Goal: Task Accomplishment & Management: Manage account settings

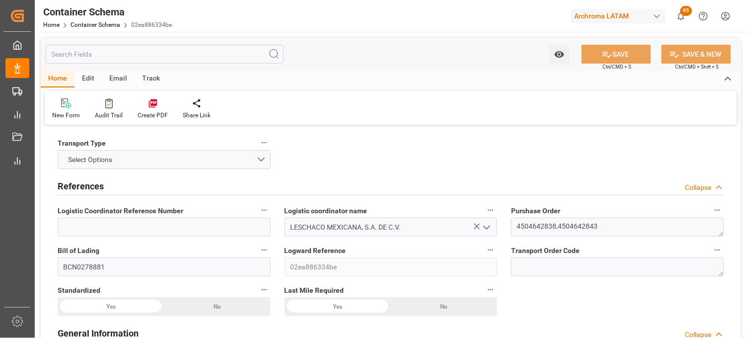
scroll to position [1269, 0]
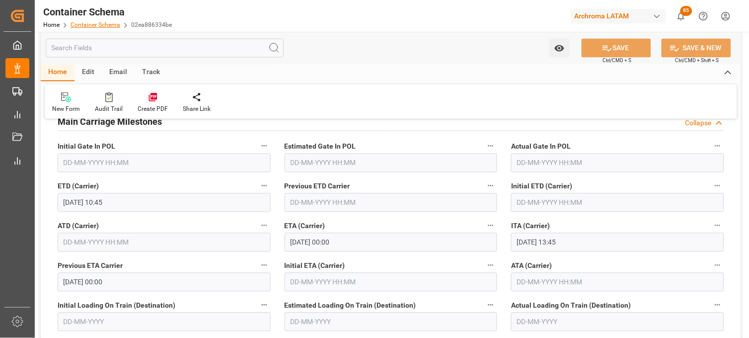
click at [96, 23] on link "Container Schema" at bounding box center [96, 24] width 50 height 7
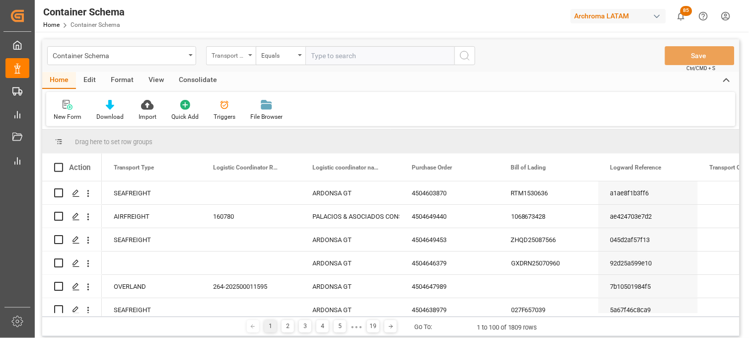
click at [236, 53] on div "Transport Type" at bounding box center [229, 54] width 34 height 11
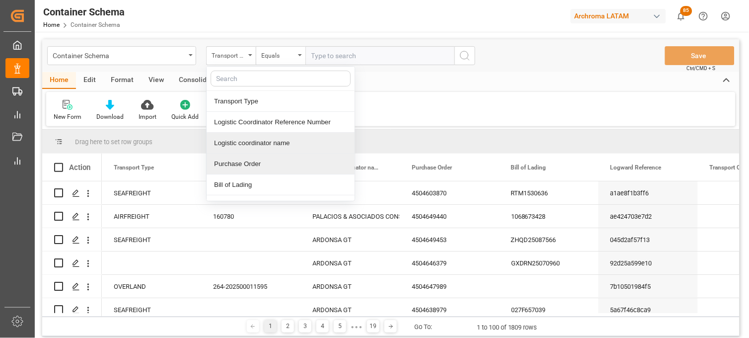
click at [238, 160] on div "Purchase Order" at bounding box center [281, 164] width 148 height 21
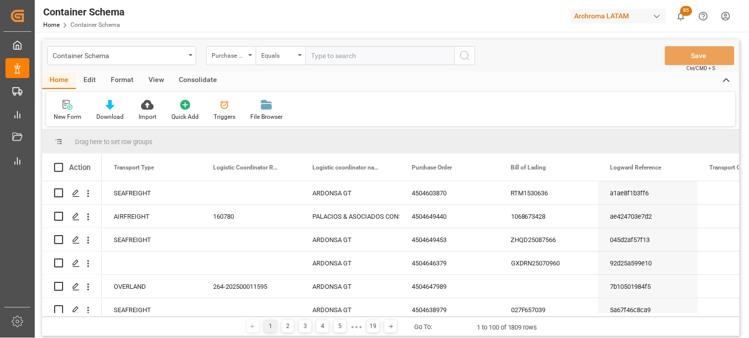
click at [334, 56] on input "text" at bounding box center [380, 55] width 149 height 19
paste input "4504640901"
type input "4504640901"
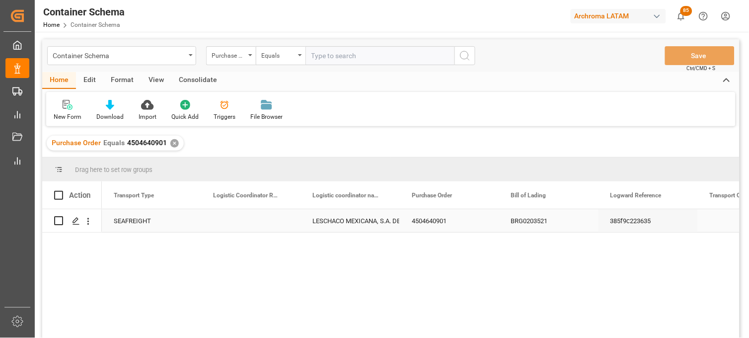
click at [356, 225] on div "LESCHACO MEXICANA, S.A. DE C.V." at bounding box center [351, 221] width 76 height 23
click at [78, 222] on icon "Press SPACE to select this row." at bounding box center [76, 221] width 8 height 8
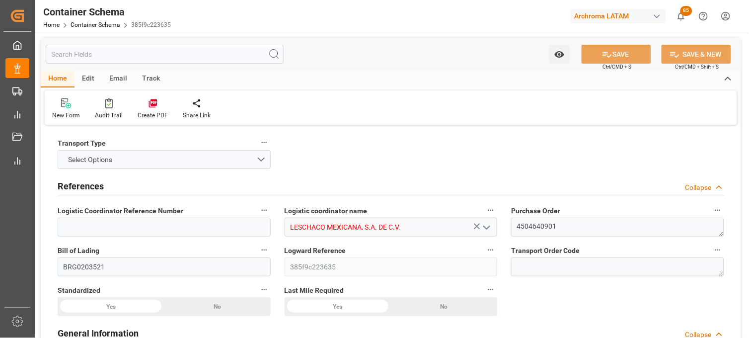
type input "0"
type input "7"
type input "1"
type input "4"
type input "800"
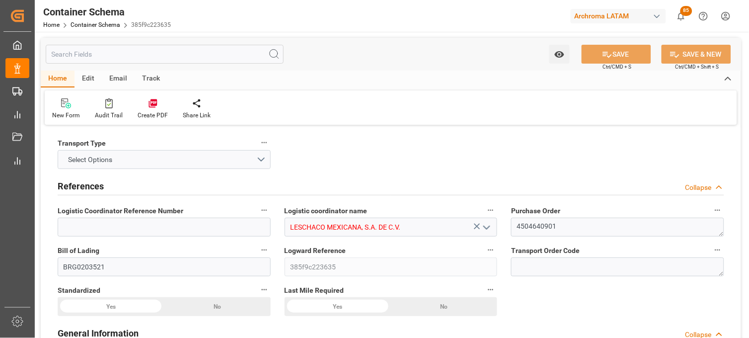
type input "896"
type input "MSC"
type input "Mediterranean Shipping Company"
type input "DEBRV"
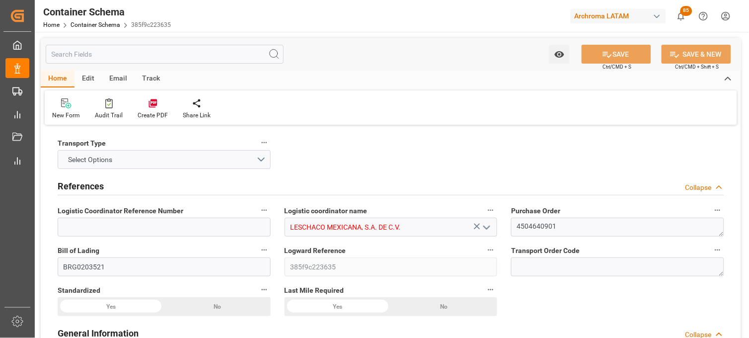
type input "MXVER"
type input "MXATM"
type input "MXVER"
type input "9231822"
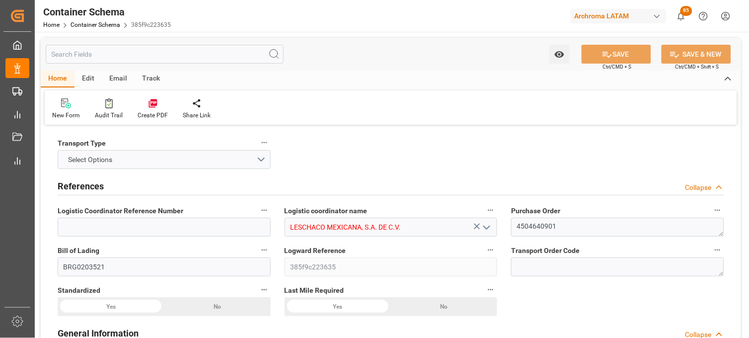
type input "9231822"
type input "11-08-2025 19:30"
type input "[DATE]"
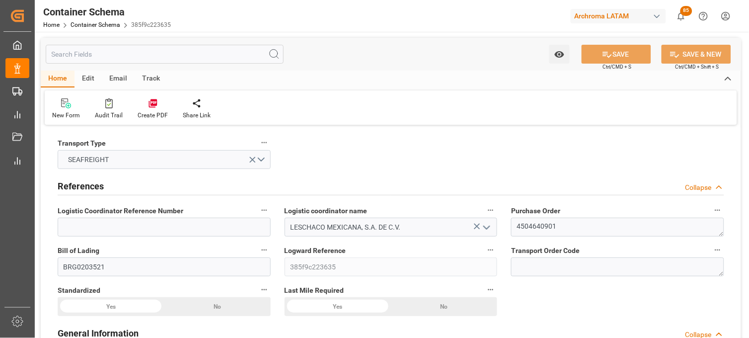
type input "14-08-2025 00:00"
type input "20-08-2025 09:00"
type input "19-08-2025 09:00"
type input "19-08-2025 00:00"
type input "20-08-2025 00:00"
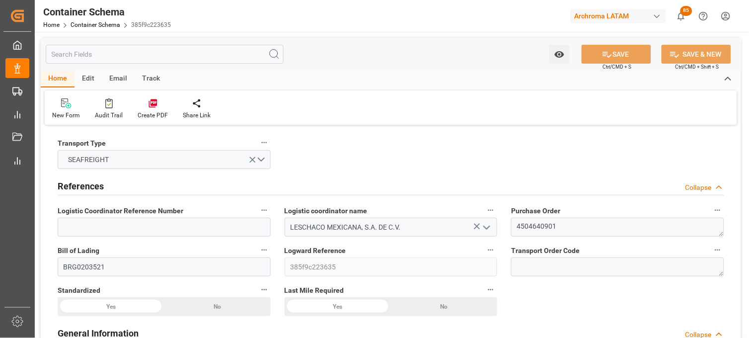
type input "01-09-2025 00:00"
type input "03-09-2025 19:45"
type input "02-09-2025 00:00"
type input "03-09-2025 19:45"
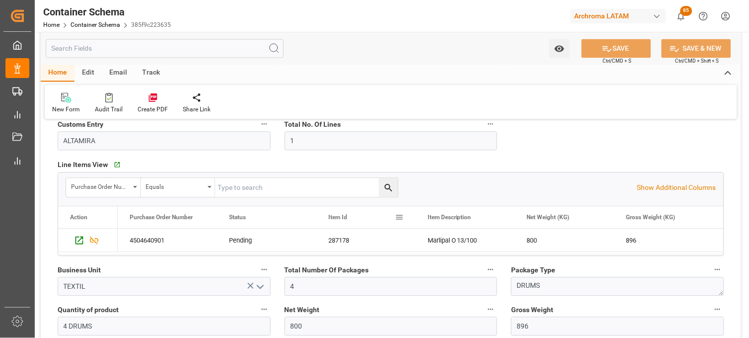
scroll to position [441, 0]
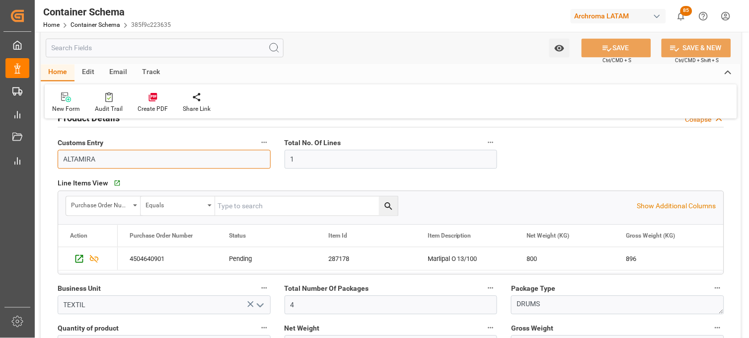
click at [92, 157] on input "ALTAMIRA" at bounding box center [164, 159] width 213 height 19
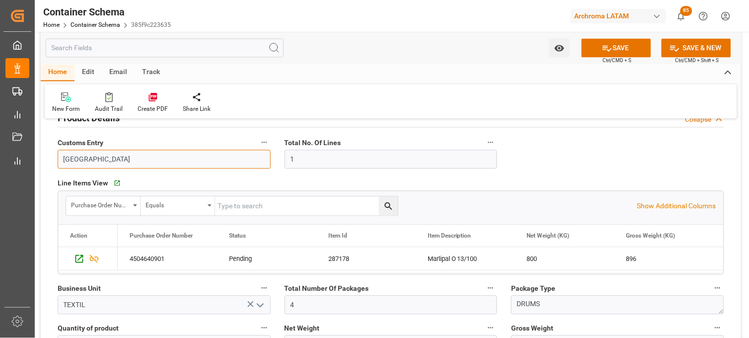
type input "[GEOGRAPHIC_DATA]"
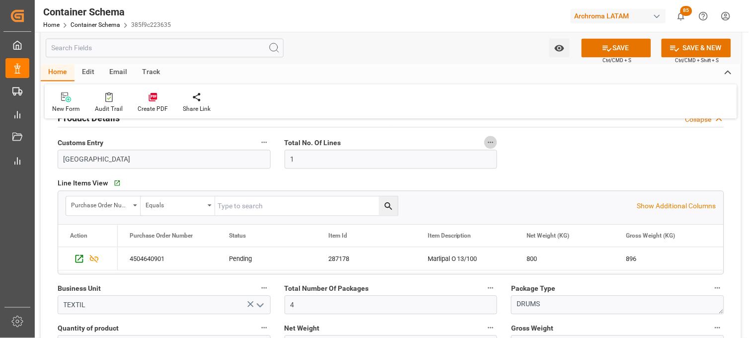
click at [627, 49] on button "SAVE" at bounding box center [617, 48] width 70 height 19
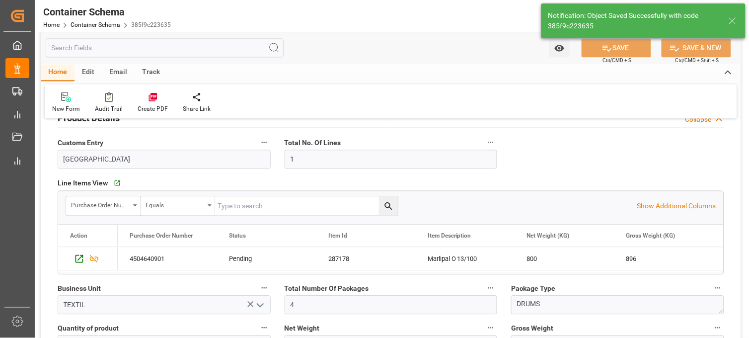
type input "ALTAMIRA"
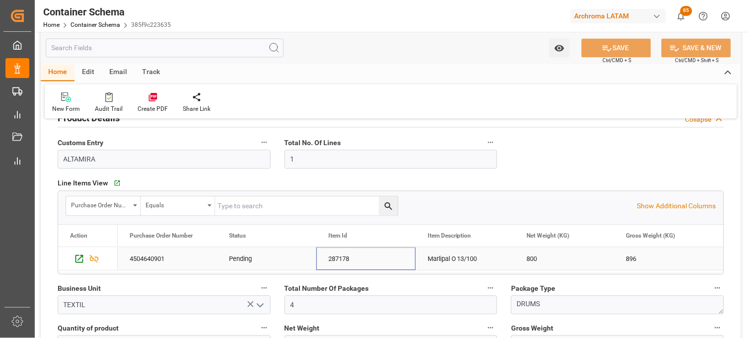
click at [355, 258] on div "287178" at bounding box center [365, 258] width 99 height 23
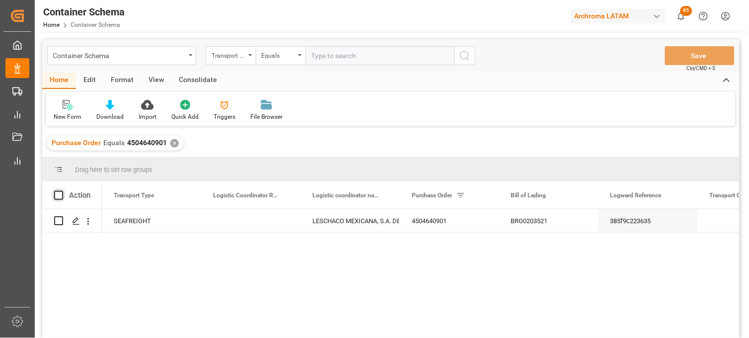
click at [58, 195] on span at bounding box center [58, 195] width 9 height 9
click at [62, 191] on input "checkbox" at bounding box center [62, 191] width 0 height 0
checkbox input "true"
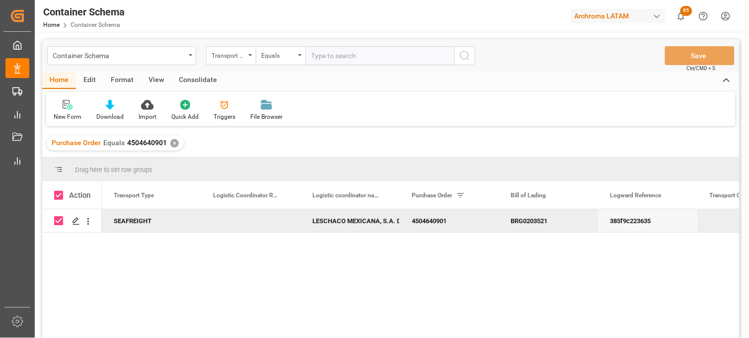
click at [96, 77] on div "Edit" at bounding box center [89, 80] width 27 height 17
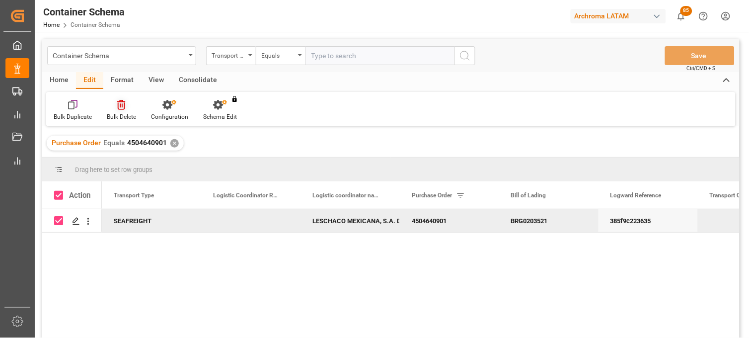
click at [118, 110] on div "Bulk Delete" at bounding box center [121, 110] width 44 height 22
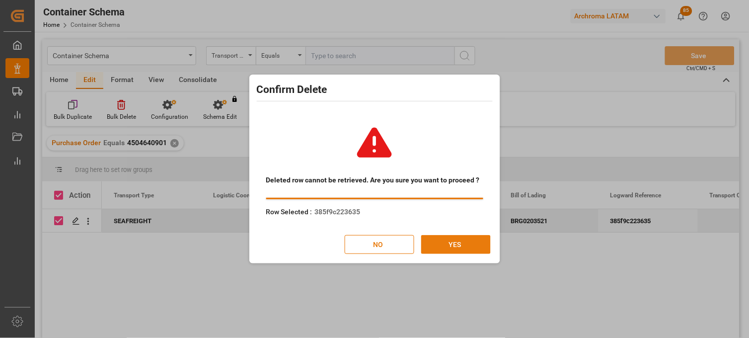
click at [439, 245] on button "YES" at bounding box center [456, 244] width 70 height 19
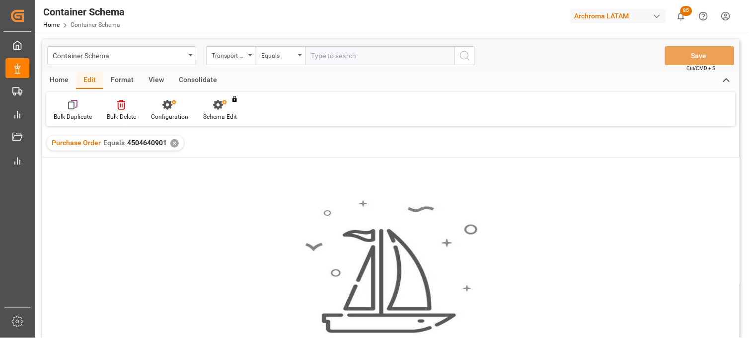
click at [439, 244] on img at bounding box center [391, 266] width 174 height 135
drag, startPoint x: 166, startPoint y: 145, endPoint x: 123, endPoint y: 145, distance: 43.2
click at [123, 145] on div "Purchase Order Equals 4504640901 ✕" at bounding box center [115, 143] width 137 height 15
copy span "4504640901"
click at [73, 51] on div "Container Schema" at bounding box center [119, 55] width 133 height 12
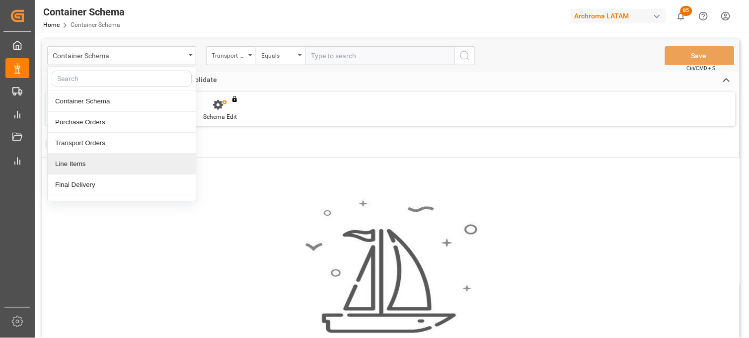
click at [79, 159] on div "Line Items" at bounding box center [122, 164] width 148 height 21
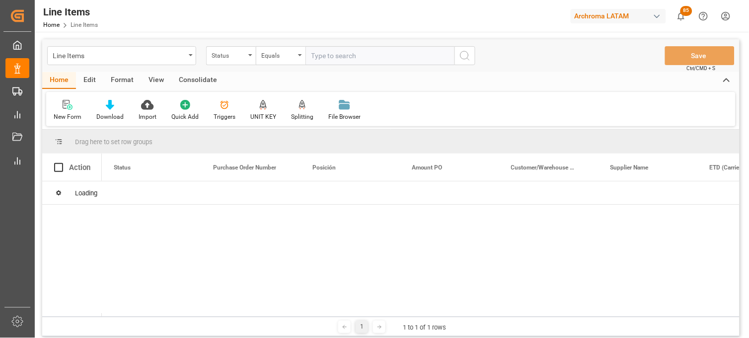
click at [231, 61] on div "Status" at bounding box center [231, 55] width 50 height 19
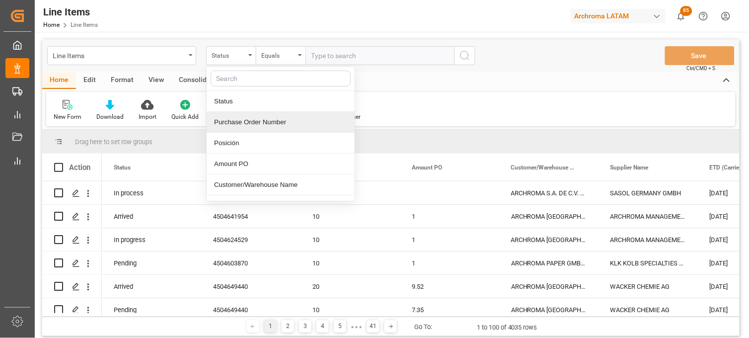
click at [234, 123] on div "Purchase Order Number" at bounding box center [281, 122] width 148 height 21
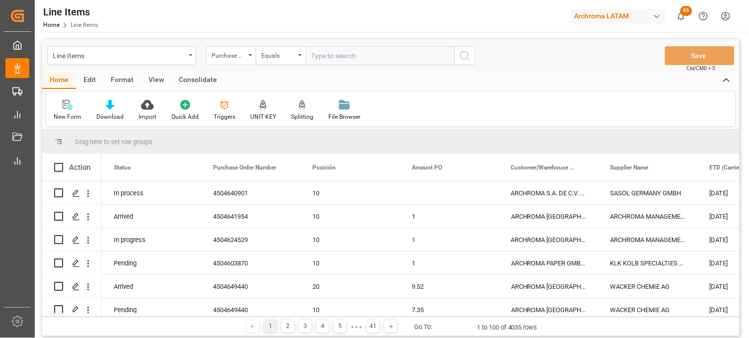
click at [325, 57] on input "text" at bounding box center [380, 55] width 149 height 19
paste input "4504640901"
type input "4504640901"
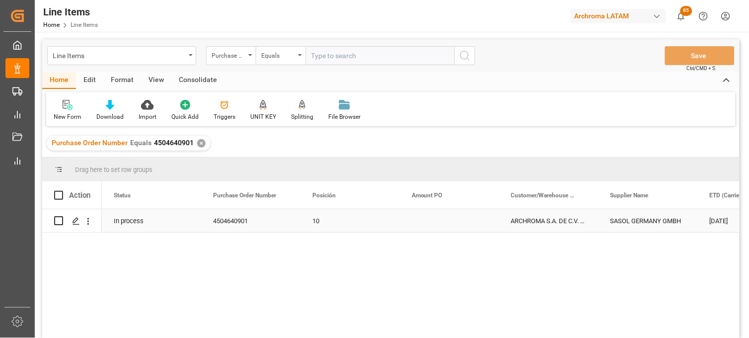
click at [430, 226] on div "Press SPACE to select this row." at bounding box center [449, 220] width 99 height 23
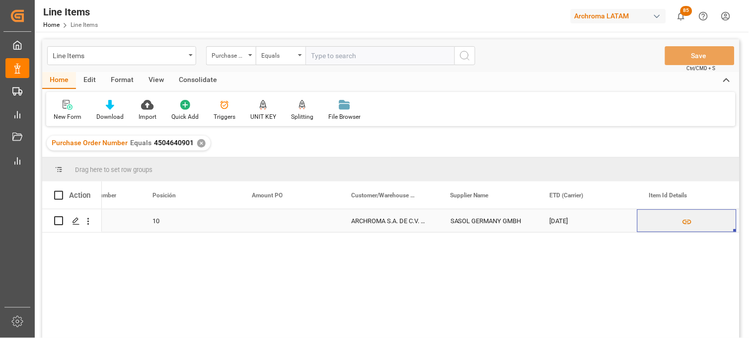
scroll to position [0, 160]
click at [417, 219] on div "ARCHROMA S.A. DE C.V. ([PERSON_NAME])" at bounding box center [388, 220] width 99 height 23
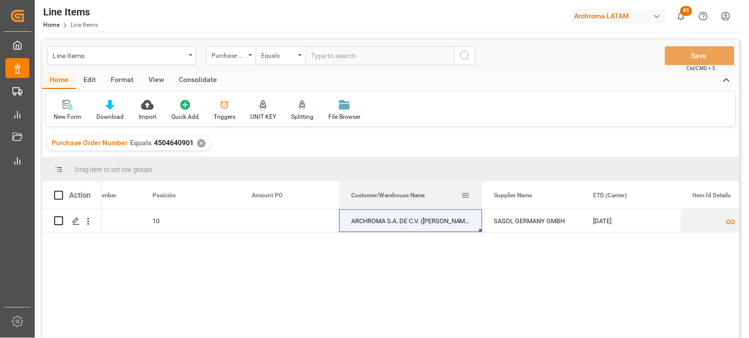
drag, startPoint x: 437, startPoint y: 183, endPoint x: 481, endPoint y: 187, distance: 44.0
click at [481, 187] on div at bounding box center [482, 194] width 4 height 27
click at [532, 225] on div "SASOL GERMANY GMBH" at bounding box center [531, 220] width 99 height 23
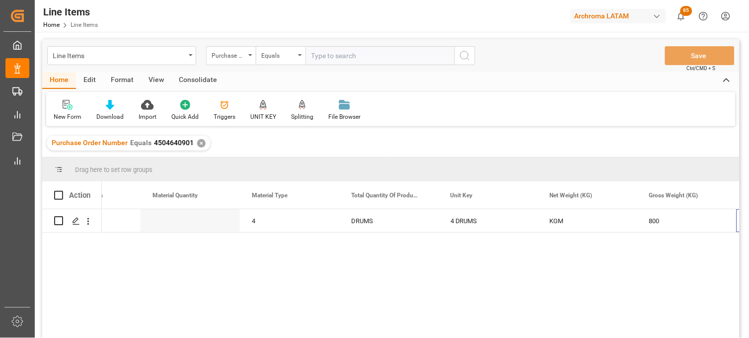
scroll to position [0, 0]
click at [58, 196] on span at bounding box center [58, 195] width 9 height 9
click at [62, 191] on input "checkbox" at bounding box center [62, 191] width 0 height 0
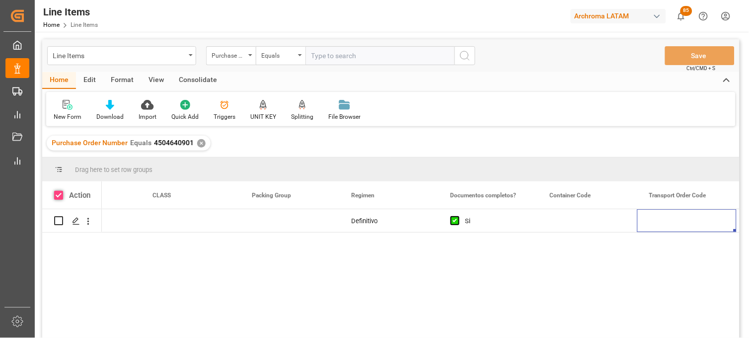
checkbox input "true"
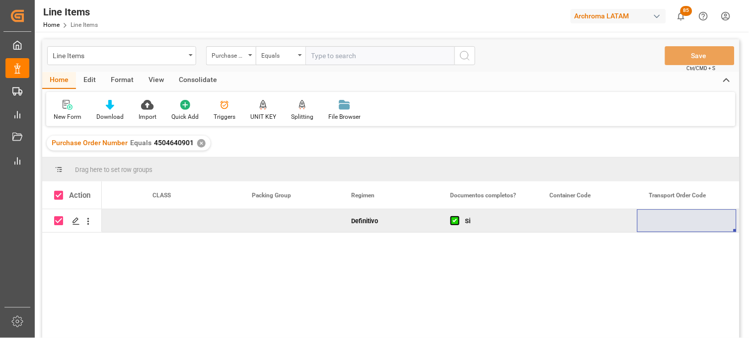
click at [209, 79] on div "Consolidate" at bounding box center [197, 80] width 53 height 17
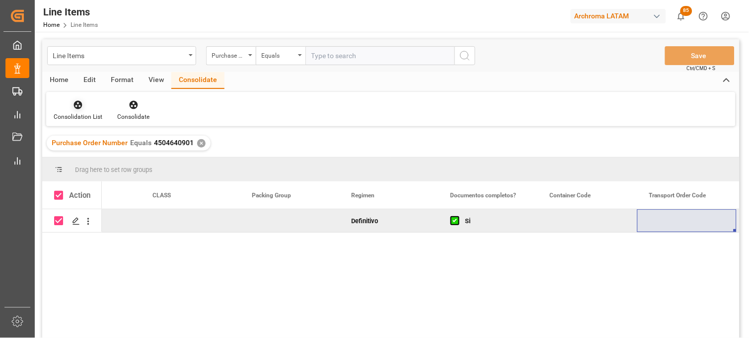
click at [79, 110] on div "Consolidation List" at bounding box center [78, 110] width 64 height 22
click at [78, 143] on div "Line Items Purchase Order Number Equals Save Ctrl/CMD + S Home Edit Format View…" at bounding box center [391, 201] width 698 height 325
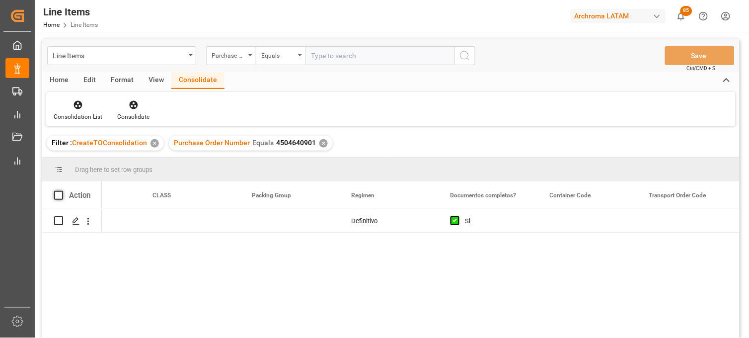
click at [57, 194] on span at bounding box center [58, 195] width 9 height 9
click at [62, 191] on input "checkbox" at bounding box center [62, 191] width 0 height 0
checkbox input "true"
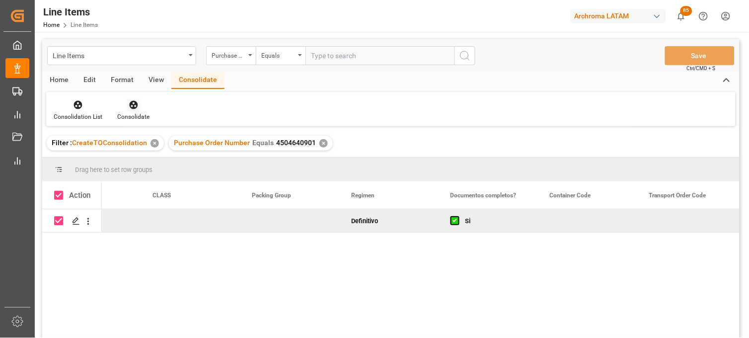
click at [131, 109] on icon at bounding box center [134, 105] width 10 height 10
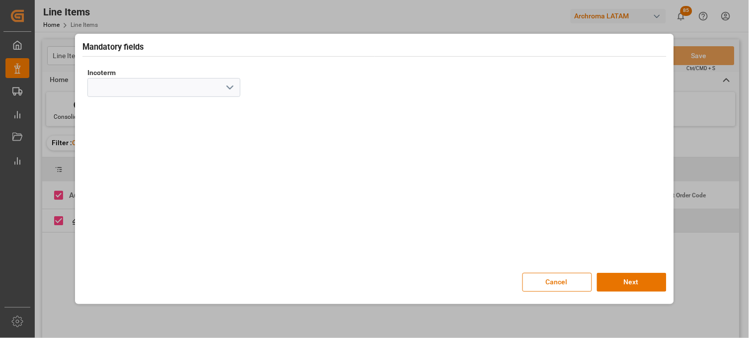
click at [229, 88] on icon "open menu" at bounding box center [230, 87] width 12 height 12
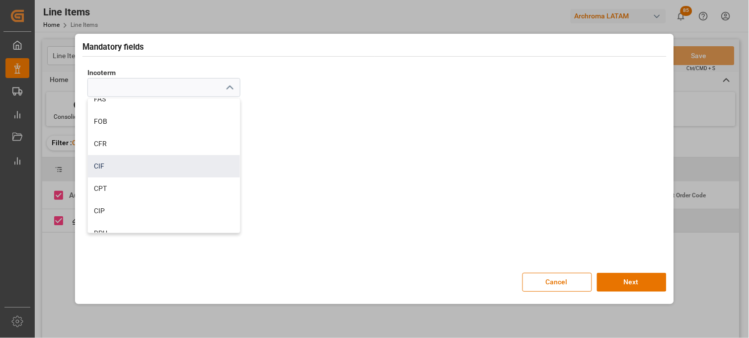
click at [148, 164] on div "CIF" at bounding box center [164, 166] width 152 height 22
type input "CIF"
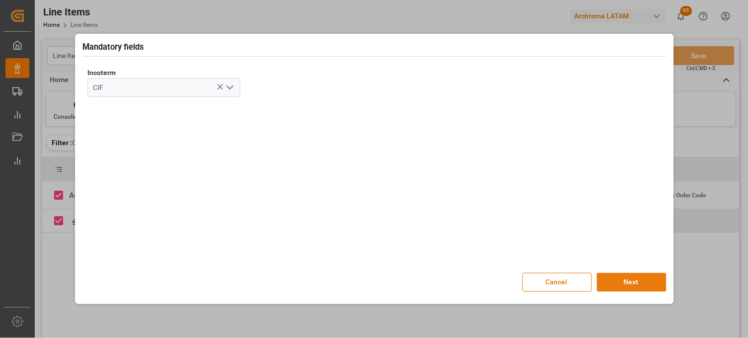
click at [616, 281] on button "Next" at bounding box center [632, 282] width 70 height 19
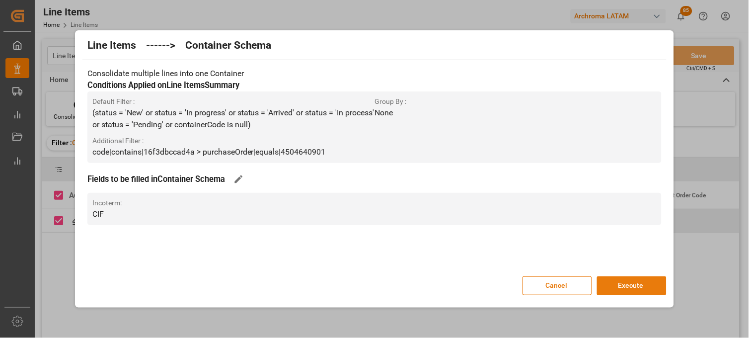
click at [622, 285] on button "Execute" at bounding box center [632, 285] width 70 height 19
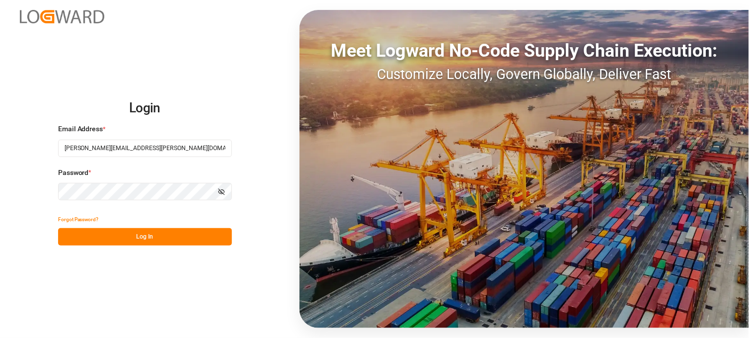
click at [194, 239] on button "Log In" at bounding box center [145, 236] width 174 height 17
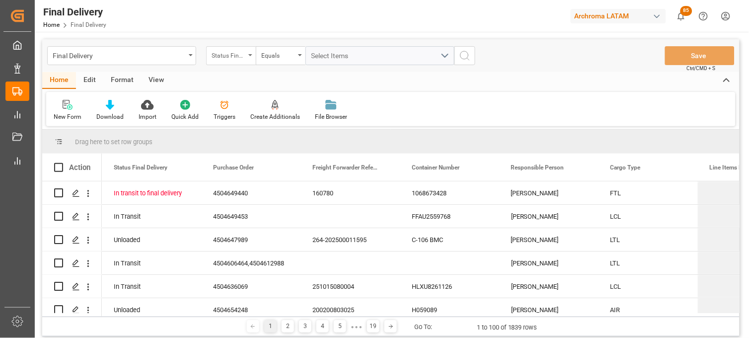
click at [214, 59] on div "Status Final Delivery" at bounding box center [229, 54] width 34 height 11
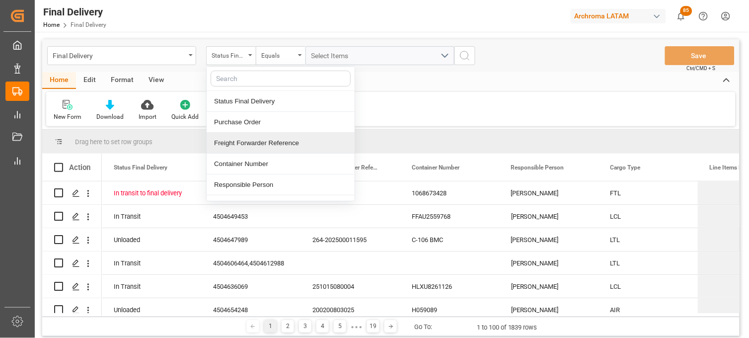
drag, startPoint x: 222, startPoint y: 139, endPoint x: 276, endPoint y: 76, distance: 83.5
click at [224, 137] on div "Freight Forwarder Reference" at bounding box center [281, 143] width 148 height 21
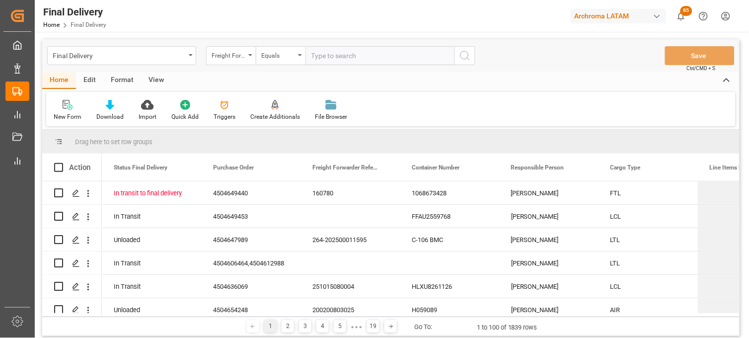
click at [314, 57] on input "text" at bounding box center [380, 55] width 149 height 19
type input "250815080151"
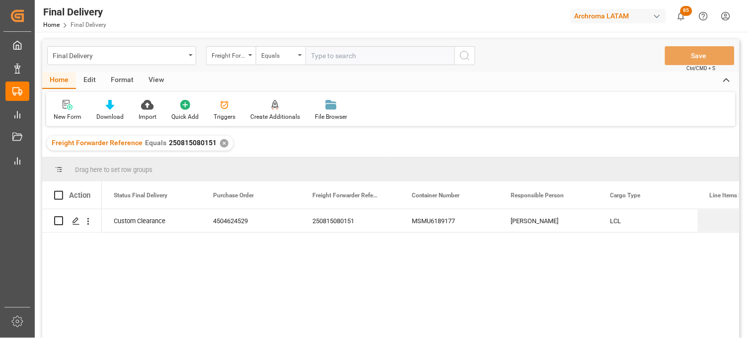
click at [438, 221] on div "MSMU6189177" at bounding box center [449, 220] width 99 height 23
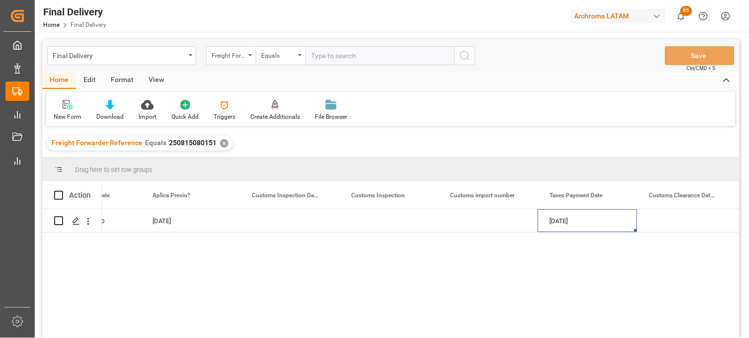
scroll to position [0, 955]
click at [275, 222] on div "Press SPACE to select this row." at bounding box center [289, 220] width 99 height 23
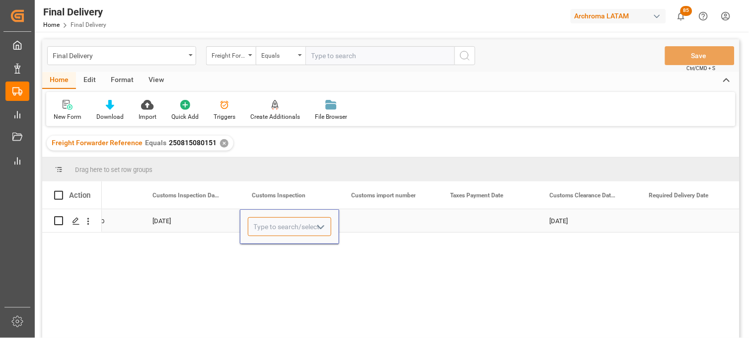
click at [275, 222] on input "Press SPACE to select this row." at bounding box center [289, 226] width 83 height 19
click at [277, 250] on div "VERDE" at bounding box center [289, 254] width 82 height 35
type input "VERDE"
click at [385, 226] on div "Press SPACE to select this row." at bounding box center [388, 220] width 99 height 23
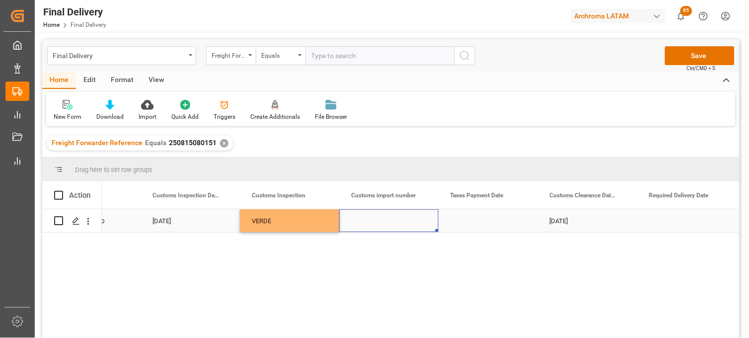
click at [369, 222] on div "Press SPACE to select this row." at bounding box center [388, 220] width 99 height 23
type input "25 43 3108 5006657"
click at [470, 221] on div "Press SPACE to select this row." at bounding box center [488, 220] width 99 height 23
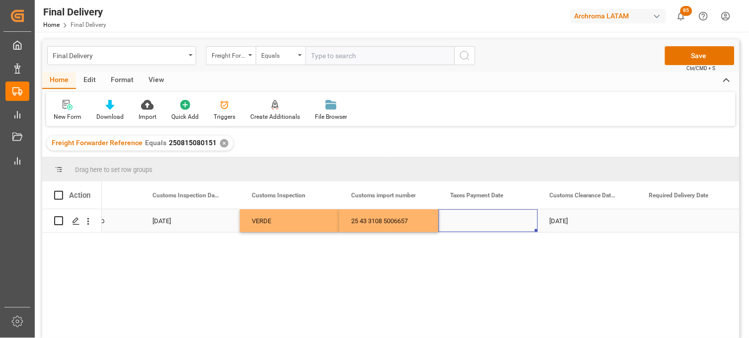
click at [487, 221] on div "Press SPACE to select this row." at bounding box center [488, 220] width 99 height 23
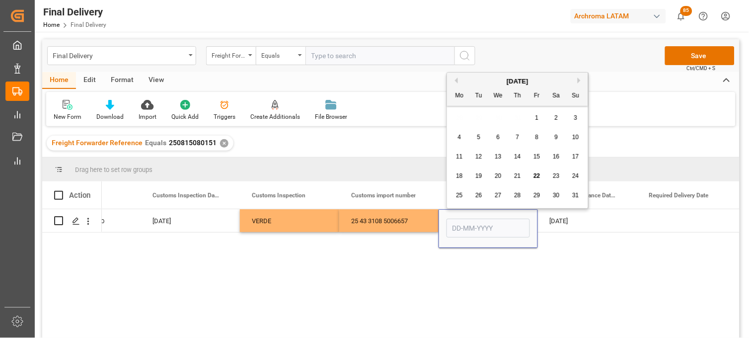
click at [479, 175] on span "19" at bounding box center [478, 175] width 6 height 7
type input "[DATE]"
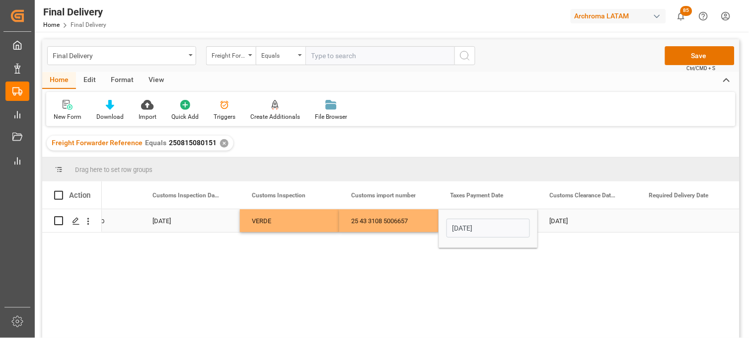
click at [563, 220] on div "[DATE]" at bounding box center [587, 220] width 99 height 23
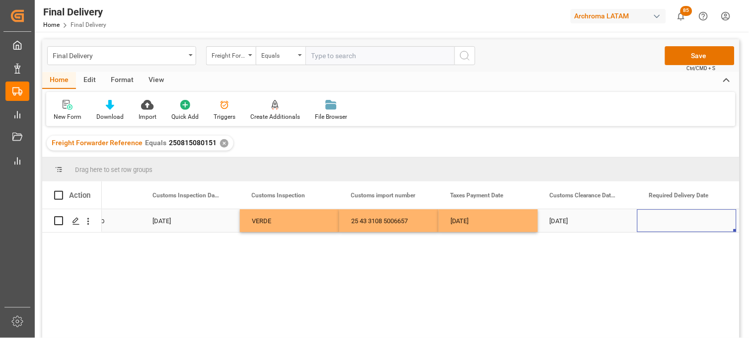
scroll to position [0, 1054]
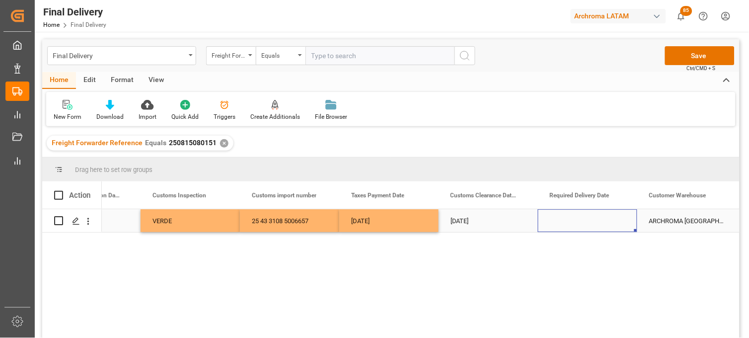
click at [567, 219] on div "Press SPACE to select this row." at bounding box center [587, 220] width 99 height 23
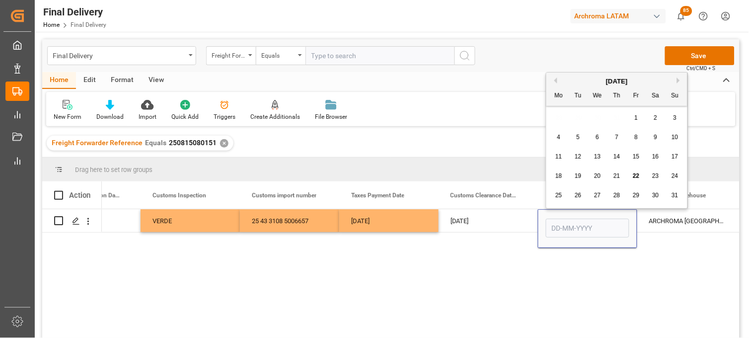
click at [558, 199] on div "25" at bounding box center [559, 196] width 12 height 12
type input "[DATE]"
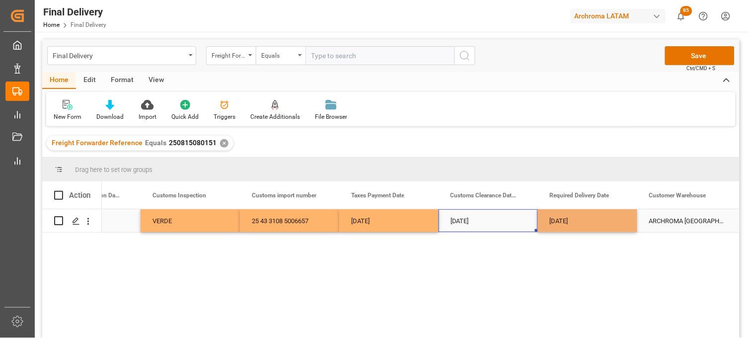
click at [487, 221] on div "[DATE]" at bounding box center [488, 220] width 99 height 23
click at [702, 51] on button "Save" at bounding box center [700, 55] width 70 height 19
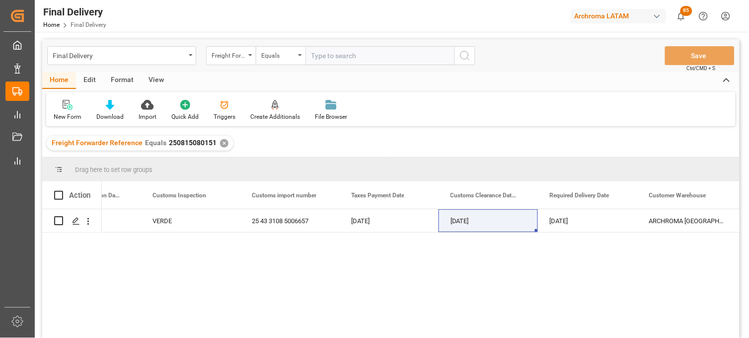
click at [221, 143] on div "✕" at bounding box center [224, 143] width 8 height 8
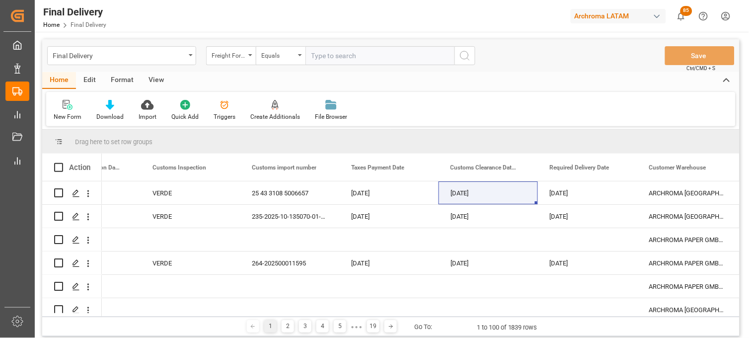
click at [320, 56] on input "text" at bounding box center [380, 55] width 149 height 19
paste input "250806900777"
type input "250806900777"
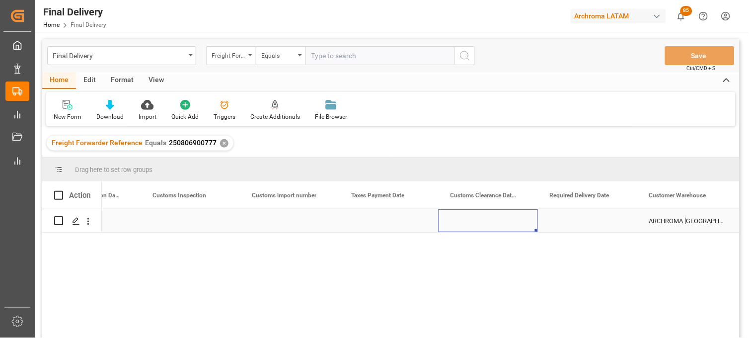
click at [467, 226] on div "Press SPACE to select this row." at bounding box center [488, 220] width 99 height 23
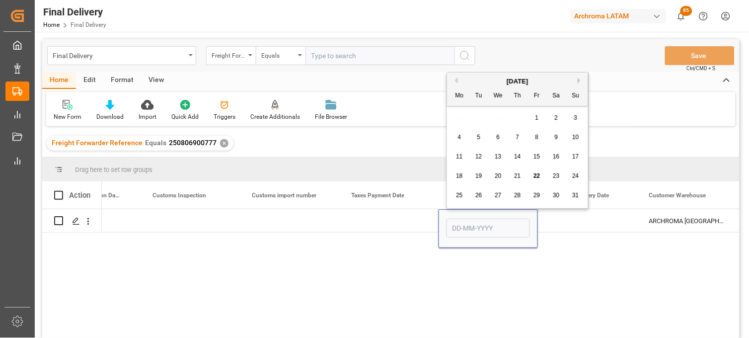
click at [538, 177] on span "22" at bounding box center [537, 175] width 6 height 7
type input "[DATE]"
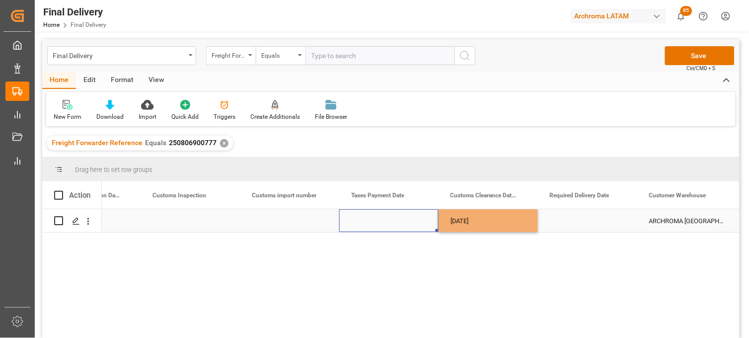
click at [383, 221] on div "Press SPACE to select this row." at bounding box center [388, 220] width 99 height 23
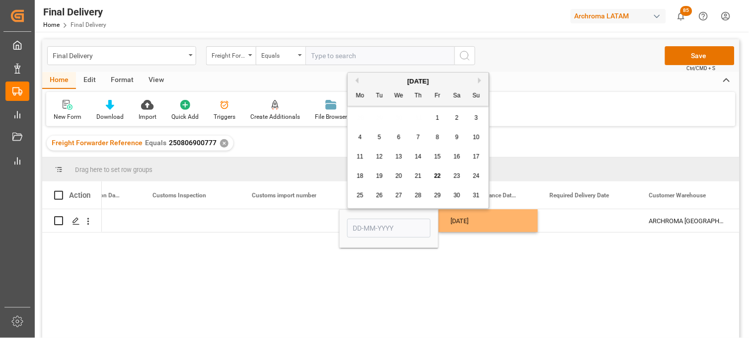
click at [399, 177] on span "20" at bounding box center [398, 175] width 6 height 7
type input "[DATE]"
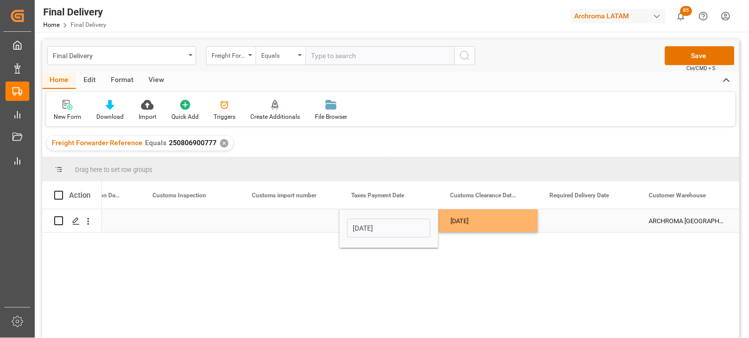
click at [568, 222] on div "Press SPACE to select this row." at bounding box center [587, 220] width 99 height 23
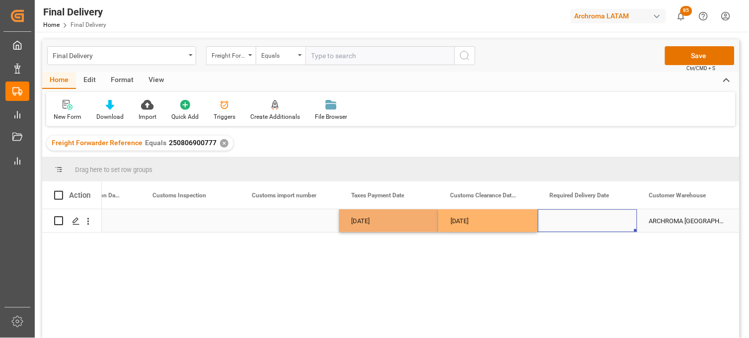
click at [568, 222] on div "Press SPACE to select this row." at bounding box center [587, 220] width 99 height 23
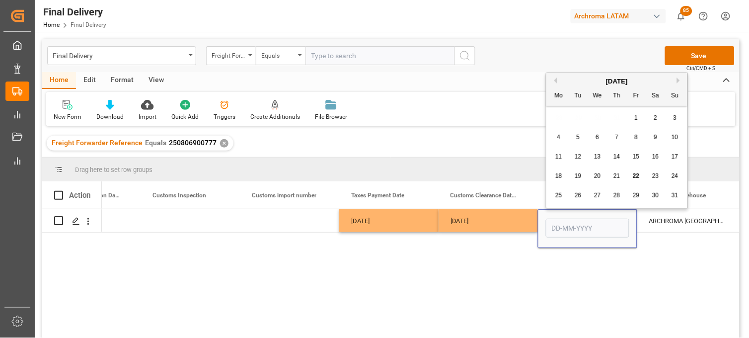
click at [576, 195] on span "26" at bounding box center [578, 195] width 6 height 7
type input "26-08-2025"
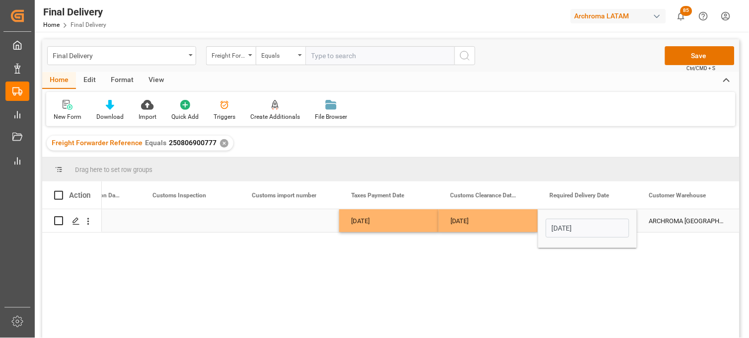
click at [289, 221] on div "Press SPACE to select this row." at bounding box center [289, 220] width 99 height 23
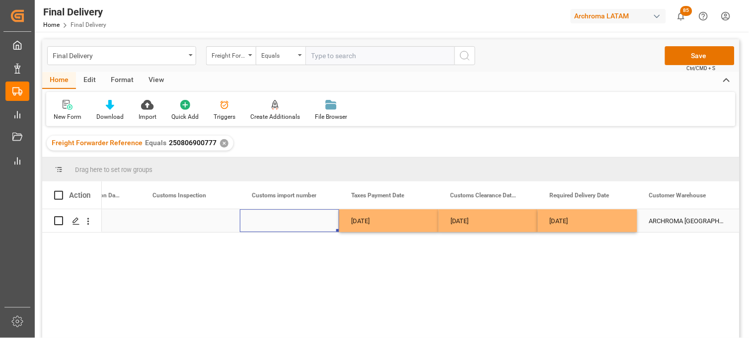
click at [289, 221] on div "Press SPACE to select this row." at bounding box center [289, 220] width 99 height 23
click at [289, 221] on input "Press SPACE to select this row." at bounding box center [289, 226] width 83 height 19
click at [294, 226] on input "25 43 3108 500" at bounding box center [289, 226] width 83 height 19
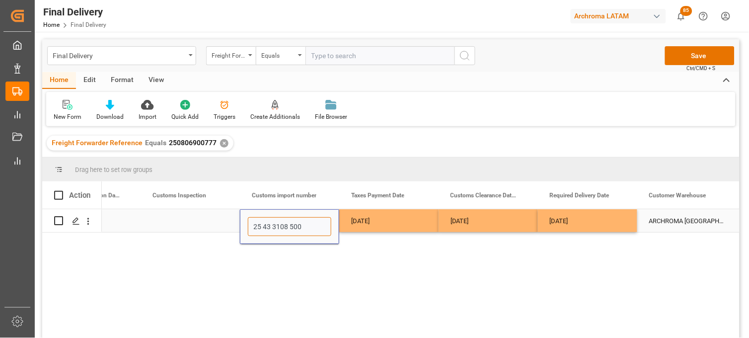
paste input "6583"
type input "25 43 3108 5006583"
click at [199, 224] on div "Press SPACE to select this row." at bounding box center [190, 220] width 99 height 23
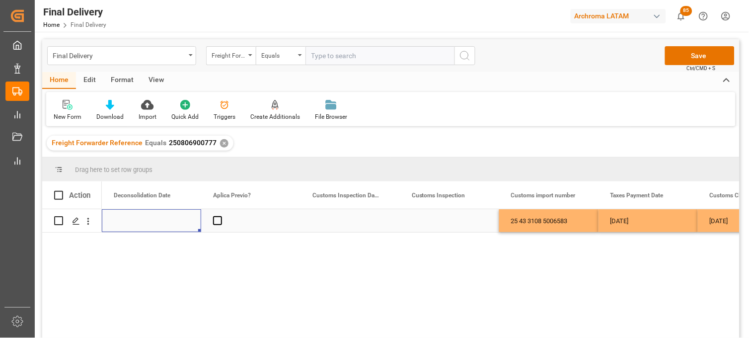
scroll to position [0, 696]
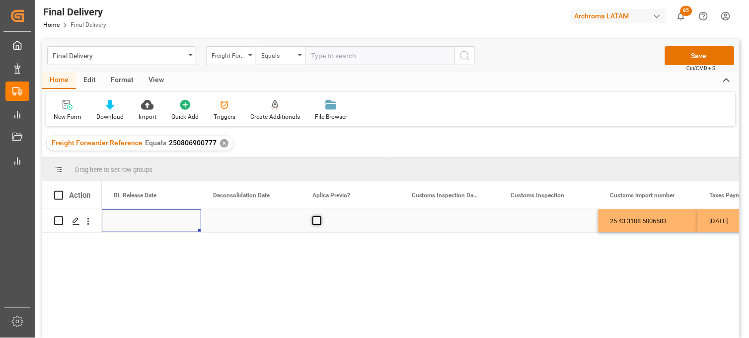
click at [316, 221] on span "Press SPACE to select this row." at bounding box center [317, 220] width 9 height 9
click at [320, 216] on input "Press SPACE to select this row." at bounding box center [320, 216] width 0 height 0
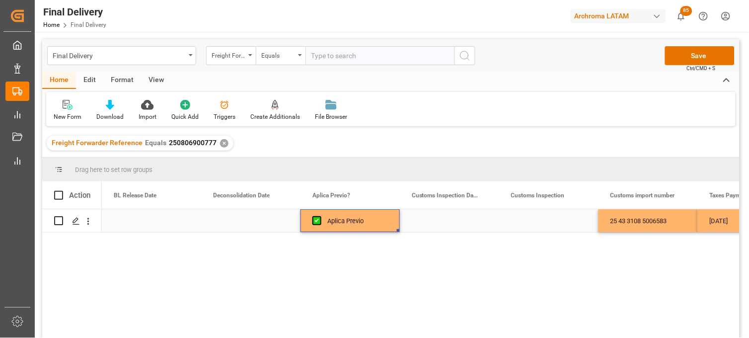
click at [138, 222] on div "Press SPACE to select this row." at bounding box center [151, 220] width 99 height 23
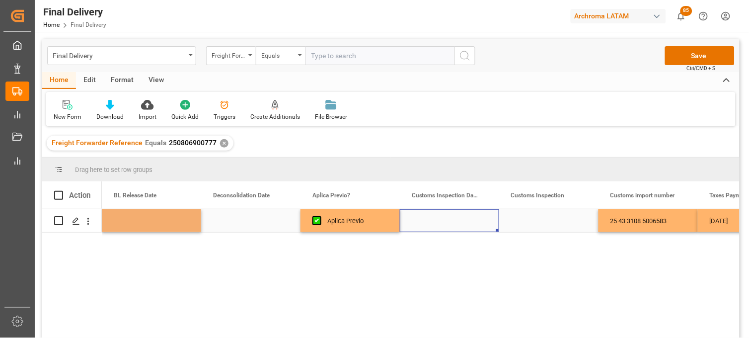
click at [450, 221] on div "Press SPACE to select this row." at bounding box center [449, 220] width 99 height 23
click at [449, 221] on div "Press SPACE to select this row." at bounding box center [449, 220] width 99 height 23
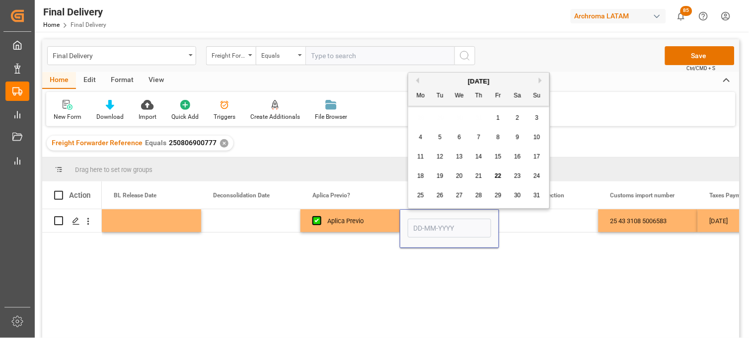
click at [462, 175] on span "20" at bounding box center [459, 175] width 6 height 7
type input "20-08-2025"
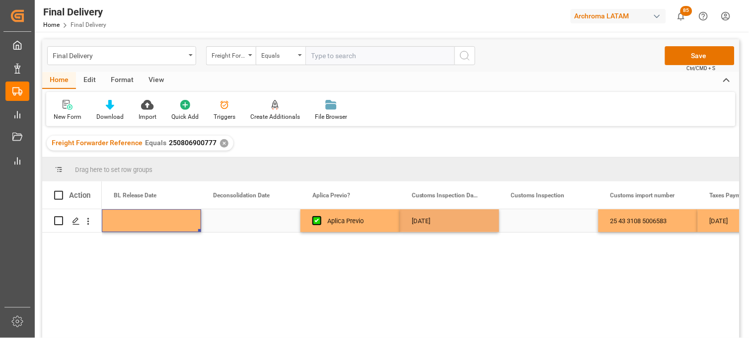
click at [116, 224] on div "Press SPACE to select this row." at bounding box center [151, 220] width 99 height 23
click at [125, 217] on div "Press SPACE to select this row." at bounding box center [151, 220] width 99 height 23
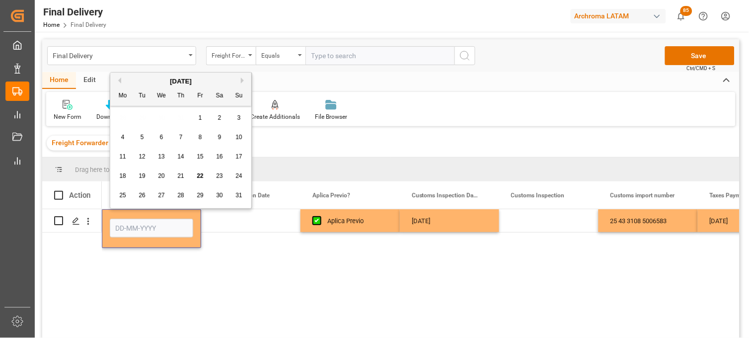
click at [127, 176] on div "18" at bounding box center [123, 176] width 12 height 12
type input "18-08-2025"
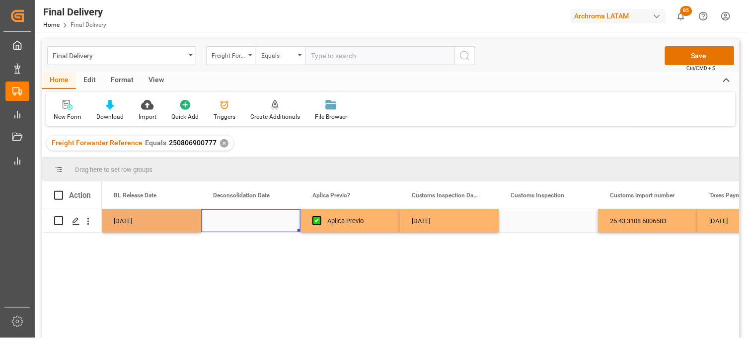
click at [235, 224] on div "Press SPACE to select this row." at bounding box center [250, 220] width 99 height 23
click at [694, 58] on button "Save" at bounding box center [700, 55] width 70 height 19
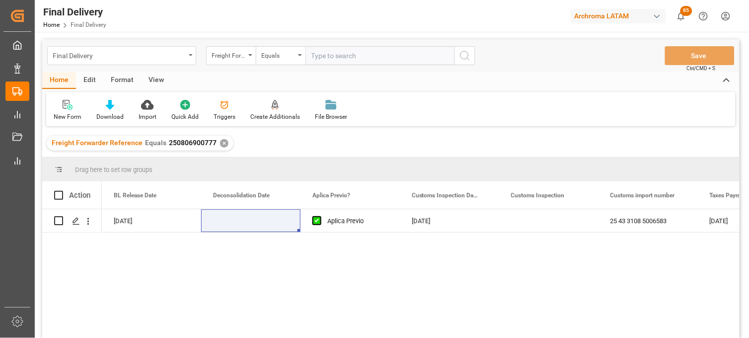
click at [143, 56] on div "Final Delivery" at bounding box center [119, 55] width 133 height 12
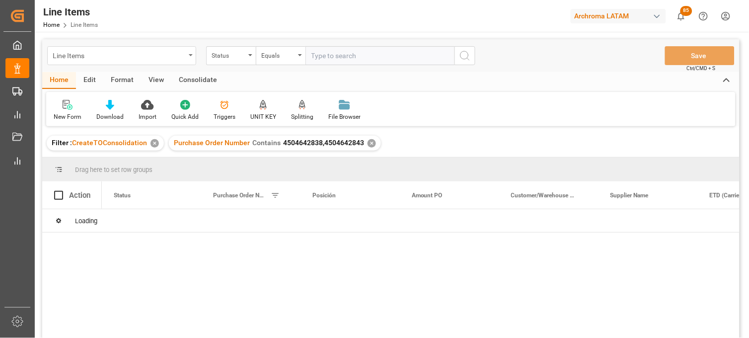
click at [191, 58] on div "Line Items" at bounding box center [121, 55] width 149 height 19
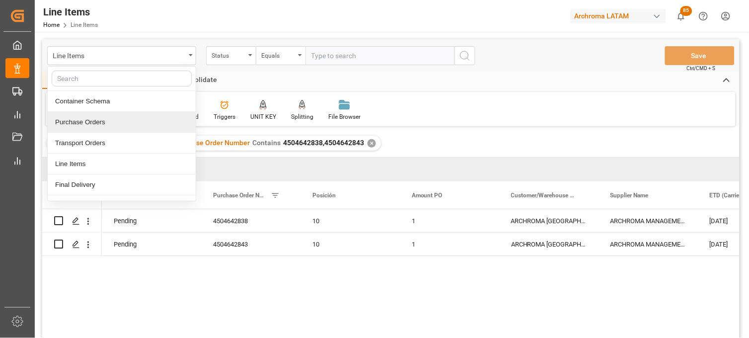
click at [105, 123] on div "Purchase Orders" at bounding box center [122, 122] width 148 height 21
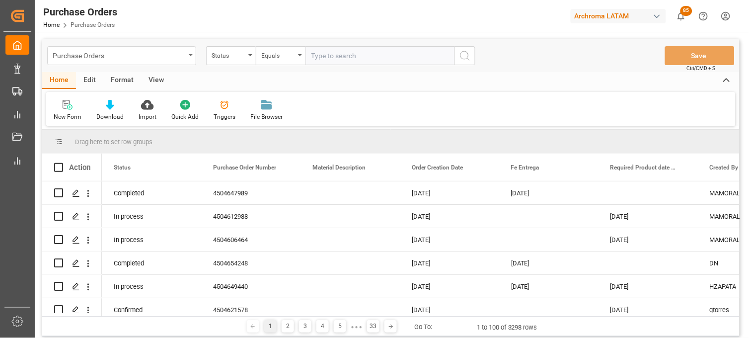
click at [192, 58] on div "Purchase Orders" at bounding box center [121, 55] width 149 height 19
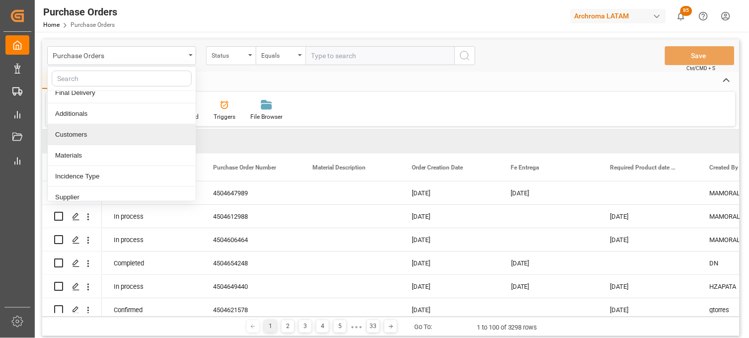
scroll to position [110, 0]
click at [85, 138] on div "Materials" at bounding box center [122, 137] width 148 height 21
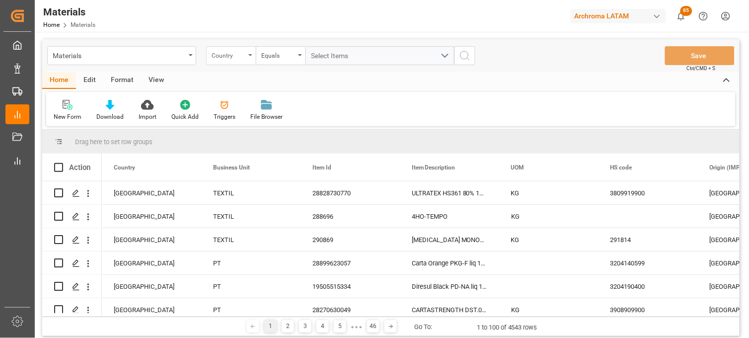
click at [217, 60] on div "Country" at bounding box center [229, 54] width 34 height 11
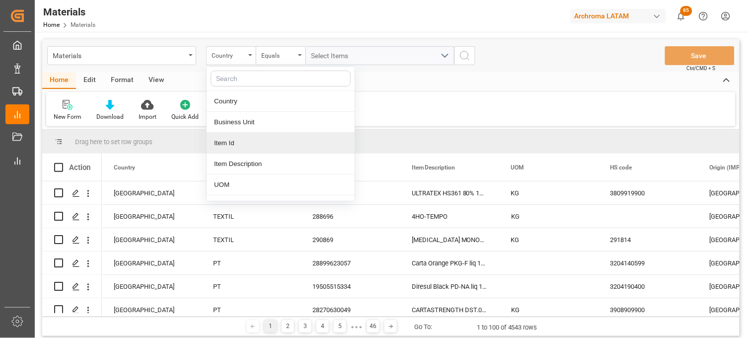
click at [227, 143] on div "Item Id" at bounding box center [281, 143] width 148 height 21
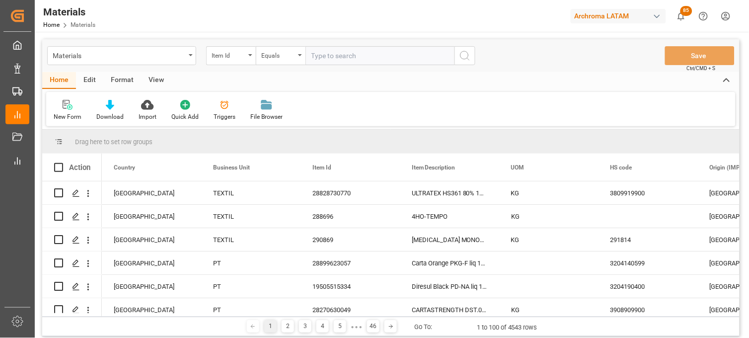
paste input "287178"
type input "287178"
click at [461, 59] on icon "search button" at bounding box center [465, 56] width 12 height 12
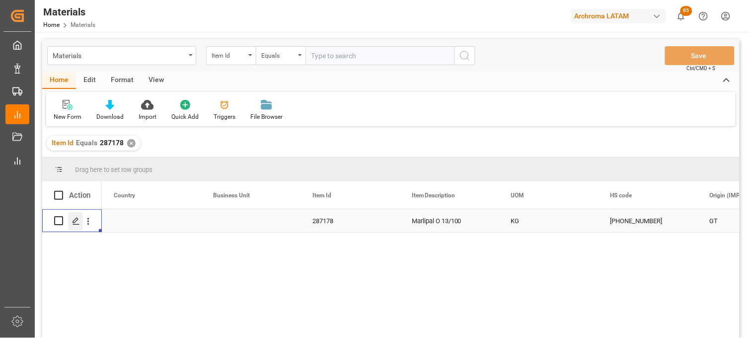
click at [77, 224] on line "Press SPACE to select this row." at bounding box center [76, 224] width 6 height 0
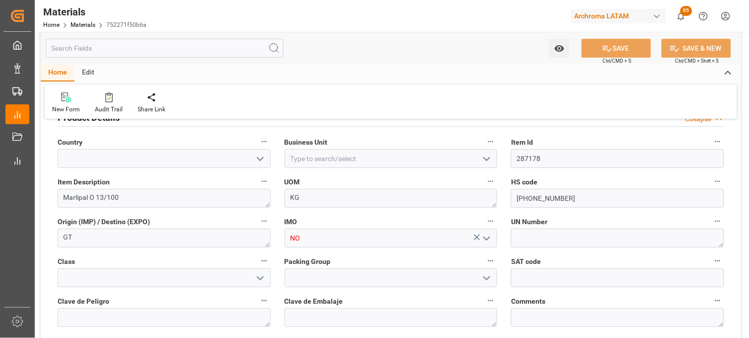
scroll to position [55, 0]
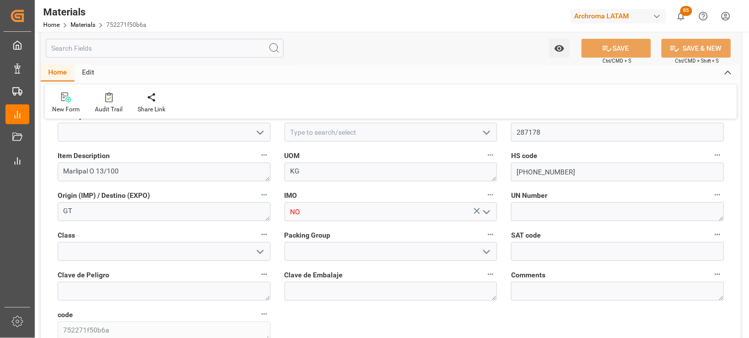
click at [490, 215] on icon "open menu" at bounding box center [487, 212] width 12 height 12
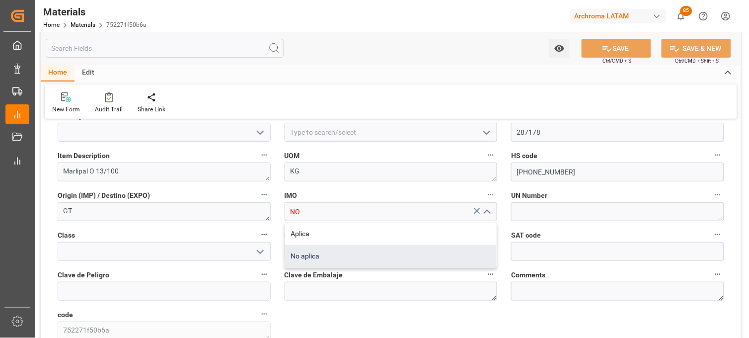
click at [313, 252] on div "No aplica" at bounding box center [391, 256] width 212 height 22
type input "No aplica"
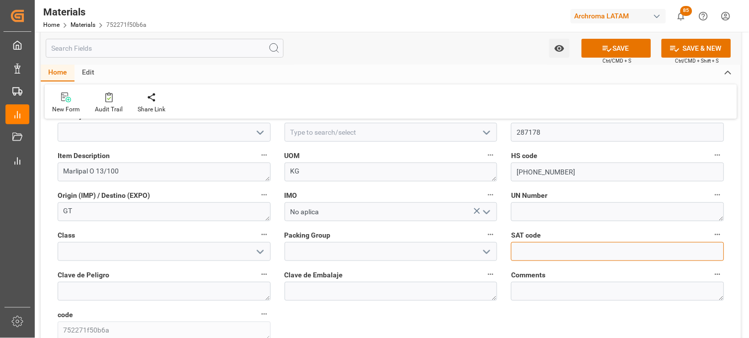
click at [524, 252] on input "text" at bounding box center [617, 251] width 213 height 19
paste input "12352100"
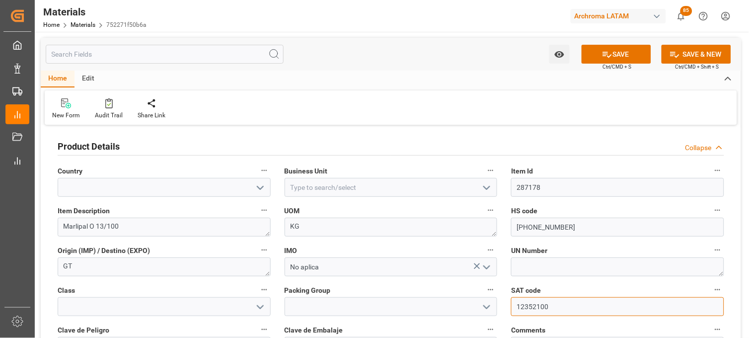
type input "12352100"
drag, startPoint x: 259, startPoint y: 180, endPoint x: 236, endPoint y: 194, distance: 26.3
click at [258, 180] on button "open menu" at bounding box center [259, 187] width 15 height 15
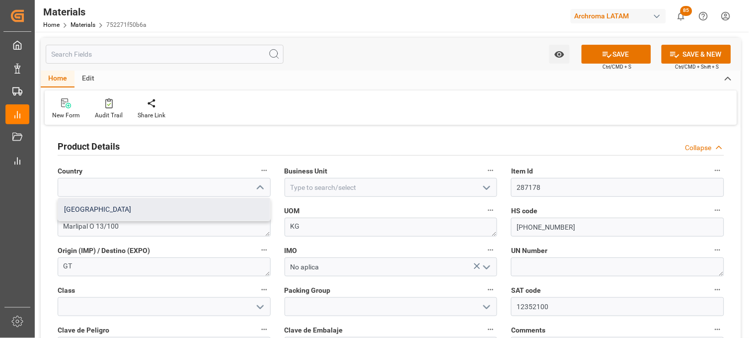
click at [191, 214] on div "Mexico" at bounding box center [164, 209] width 212 height 22
type input "Mexico"
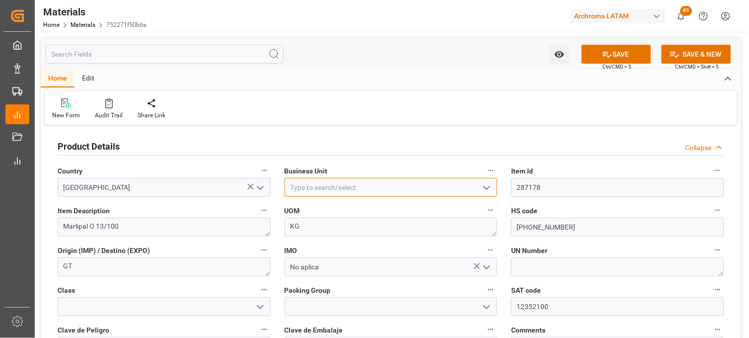
click at [302, 186] on input at bounding box center [391, 187] width 213 height 19
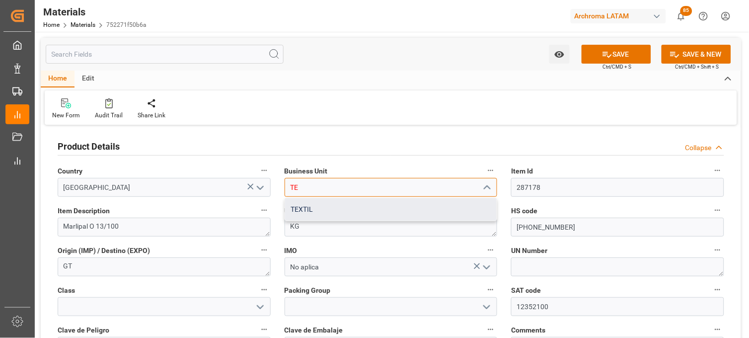
click at [307, 207] on div "TEXTIL" at bounding box center [391, 209] width 212 height 22
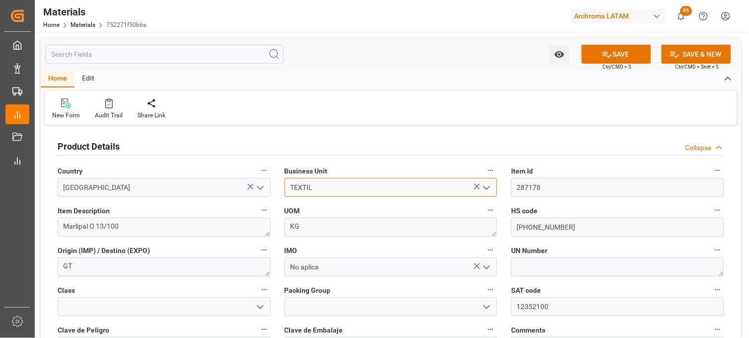
type input "TEXTIL"
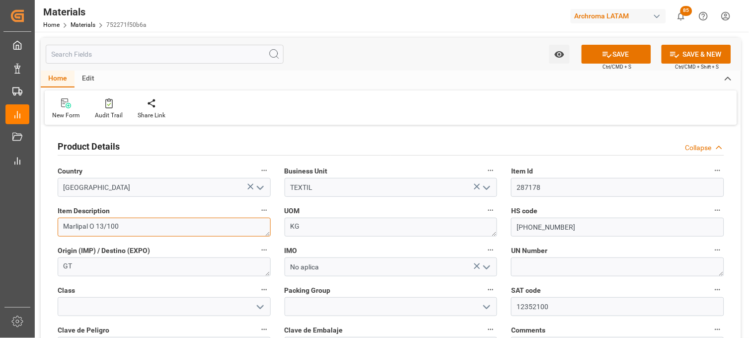
click at [214, 227] on textarea "Marlipal O 13/100" at bounding box center [164, 227] width 213 height 19
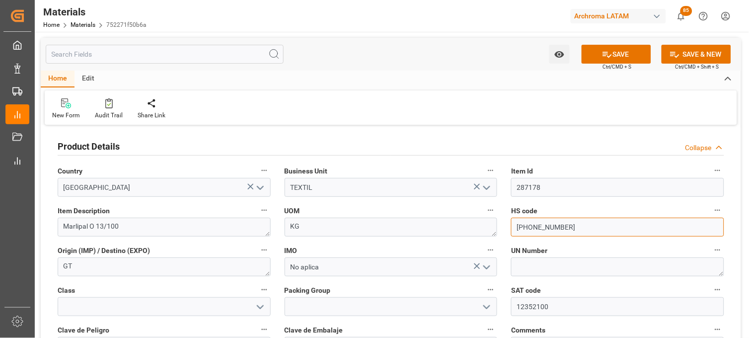
drag, startPoint x: 569, startPoint y: 226, endPoint x: 496, endPoint y: 224, distance: 73.5
click at [496, 224] on div "Product Details Collapse Country Mexico Business Unit TEXTIL Item Id 287178 Ite…" at bounding box center [391, 319] width 701 height 383
paste input "4201"
type input "3402420100"
click at [608, 55] on icon at bounding box center [607, 54] width 10 height 10
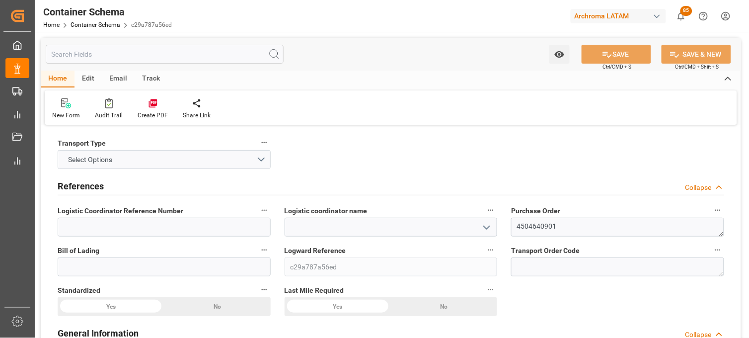
type input "0"
type input "1"
type input "4"
type input "800"
type input "896"
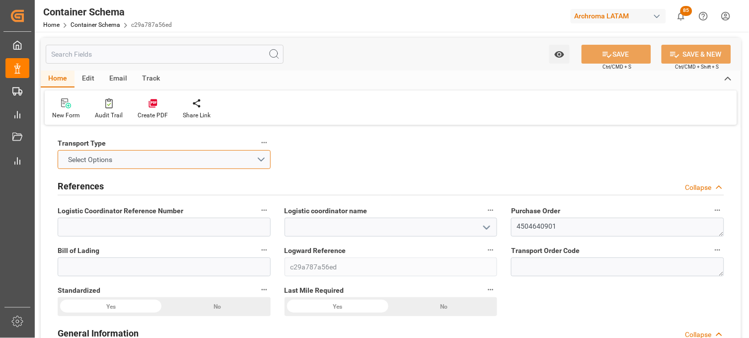
click at [260, 157] on button "Select Options" at bounding box center [164, 159] width 213 height 19
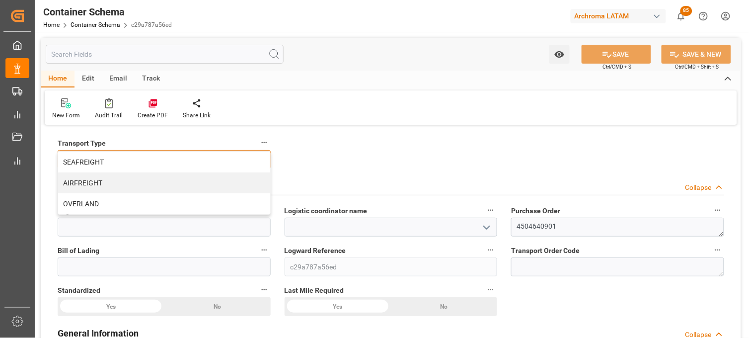
click at [170, 163] on div "SEAFREIGHT" at bounding box center [164, 162] width 212 height 21
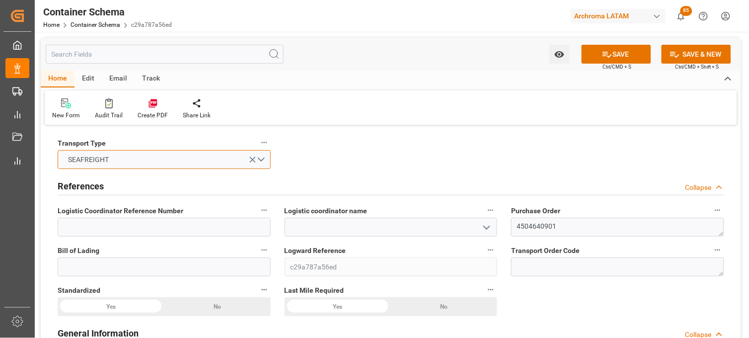
scroll to position [55, 0]
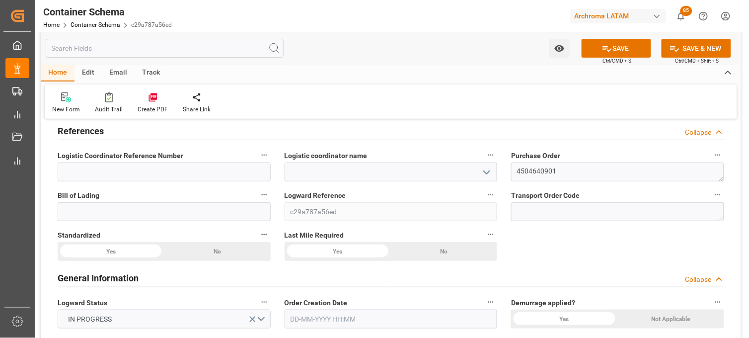
click at [489, 171] on polyline "open menu" at bounding box center [487, 172] width 6 height 3
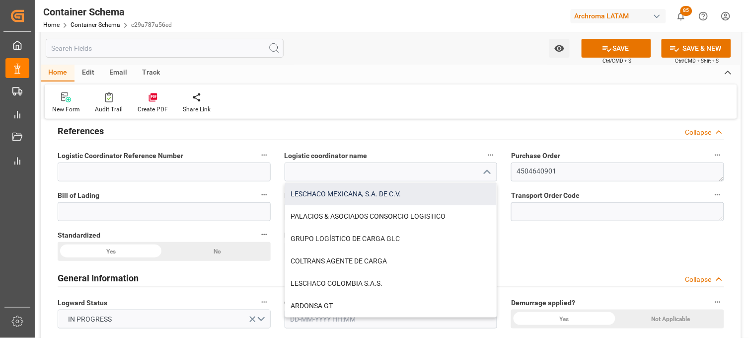
click at [347, 193] on div "LESCHACO MEXICANA, S.A. DE C.V." at bounding box center [391, 194] width 212 height 22
type input "LESCHACO MEXICANA, S.A. DE C.V."
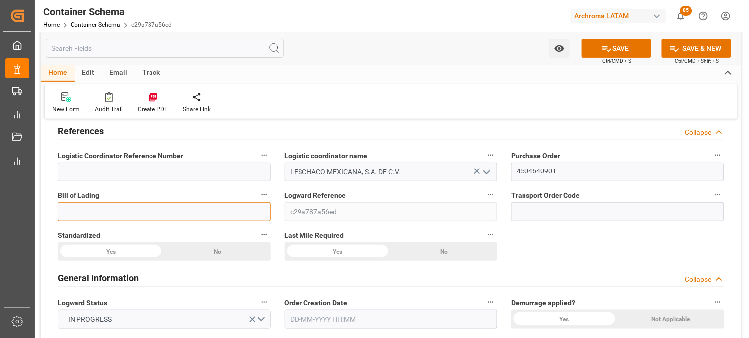
click at [214, 215] on input at bounding box center [164, 211] width 213 height 19
paste input "BRG0203521"
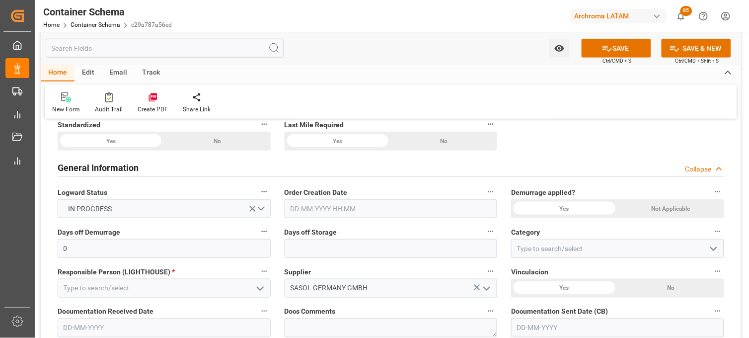
scroll to position [221, 0]
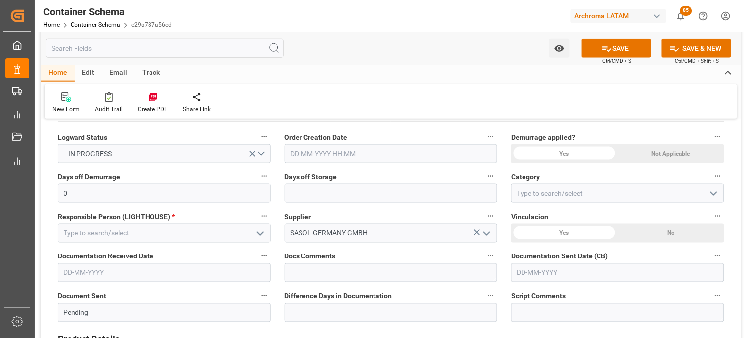
type input "BRG0203521"
click at [316, 150] on input "text" at bounding box center [391, 153] width 213 height 19
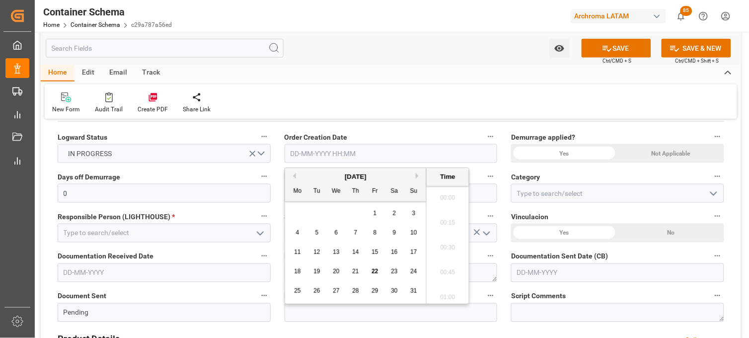
scroll to position [1121, 0]
click at [297, 215] on div "28 29 30 31 1 2 3" at bounding box center [356, 213] width 136 height 19
click at [351, 271] on div "21" at bounding box center [356, 272] width 12 height 12
click at [448, 224] on li "11:30" at bounding box center [448, 220] width 42 height 25
type input "[DATE] 11:30"
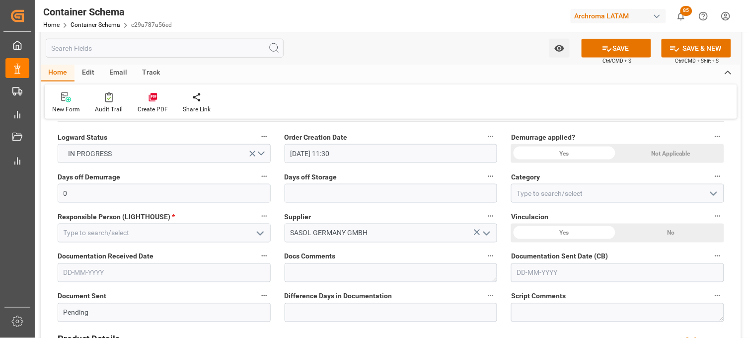
click at [270, 95] on div "Not Applicable" at bounding box center [217, 86] width 106 height 19
click at [305, 196] on input "text" at bounding box center [391, 193] width 213 height 19
type input "7"
click at [522, 191] on input at bounding box center [617, 193] width 213 height 19
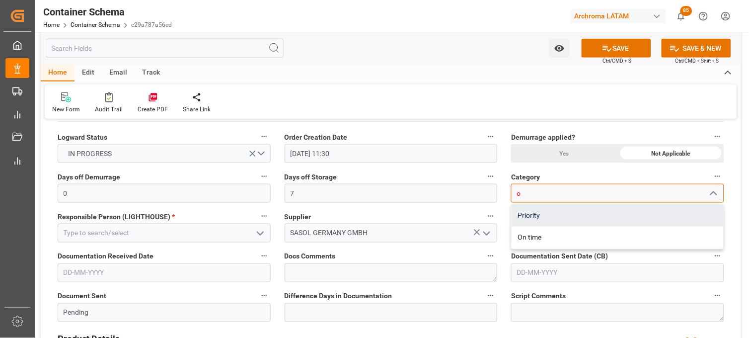
click at [522, 216] on div "Priority" at bounding box center [618, 215] width 212 height 22
click at [522, 216] on span "Vinculacion" at bounding box center [529, 217] width 37 height 10
click at [711, 216] on button "Vinculacion" at bounding box center [717, 216] width 13 height 13
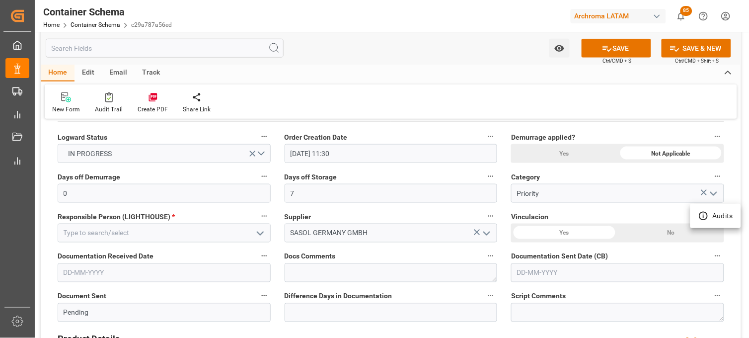
drag, startPoint x: 522, startPoint y: 216, endPoint x: 529, endPoint y: 196, distance: 21.1
click at [529, 196] on div at bounding box center [374, 169] width 749 height 338
click at [530, 192] on input "Priority" at bounding box center [617, 193] width 213 height 19
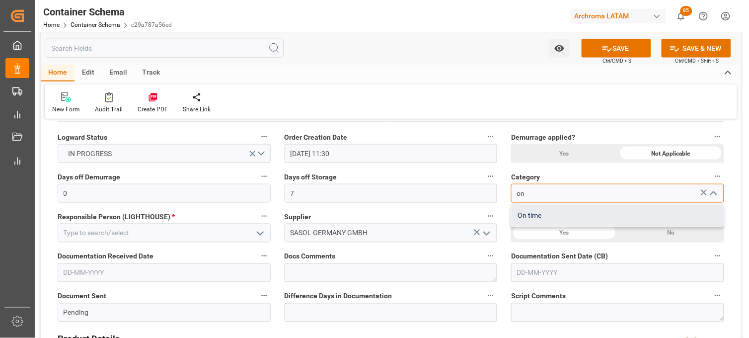
click at [529, 211] on div "On time" at bounding box center [618, 215] width 212 height 22
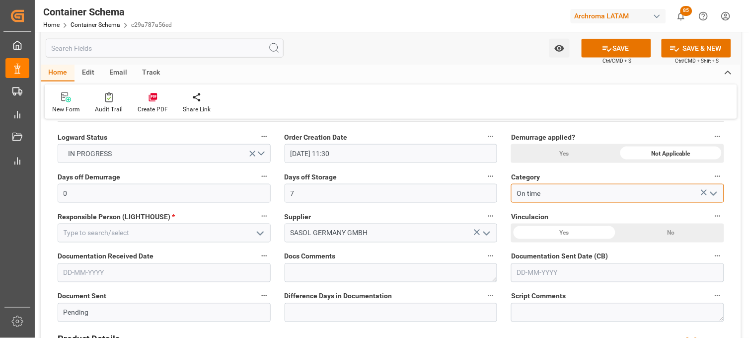
type input "On time"
click at [262, 231] on icon "open menu" at bounding box center [260, 234] width 12 height 12
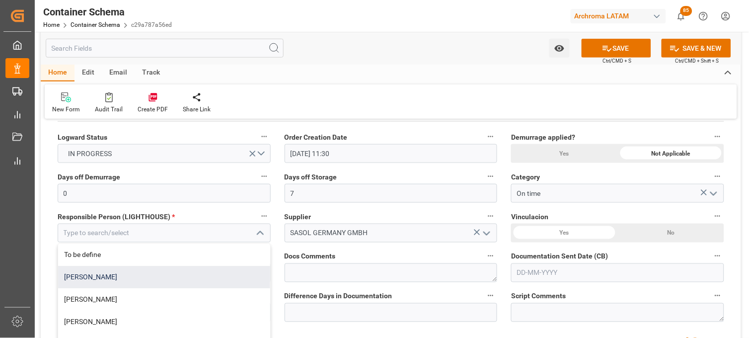
click at [207, 274] on div "[PERSON_NAME]" at bounding box center [164, 277] width 212 height 22
type input "[PERSON_NAME]"
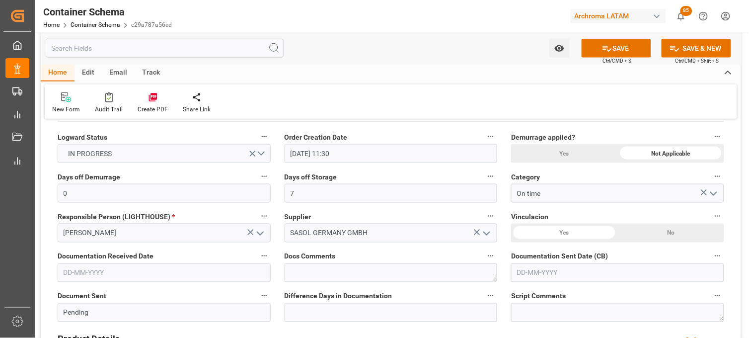
click at [270, 95] on div "No" at bounding box center [217, 86] width 106 height 19
click at [143, 274] on input "text" at bounding box center [164, 272] width 213 height 19
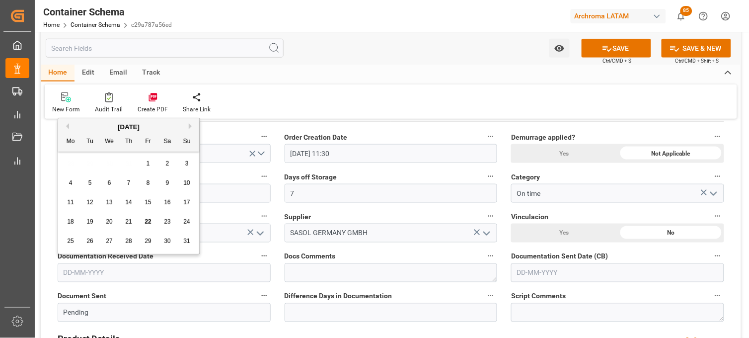
click at [62, 154] on div "28 29 30 31 1 2 3" at bounding box center [129, 163] width 136 height 19
click at [128, 225] on span "21" at bounding box center [128, 221] width 6 height 7
type input "[DATE]"
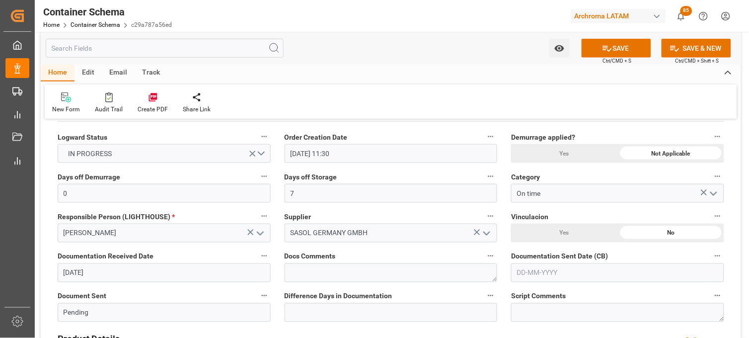
click at [533, 270] on input "text" at bounding box center [617, 272] width 213 height 19
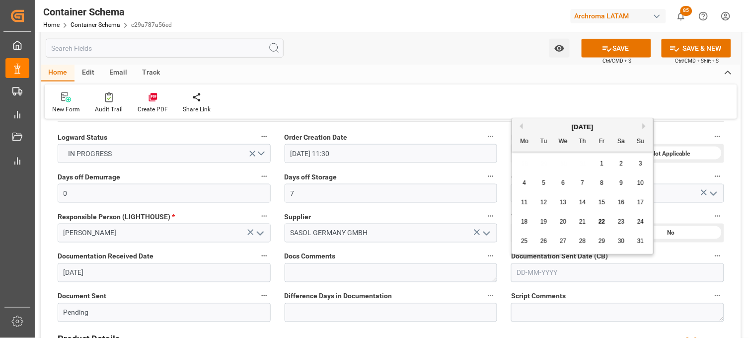
click at [523, 169] on div "28 29 30 31 1 2 3" at bounding box center [583, 163] width 136 height 19
click at [602, 224] on span "22" at bounding box center [602, 221] width 6 height 7
type input "[DATE]"
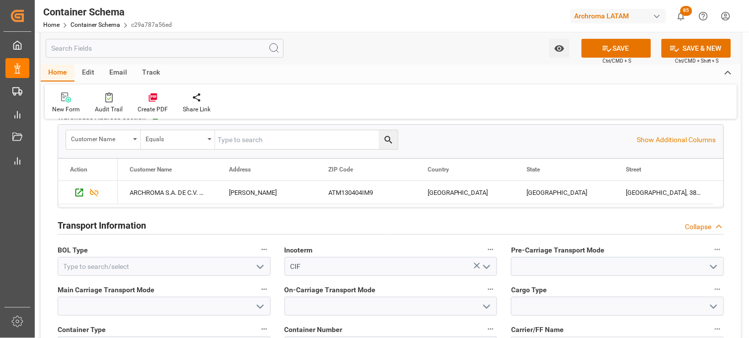
scroll to position [828, 0]
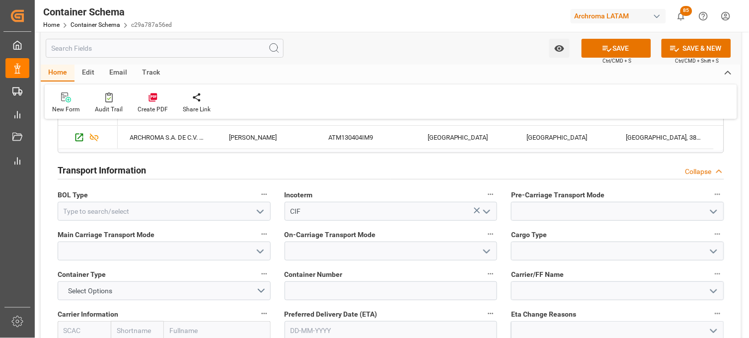
click at [262, 209] on icon "open menu" at bounding box center [260, 212] width 12 height 12
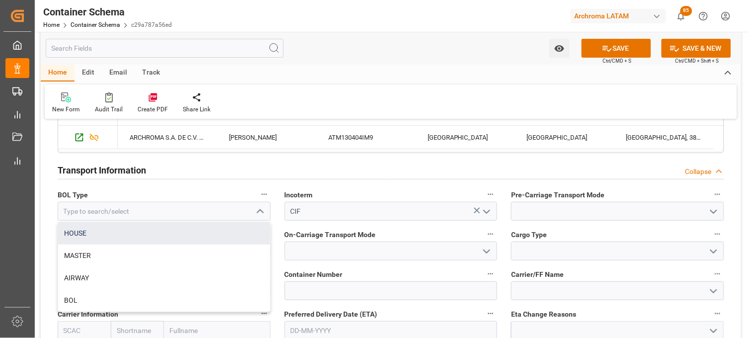
click at [228, 229] on div "HOUSE" at bounding box center [164, 233] width 212 height 22
type input "HOUSE"
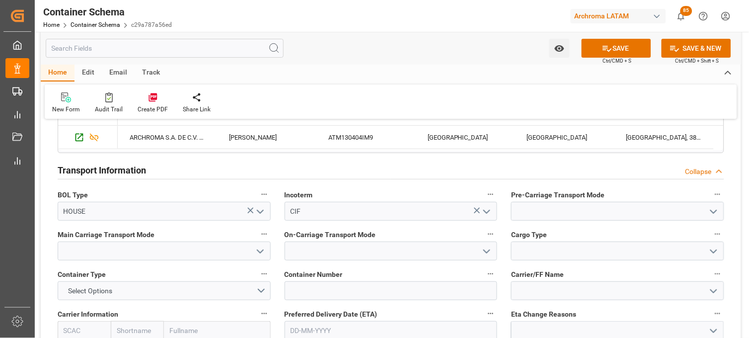
click at [711, 215] on icon "open menu" at bounding box center [714, 212] width 12 height 12
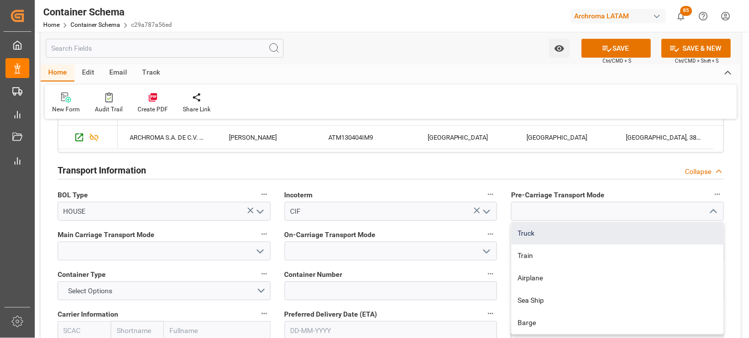
click at [571, 233] on div "Truck" at bounding box center [618, 233] width 212 height 22
type input "Truck"
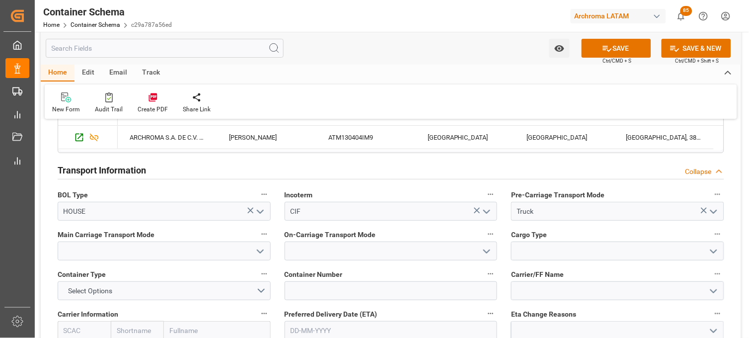
click at [261, 251] on polyline "open menu" at bounding box center [260, 251] width 6 height 3
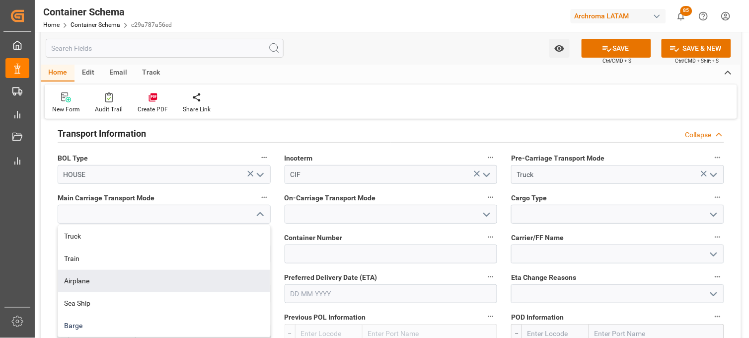
scroll to position [883, 0]
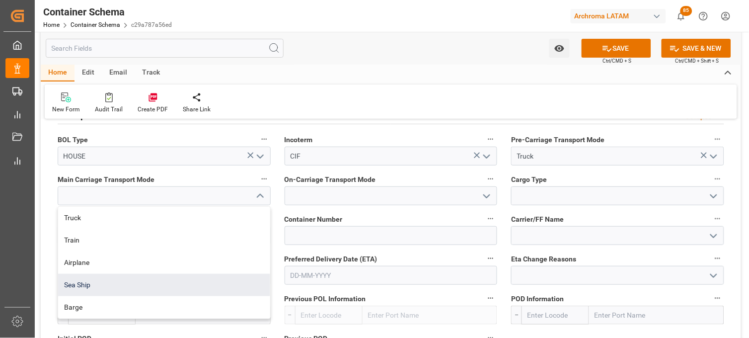
click at [162, 280] on div "Sea Ship" at bounding box center [164, 285] width 212 height 22
type input "Sea Ship"
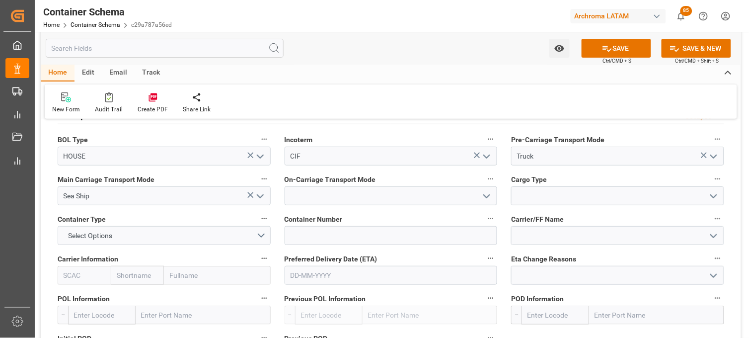
click at [486, 192] on icon "open menu" at bounding box center [487, 196] width 12 height 12
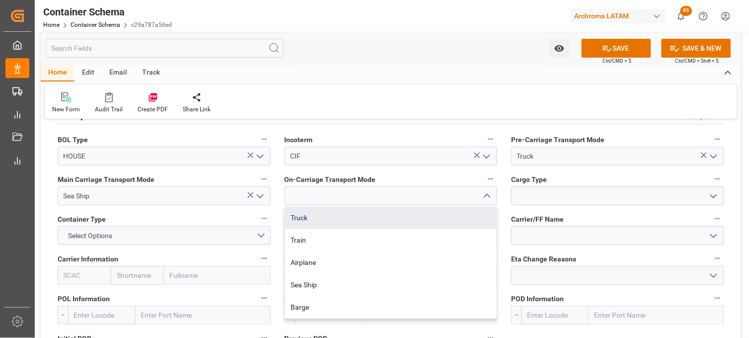
click at [368, 211] on div "Truck" at bounding box center [391, 218] width 212 height 22
type input "Truck"
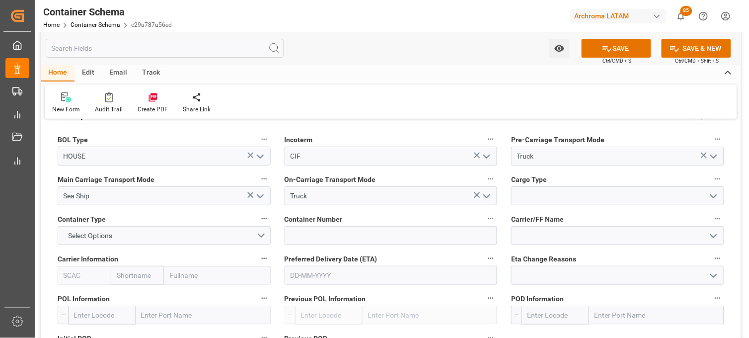
click at [714, 195] on icon "open menu" at bounding box center [714, 196] width 12 height 12
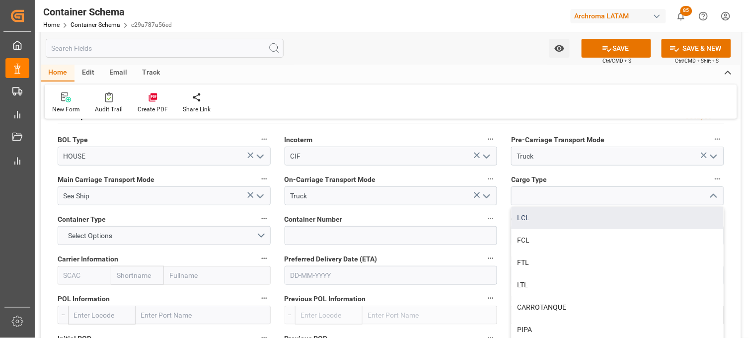
click at [562, 222] on div "LCL" at bounding box center [618, 218] width 212 height 22
type input "LCL"
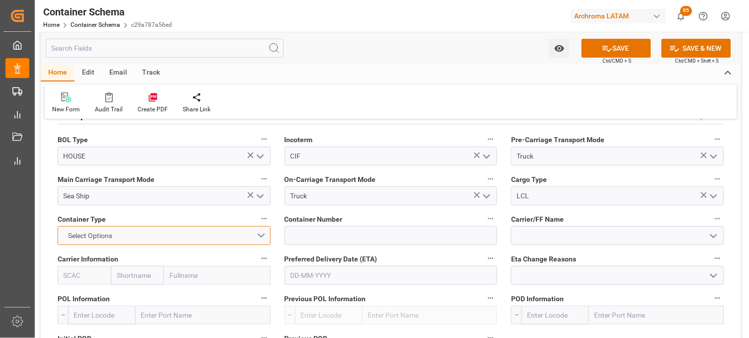
click at [262, 235] on button "Select Options" at bounding box center [164, 235] width 213 height 19
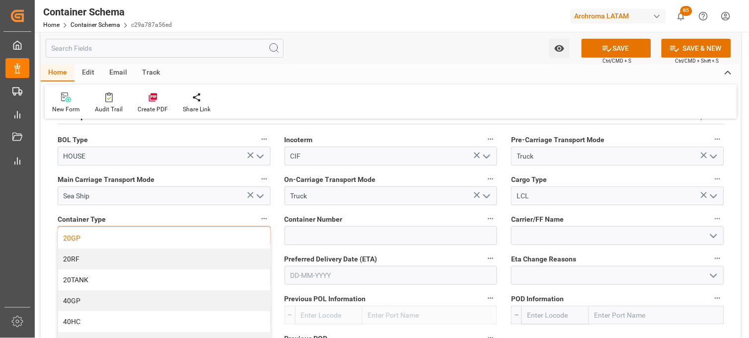
click at [151, 242] on div "20GP" at bounding box center [164, 238] width 212 height 21
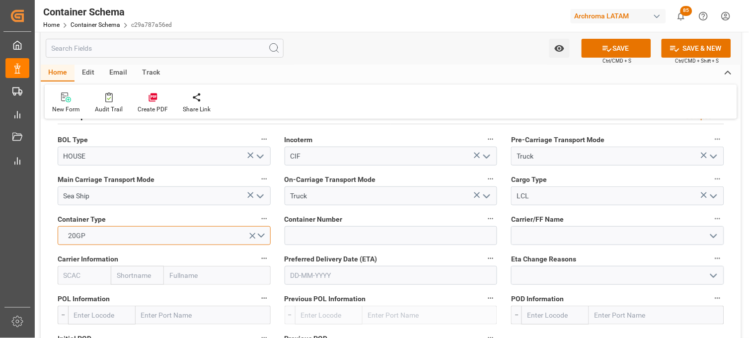
click at [262, 235] on button "20GP" at bounding box center [164, 235] width 213 height 19
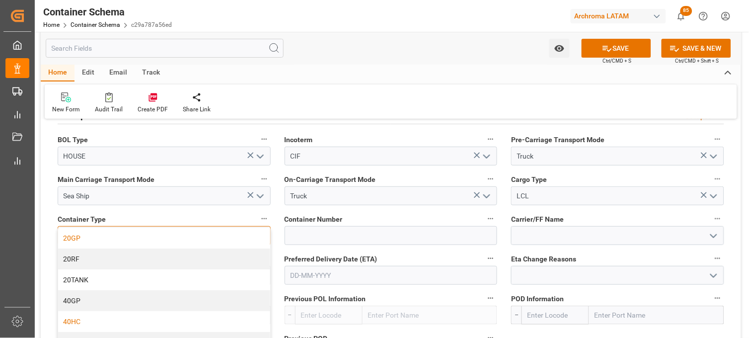
click at [105, 318] on div "40HC" at bounding box center [164, 321] width 212 height 21
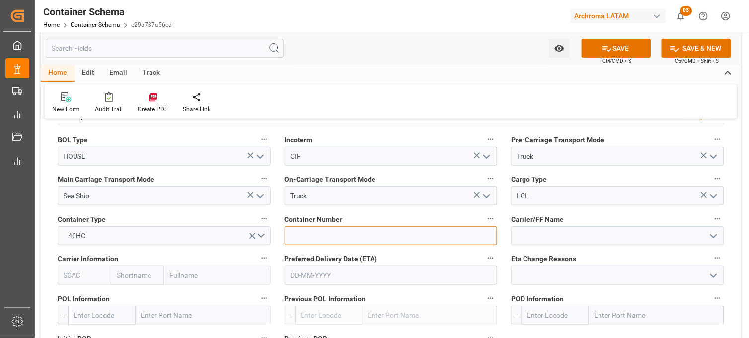
click at [324, 232] on input at bounding box center [391, 235] width 213 height 19
paste input "TCNU2015284"
type input "TCNU2015284"
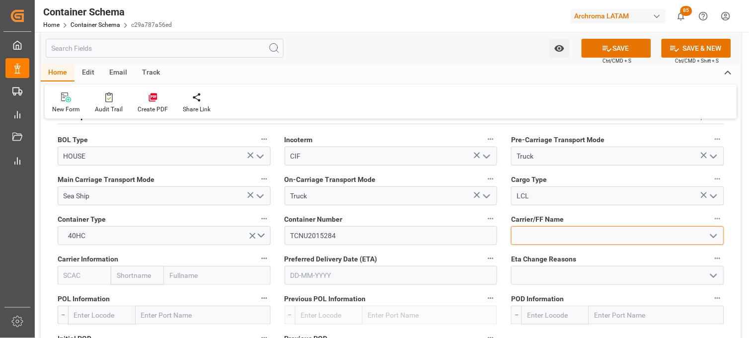
click at [545, 236] on input at bounding box center [617, 235] width 213 height 19
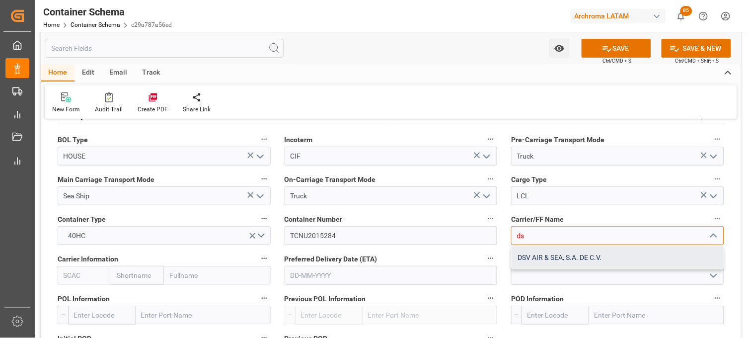
click at [545, 254] on div "DSV AIR & SEA, S.A. DE C.V." at bounding box center [618, 257] width 212 height 22
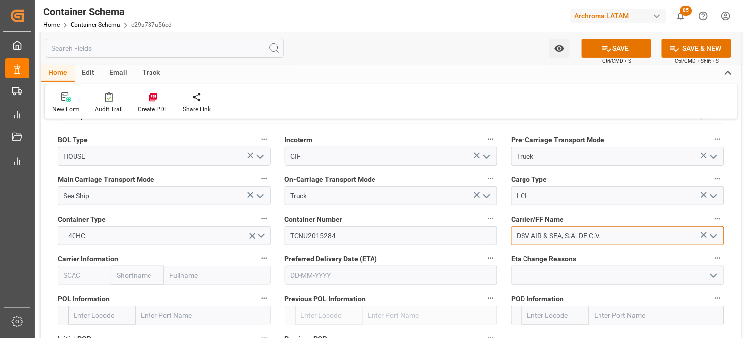
type input "DSV AIR & SEA, S.A. DE C.V."
click at [151, 280] on input "text" at bounding box center [137, 275] width 53 height 19
type input "hap"
click at [147, 294] on b "Hapag Lloyd" at bounding box center [144, 302] width 54 height 18
type input "HLCU"
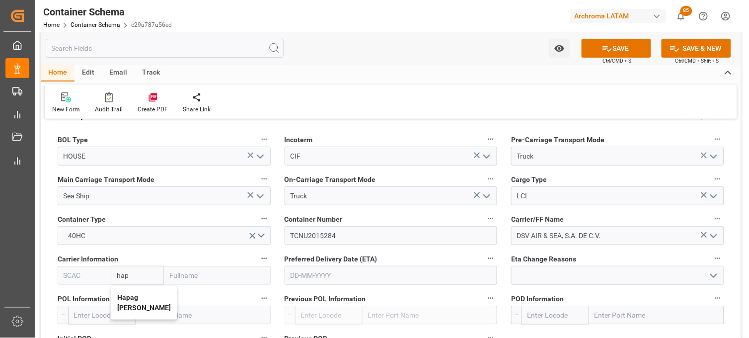
type input "Hapag Lloyd"
type input "Hapag Lloyd Aktiengesellschaft"
type input "Hapag Lloyd"
click at [300, 274] on input "text" at bounding box center [391, 275] width 213 height 19
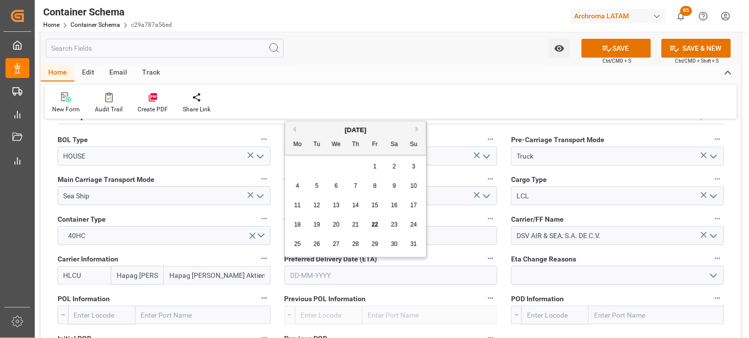
drag, startPoint x: 298, startPoint y: 163, endPoint x: 305, endPoint y: 163, distance: 7.0
click at [298, 163] on div "28 29 30 31 1 2 3" at bounding box center [356, 166] width 136 height 19
click at [419, 128] on button "Next Month" at bounding box center [419, 129] width 6 height 6
click at [298, 167] on span "1" at bounding box center [297, 166] width 3 height 7
type input "[DATE]"
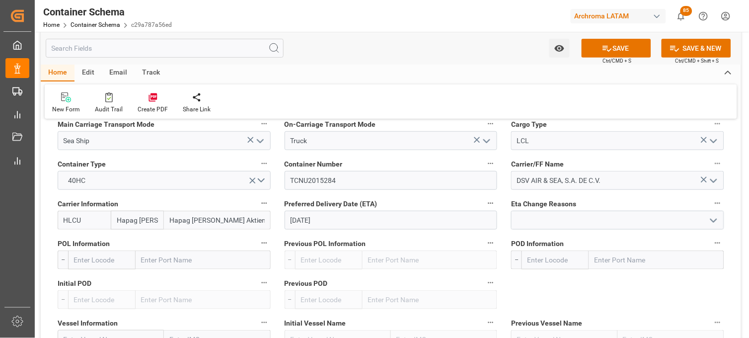
scroll to position [994, 0]
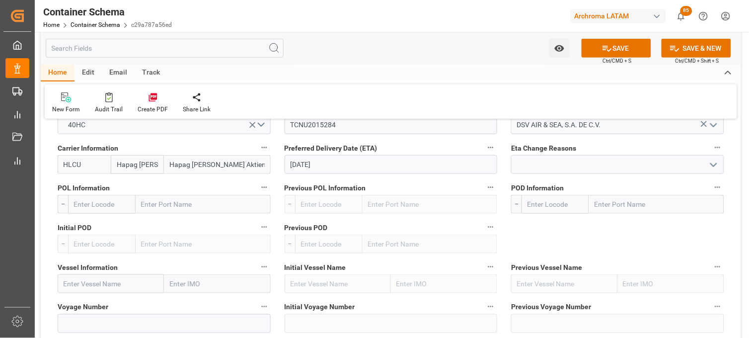
click at [153, 206] on input "text" at bounding box center [203, 204] width 135 height 19
type input "bremer"
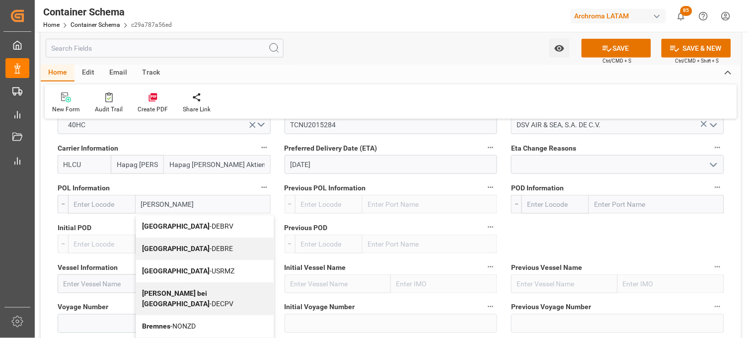
click at [165, 223] on b "Bremerhaven" at bounding box center [176, 226] width 68 height 8
type input "DEBRV"
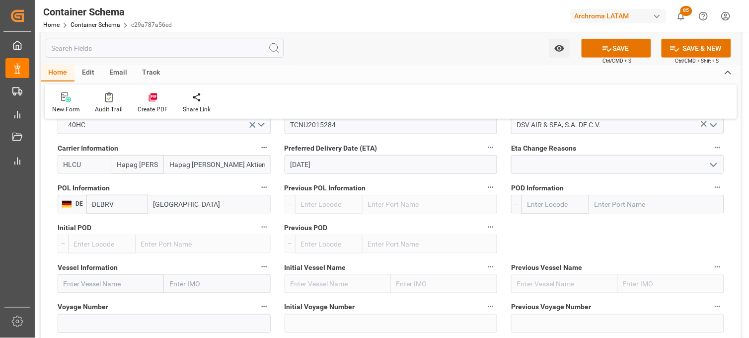
type input "Bremerhaven"
click at [621, 205] on input "text" at bounding box center [656, 204] width 135 height 19
type input "verac"
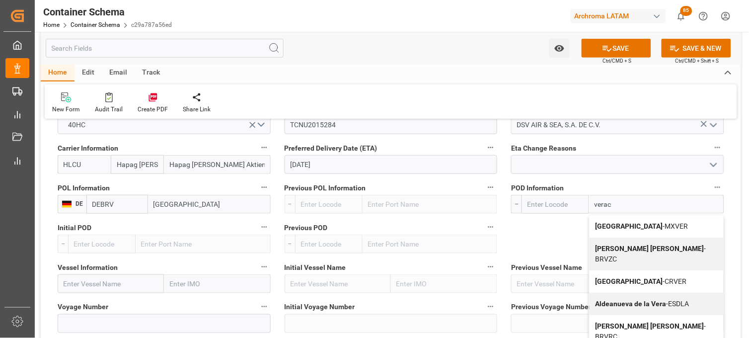
click at [618, 223] on b "Veracruz" at bounding box center [630, 226] width 68 height 8
type input "MXVER"
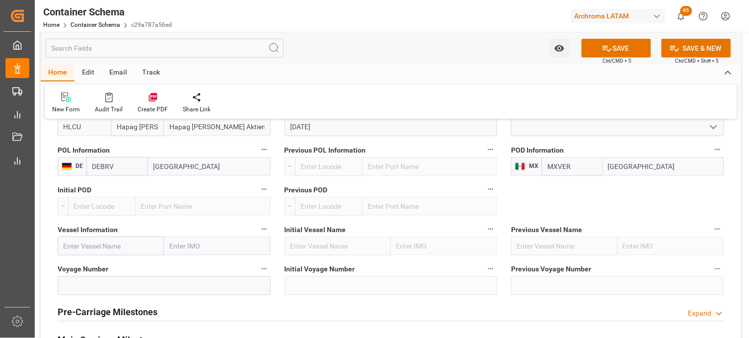
scroll to position [1049, 0]
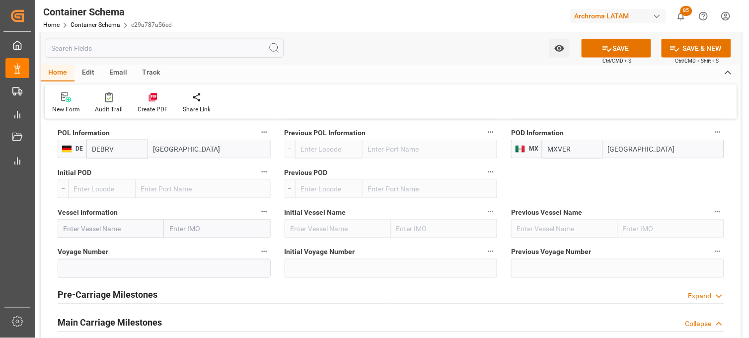
type input "Veracruz"
click at [84, 229] on input "text" at bounding box center [111, 228] width 106 height 19
paste input "MSC SHANGHAI V"
type input "MSC SHANGHAI V"
click at [84, 250] on b "MSC SHANGHAI V" at bounding box center [93, 250] width 58 height 8
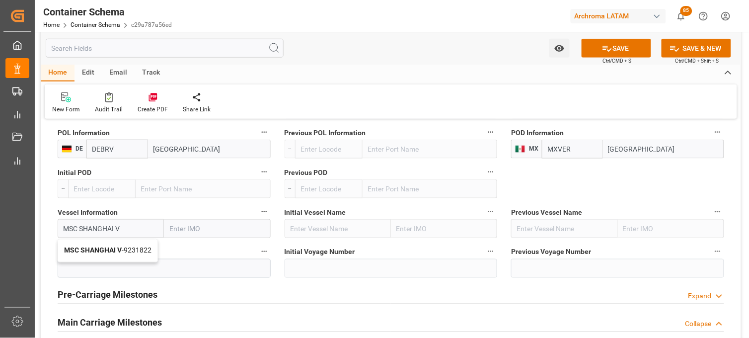
type input "9231822"
type input "MSC SHANGHAI V"
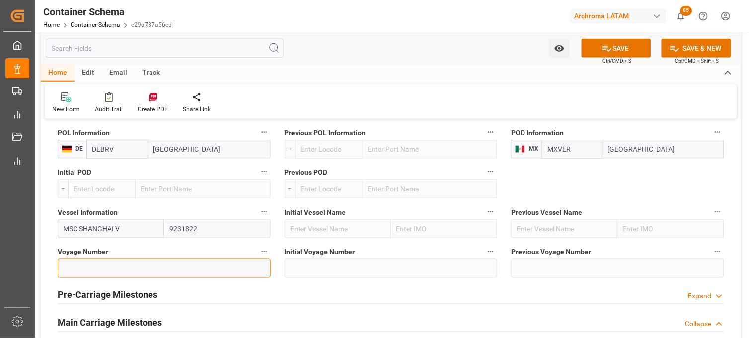
click at [90, 267] on input at bounding box center [164, 268] width 213 height 19
paste input "NH533A"
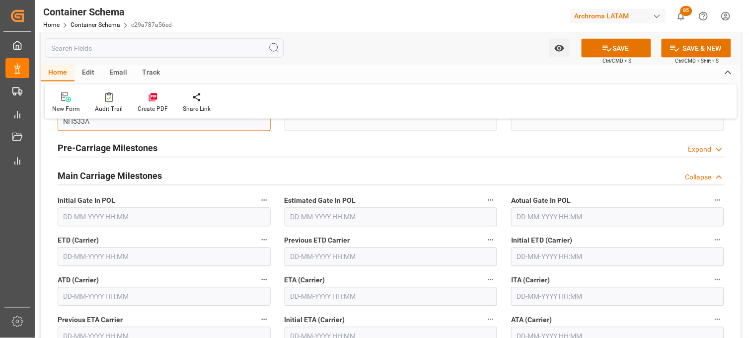
scroll to position [1214, 0]
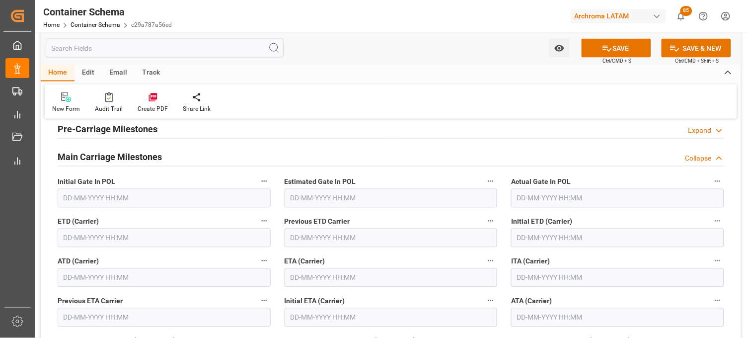
type input "NH533A"
click at [420, 282] on input "text" at bounding box center [391, 277] width 213 height 19
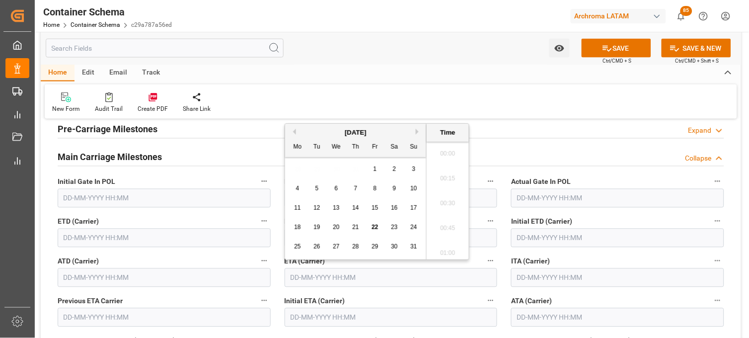
scroll to position [1121, 0]
click at [417, 132] on button "Next Month" at bounding box center [419, 132] width 6 height 6
click at [301, 171] on div "1" at bounding box center [298, 169] width 12 height 12
click at [315, 281] on input "01-09-2025 00:00" at bounding box center [391, 277] width 213 height 19
click at [446, 203] on li "11:45" at bounding box center [448, 200] width 42 height 25
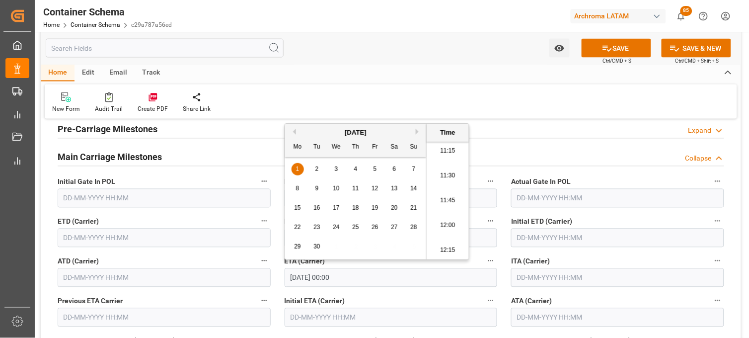
type input "01-09-2025 11:45"
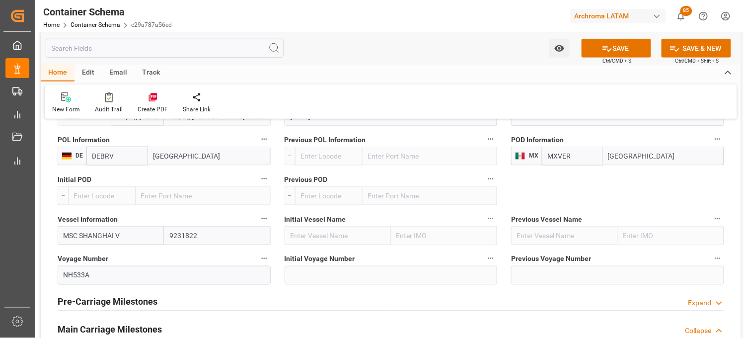
scroll to position [994, 0]
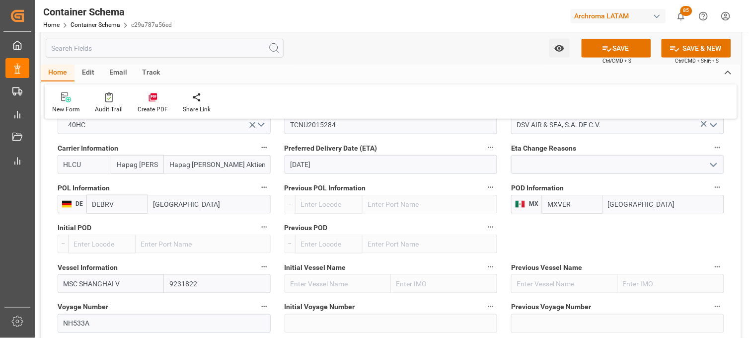
click at [147, 166] on input "Hapag Lloyd" at bounding box center [137, 164] width 53 height 19
drag, startPoint x: 172, startPoint y: 165, endPoint x: 312, endPoint y: 169, distance: 139.7
click at [312, 169] on div "Transport Type SEAFREIGHT References Collapse Logistic Coordinator Reference Nu…" at bounding box center [391, 33] width 701 height 1798
type input "H"
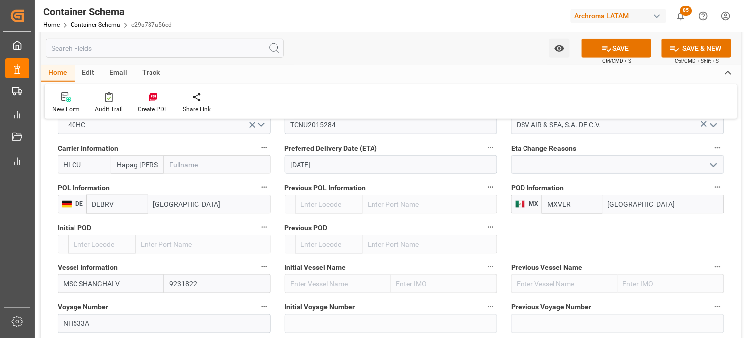
scroll to position [0, 0]
drag, startPoint x: 158, startPoint y: 166, endPoint x: 109, endPoint y: 165, distance: 48.7
click at [113, 166] on input "Hapag [PERSON_NAME]" at bounding box center [137, 164] width 53 height 19
type input "msc"
click at [130, 186] on b "MSC" at bounding box center [124, 186] width 15 height 8
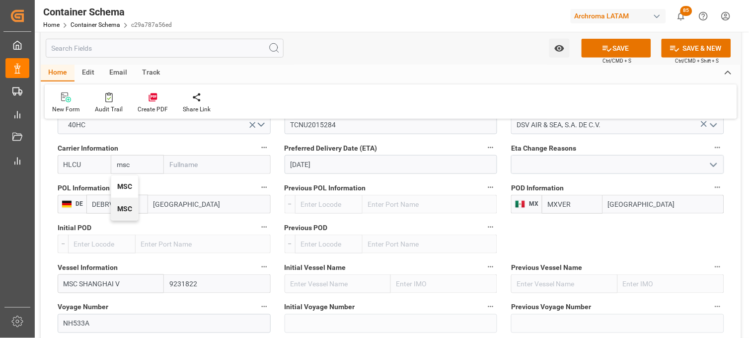
type input "MSCU"
type input "MSC"
type input "Mediterranean Shipping Company"
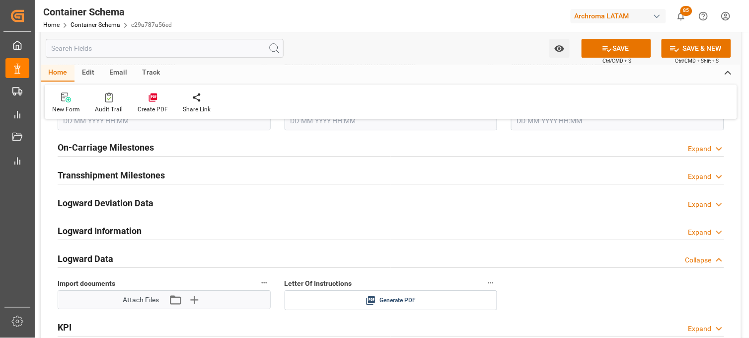
scroll to position [1546, 0]
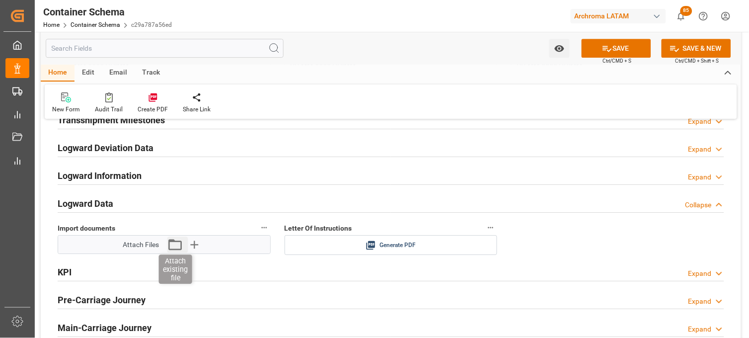
type input "MSC"
click at [175, 246] on icon "button" at bounding box center [175, 244] width 16 height 16
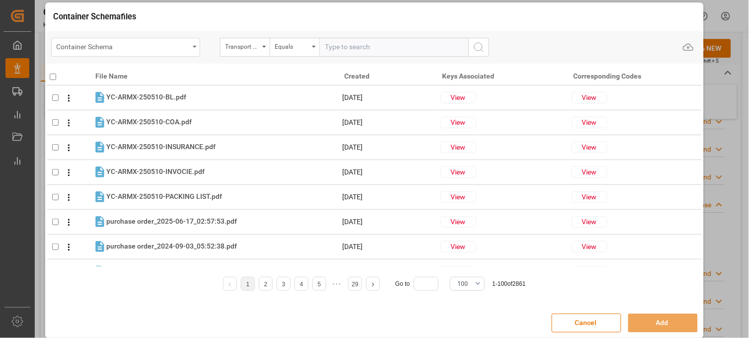
click at [191, 47] on div "Container Schema" at bounding box center [125, 47] width 149 height 19
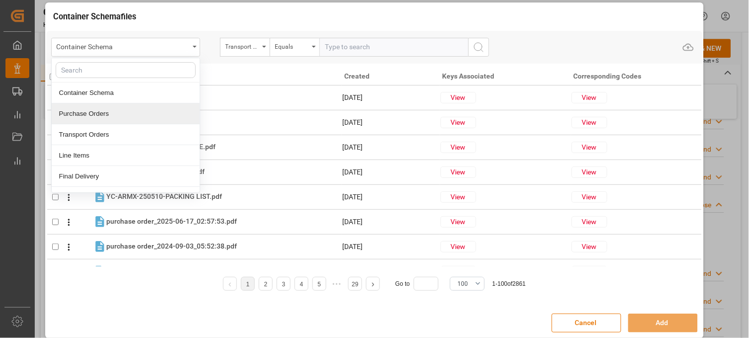
click at [112, 112] on div "Purchase Orders" at bounding box center [126, 113] width 148 height 21
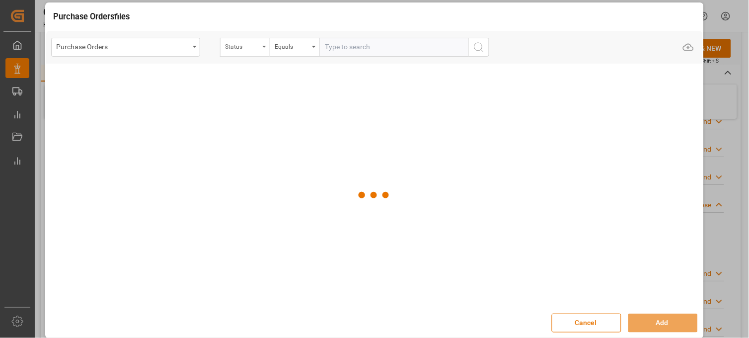
click at [258, 48] on div "Status" at bounding box center [243, 45] width 34 height 11
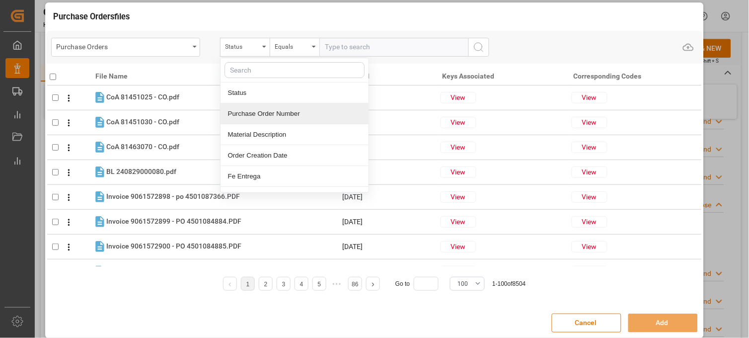
click at [256, 114] on div "Purchase Order Number" at bounding box center [295, 113] width 148 height 21
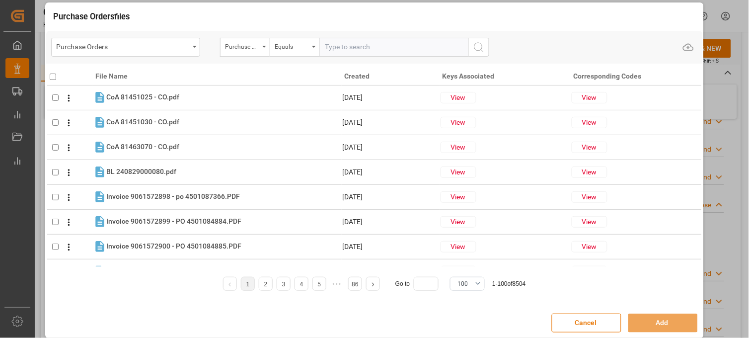
click at [344, 50] on input "text" at bounding box center [393, 47] width 149 height 19
paste input "4504640901"
type input "4504640901"
click at [480, 52] on icon "search button" at bounding box center [479, 47] width 12 height 12
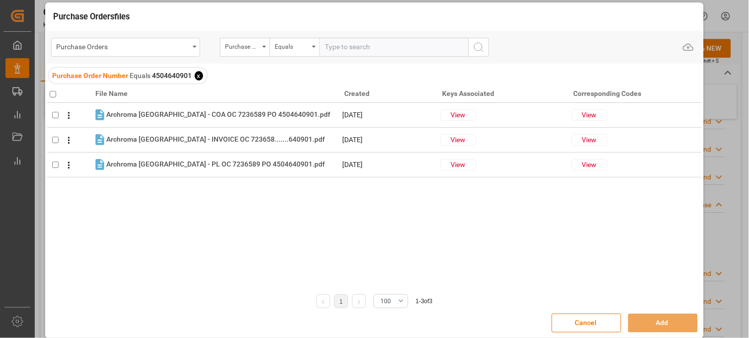
click at [51, 93] on input "checkbox" at bounding box center [53, 94] width 6 height 6
checkbox input "true"
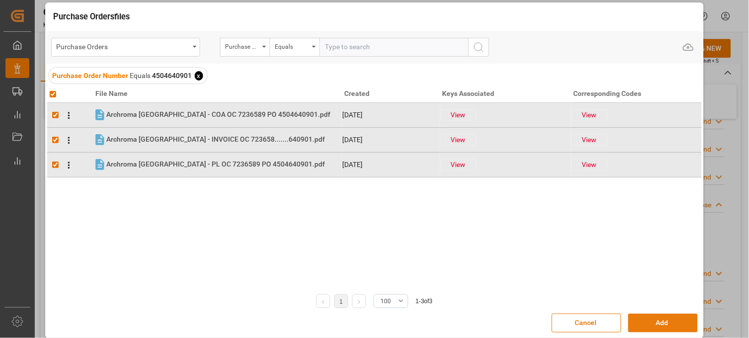
click at [657, 320] on button "Add" at bounding box center [664, 323] width 70 height 19
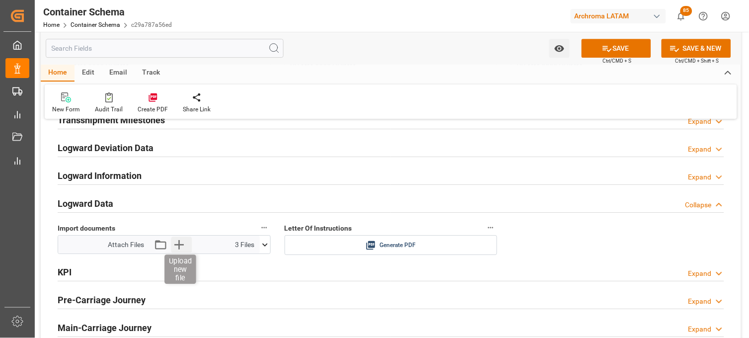
click at [181, 245] on icon "button" at bounding box center [179, 244] width 9 height 9
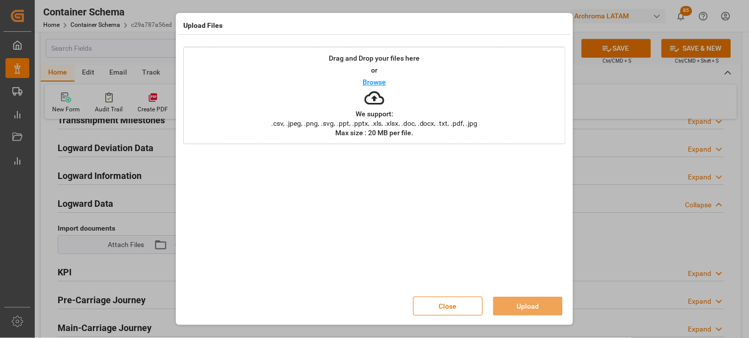
click at [329, 115] on div "Drag and Drop your files here or Browse We support: .csv, .jpeg, .png, .svg, .p…" at bounding box center [374, 95] width 383 height 97
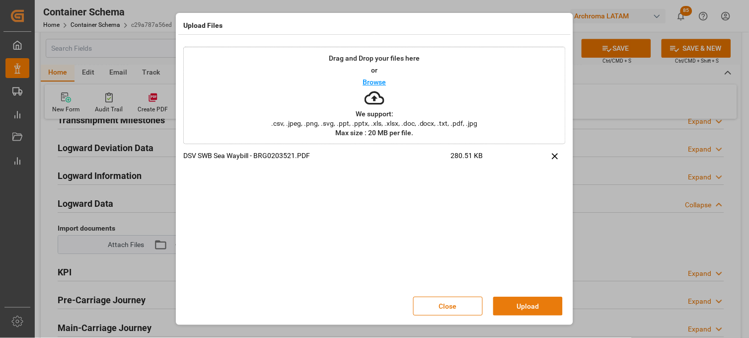
click at [516, 302] on button "Upload" at bounding box center [528, 306] width 70 height 19
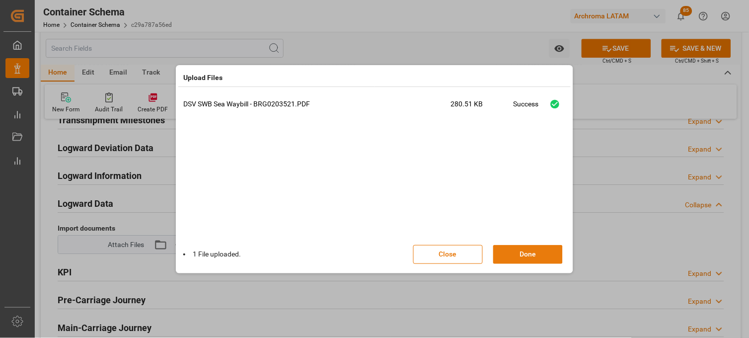
click at [534, 255] on button "Done" at bounding box center [528, 254] width 70 height 19
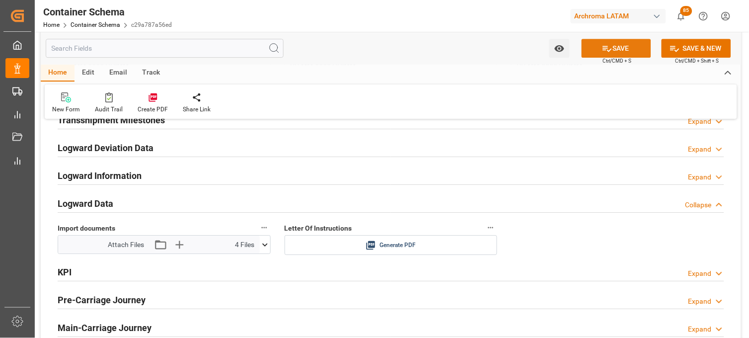
click at [618, 46] on button "SAVE" at bounding box center [617, 48] width 70 height 19
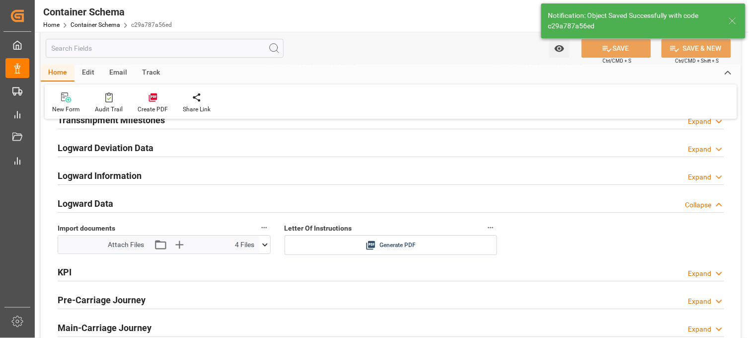
type input "Document Sent"
type input "MXVER"
type input "[GEOGRAPHIC_DATA]"
type input "MSC SHANGHAI V"
type input "9231822"
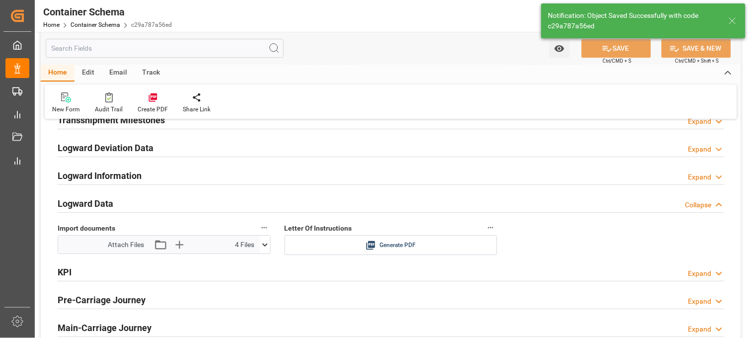
type input "NH533A"
type input "01-09-2025 11:45"
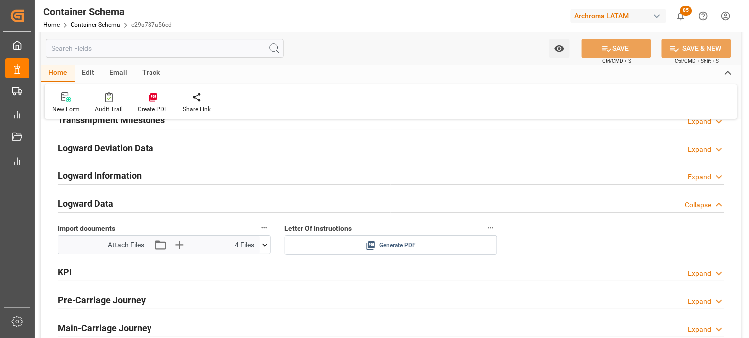
click at [366, 245] on icon at bounding box center [371, 245] width 10 height 10
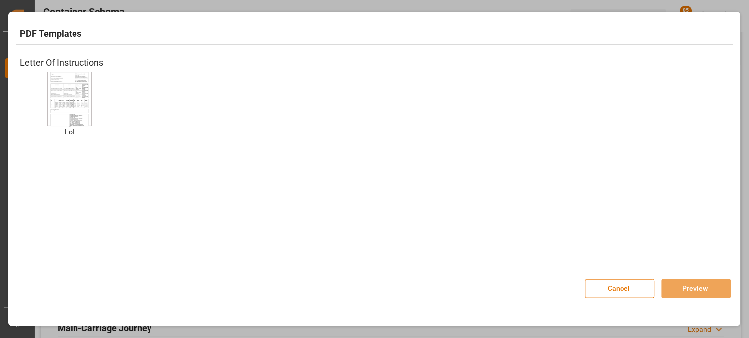
click at [65, 104] on img at bounding box center [70, 99] width 40 height 56
click at [682, 286] on button "Preview" at bounding box center [697, 288] width 70 height 19
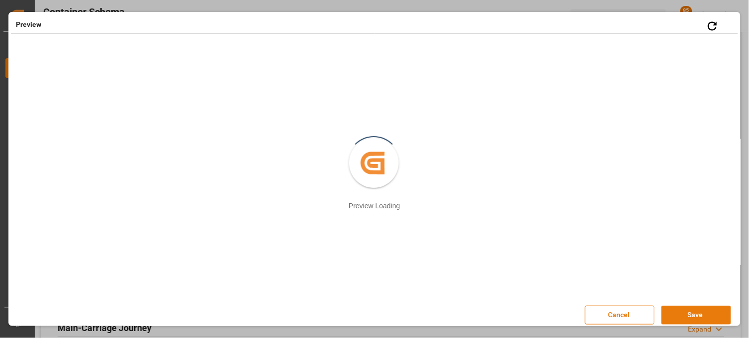
click at [675, 318] on button "Save" at bounding box center [697, 315] width 70 height 19
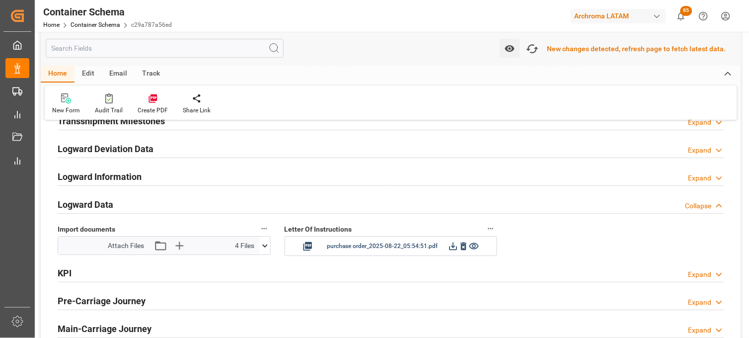
scroll to position [1547, 0]
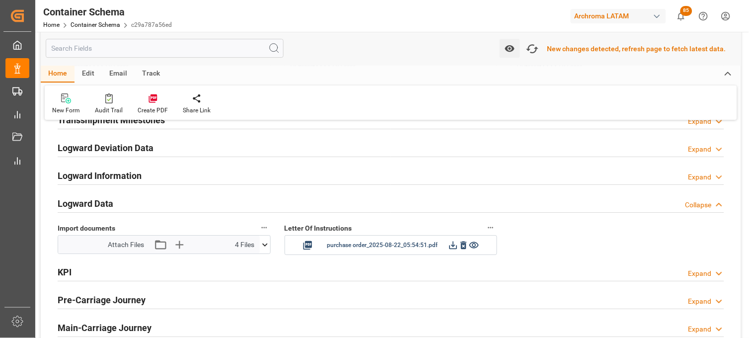
click at [604, 68] on div "Home Edit Email Track" at bounding box center [391, 74] width 701 height 17
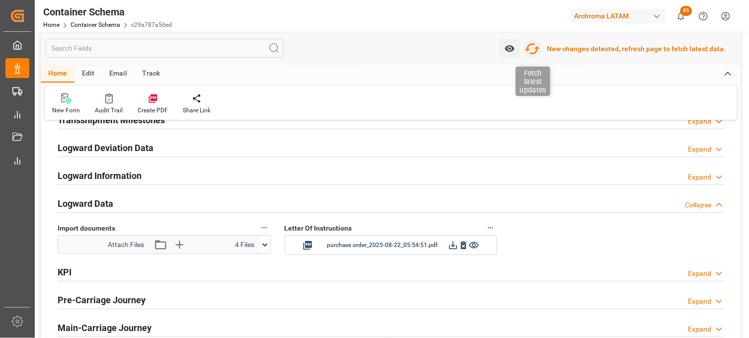
click at [537, 52] on icon "button" at bounding box center [533, 49] width 16 height 16
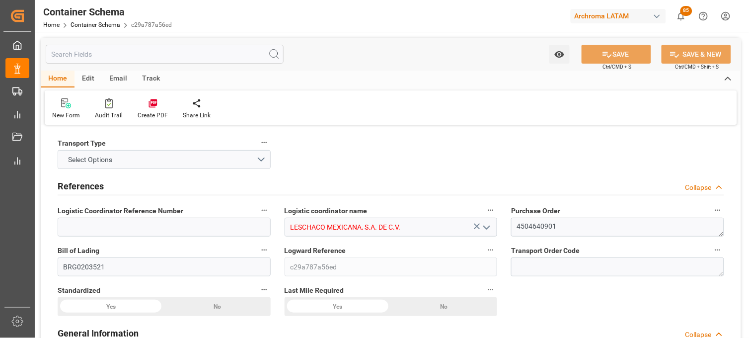
type input "0"
type input "7"
type input "1"
type input "4"
type input "800"
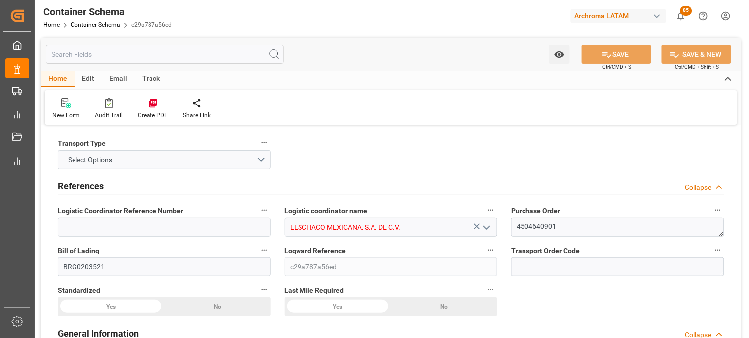
type input "896"
type input "MSC"
type input "Mediterranean Shipping Company"
type input "DEBRV"
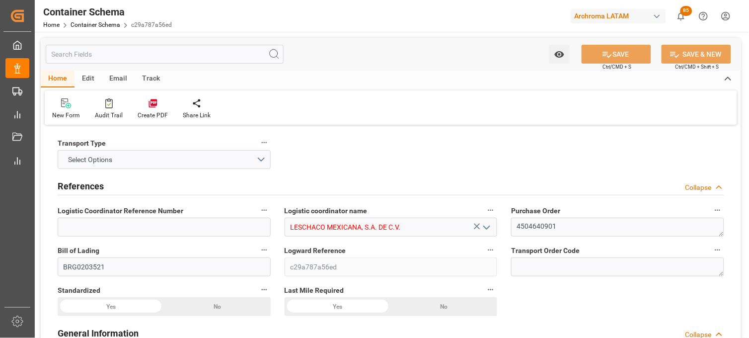
type input "MXVER"
type input "9231822"
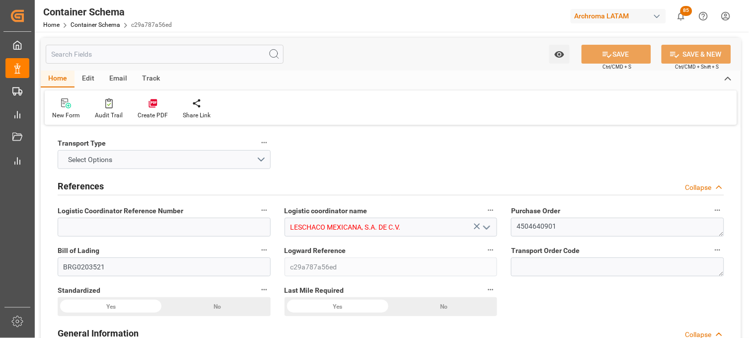
type input "9231822"
type input "[DATE] 11:30"
type input "[DATE]"
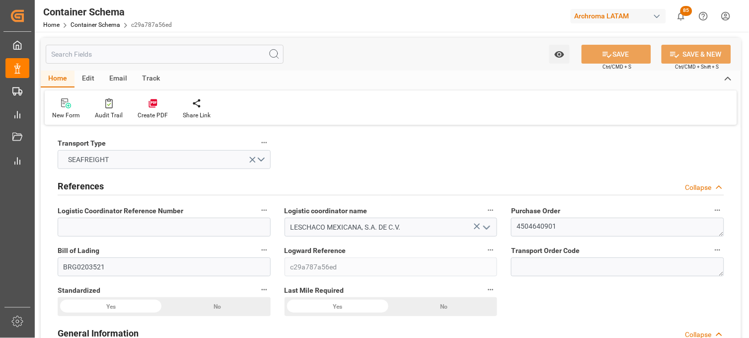
type input "[DATE] 11:45"
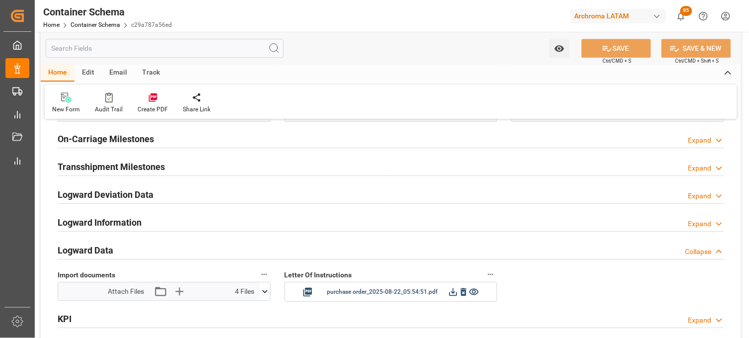
scroll to position [1546, 0]
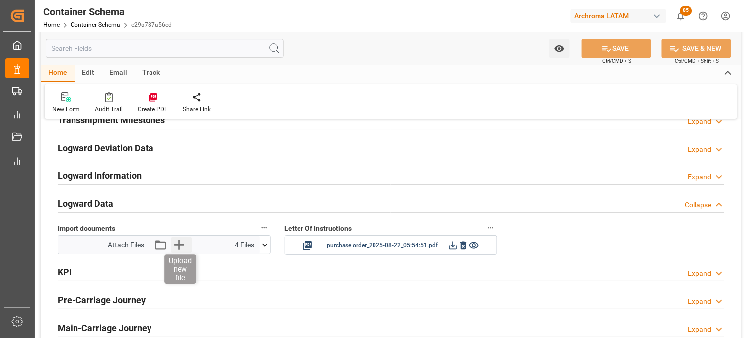
click at [177, 241] on icon "button" at bounding box center [179, 244] width 16 height 16
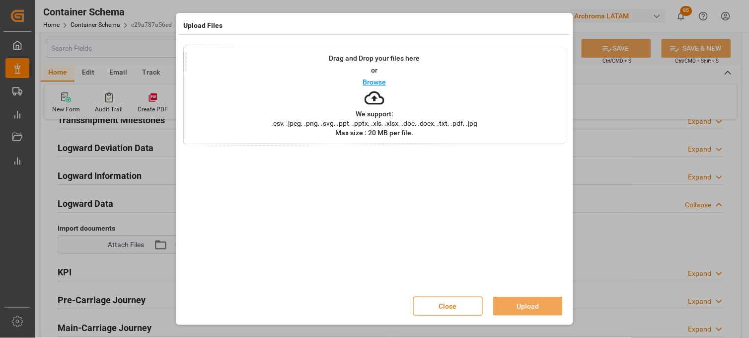
click at [352, 103] on div "Drag and Drop your files here or Browse We support: .csv, .jpeg, .png, .svg, .p…" at bounding box center [374, 95] width 383 height 97
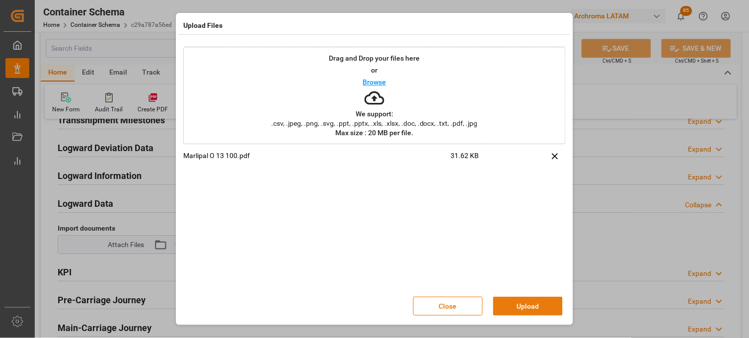
click at [518, 310] on button "Upload" at bounding box center [528, 306] width 70 height 19
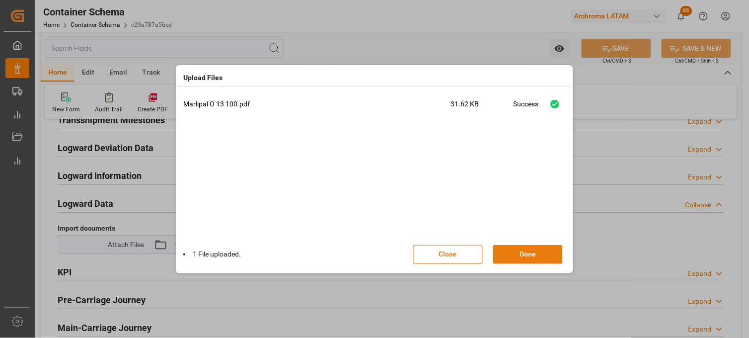
click at [528, 259] on button "Done" at bounding box center [528, 254] width 70 height 19
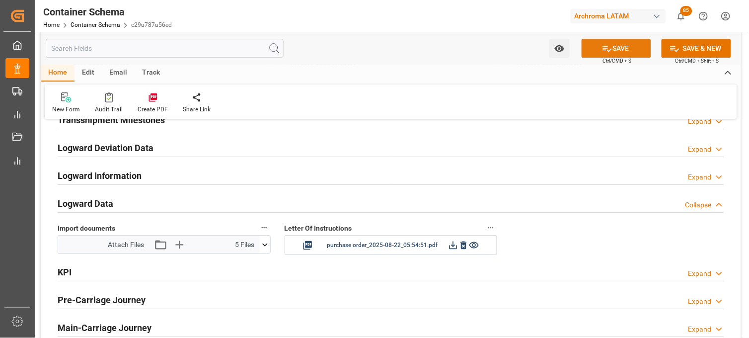
click at [605, 55] on button "SAVE" at bounding box center [617, 48] width 70 height 19
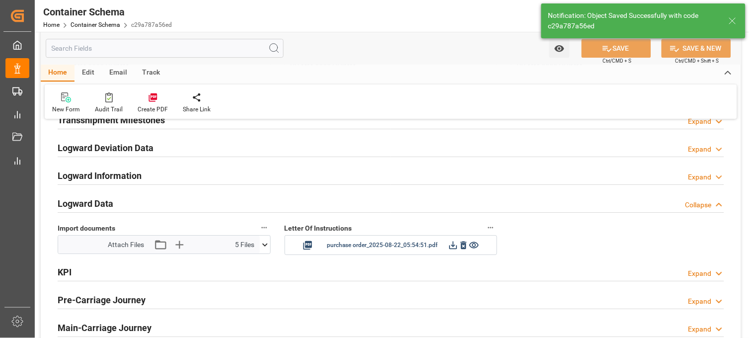
type input "[DATE] 00:00"
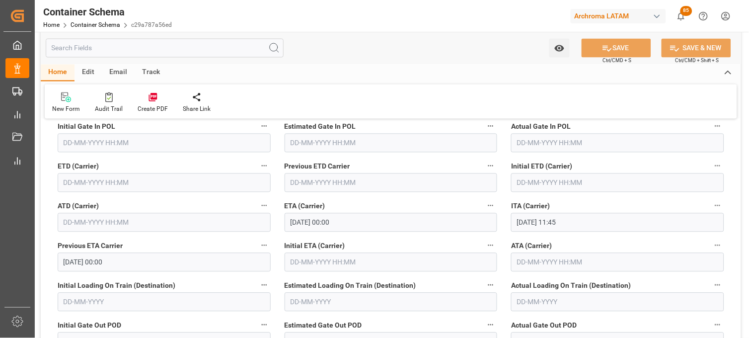
scroll to position [1214, 0]
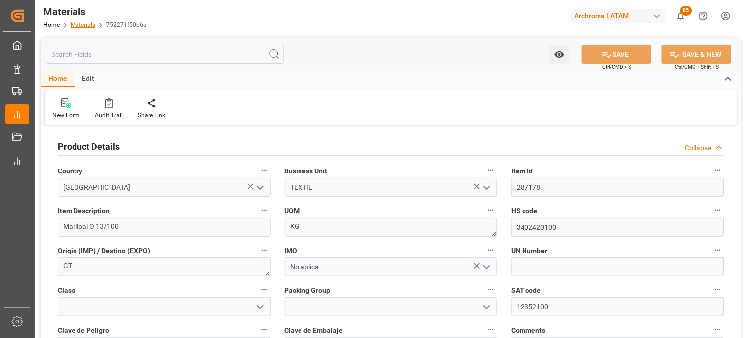
click at [90, 25] on link "Materials" at bounding box center [83, 24] width 25 height 7
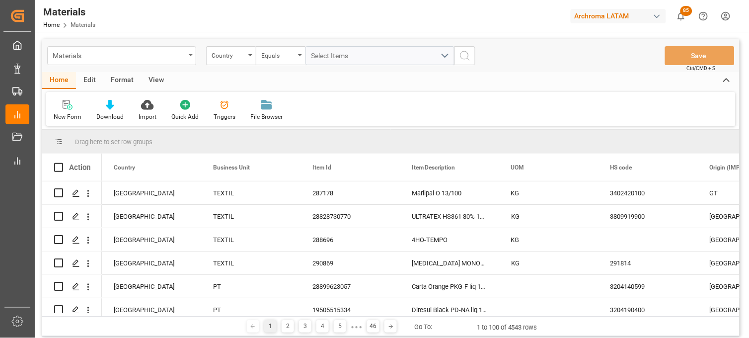
click at [101, 54] on div "Materials" at bounding box center [119, 55] width 133 height 12
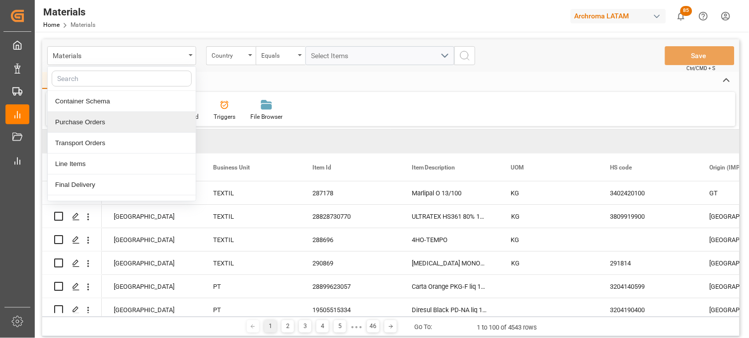
click at [89, 124] on div "Purchase Orders" at bounding box center [122, 122] width 148 height 21
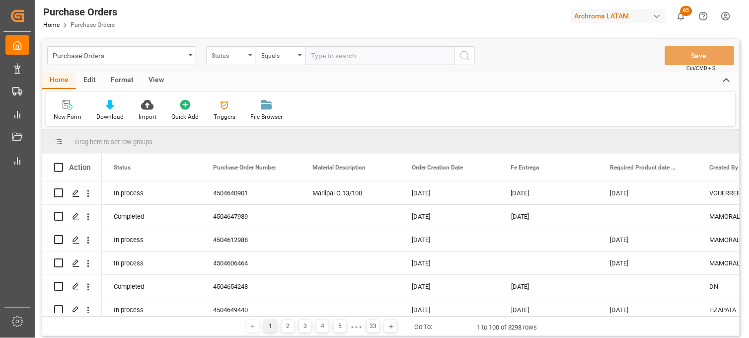
click at [224, 53] on div "Status" at bounding box center [229, 54] width 34 height 11
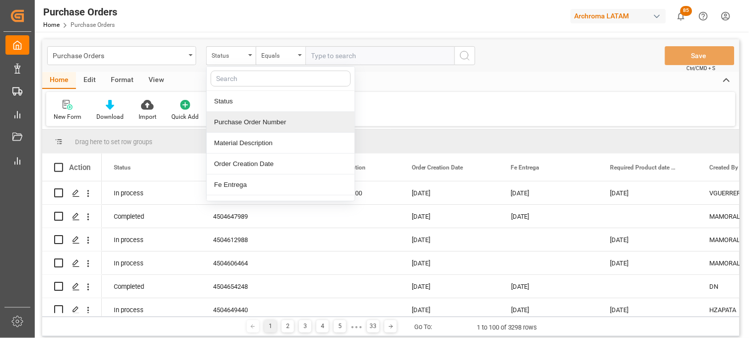
click at [236, 121] on div "Purchase Order Number" at bounding box center [281, 122] width 148 height 21
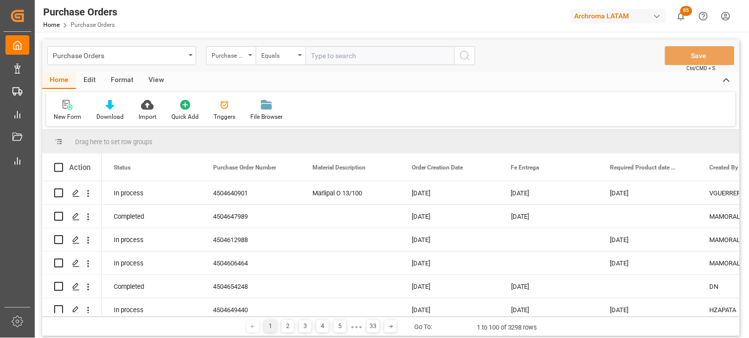
click at [315, 58] on input "text" at bounding box center [380, 55] width 149 height 19
paste input "4504632276"
type input "4504632276"
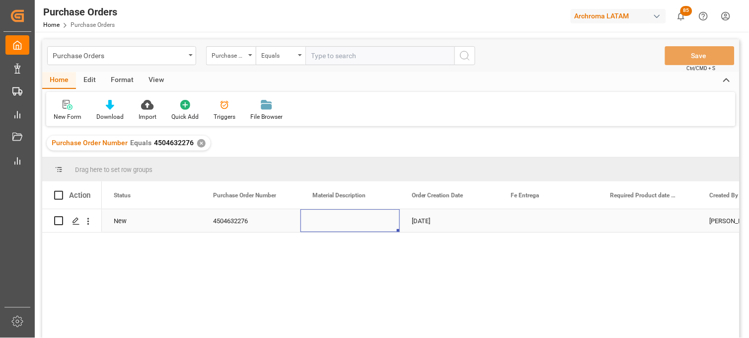
click at [338, 222] on div "Press SPACE to select this row." at bounding box center [350, 220] width 99 height 23
click at [338, 222] on input "Press SPACE to select this row." at bounding box center [350, 226] width 83 height 19
paste input "PROD. INTERM. ET 1077"
type input "PROD. INTERM. ET 1077"
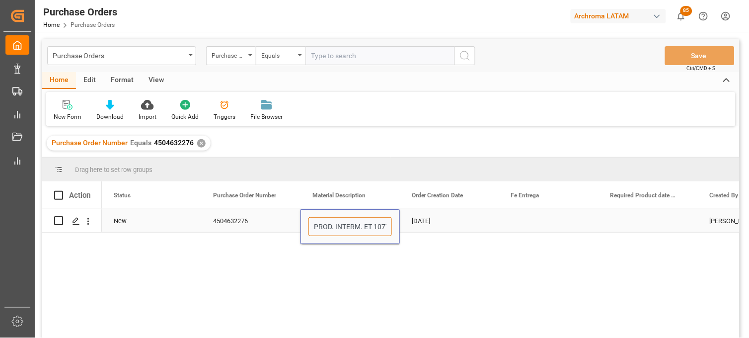
scroll to position [0, 3]
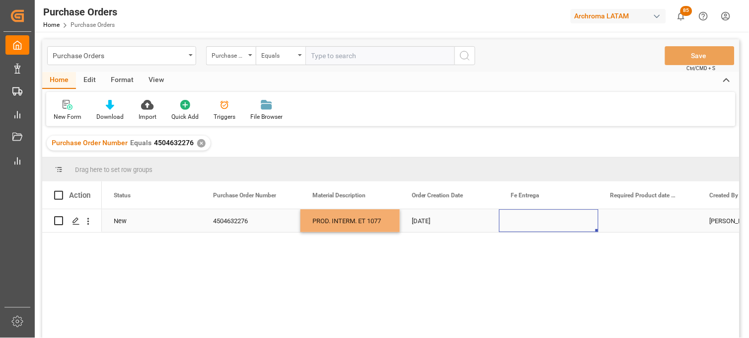
click at [537, 218] on div "Press SPACE to select this row." at bounding box center [548, 220] width 99 height 23
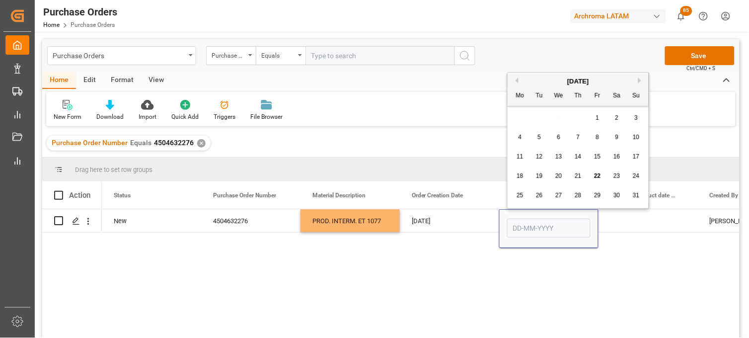
click at [639, 80] on button "Next Month" at bounding box center [641, 81] width 6 height 6
click at [542, 156] on span "16" at bounding box center [539, 156] width 6 height 7
type input "[DATE]"
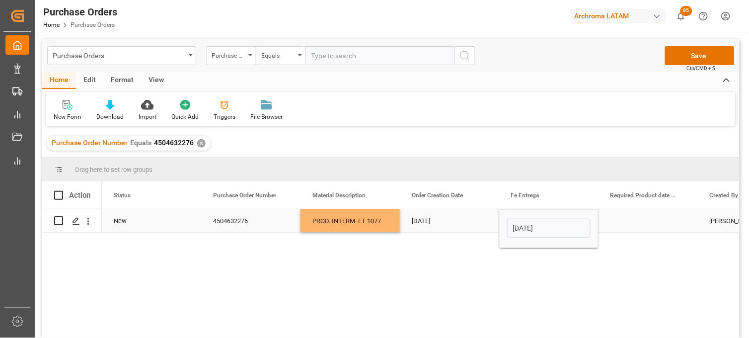
click at [631, 221] on div "Press SPACE to select this row." at bounding box center [648, 220] width 99 height 23
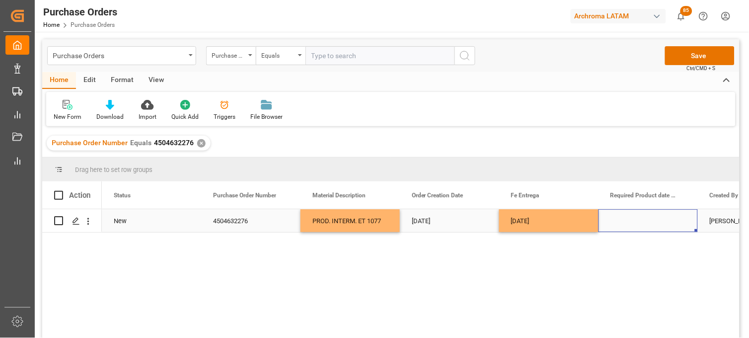
click at [628, 221] on div "Press SPACE to select this row." at bounding box center [648, 220] width 99 height 23
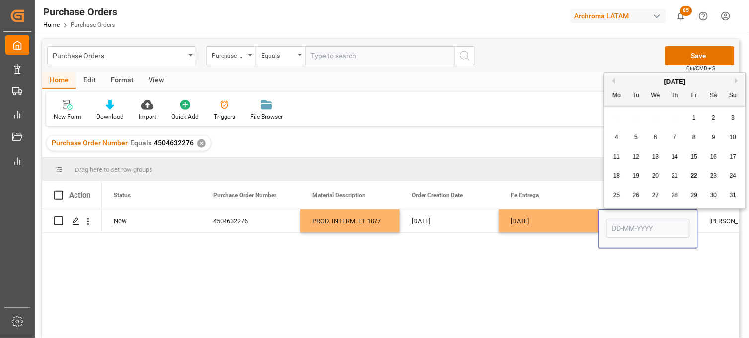
click at [736, 82] on button "Next Month" at bounding box center [738, 81] width 6 height 6
click at [656, 137] on span "10" at bounding box center [655, 137] width 6 height 7
type input "[DATE]"
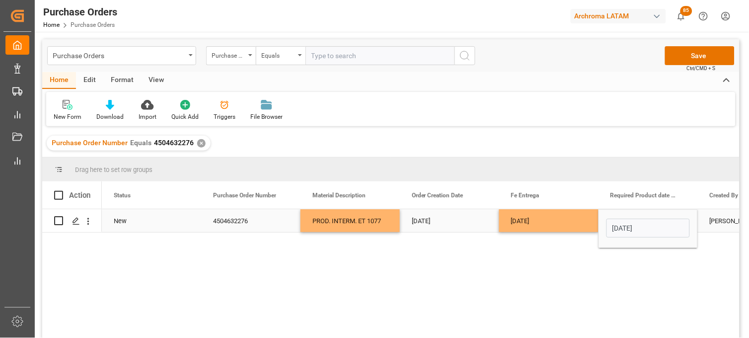
click at [552, 222] on div "[DATE]" at bounding box center [548, 220] width 99 height 23
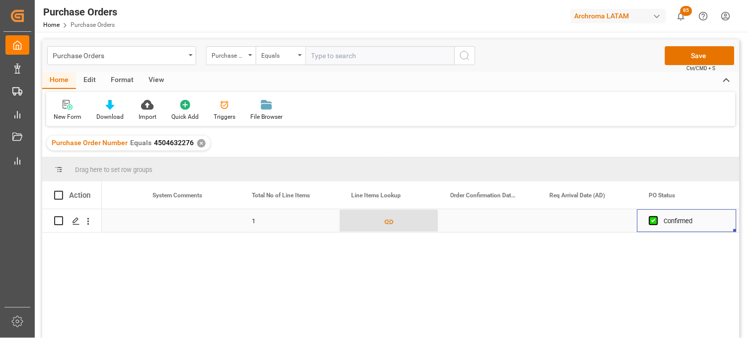
scroll to position [0, 756]
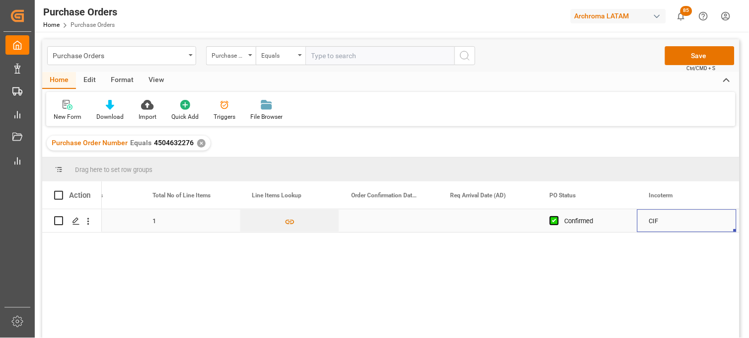
click at [482, 219] on div "Press SPACE to select this row." at bounding box center [488, 220] width 99 height 23
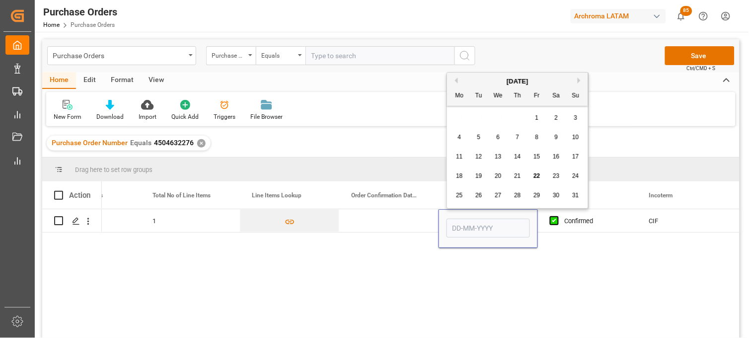
click at [580, 80] on button "Next Month" at bounding box center [581, 81] width 6 height 6
click at [495, 117] on div "3" at bounding box center [498, 118] width 12 height 12
type input "[DATE]"
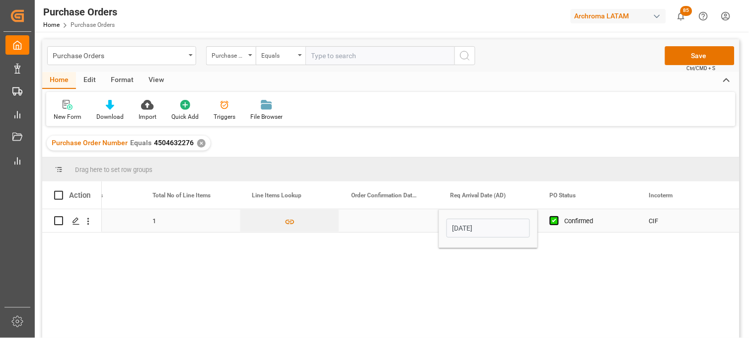
click at [383, 217] on div "Press SPACE to select this row." at bounding box center [388, 220] width 99 height 23
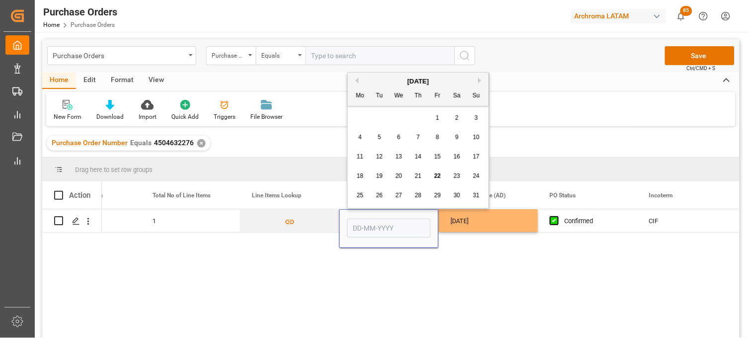
click at [384, 177] on div "19" at bounding box center [380, 176] width 12 height 12
type input "[DATE]"
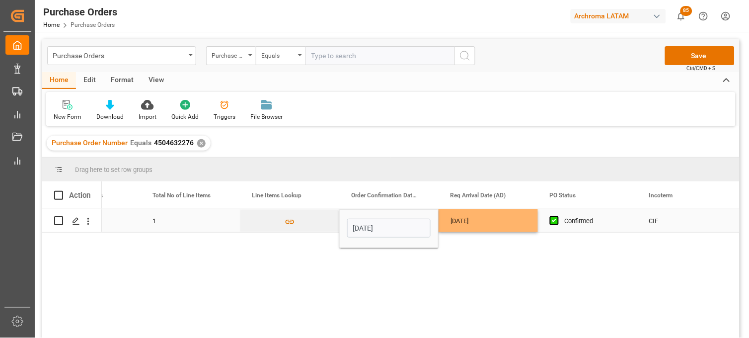
click at [472, 221] on div "[DATE]" at bounding box center [488, 220] width 99 height 23
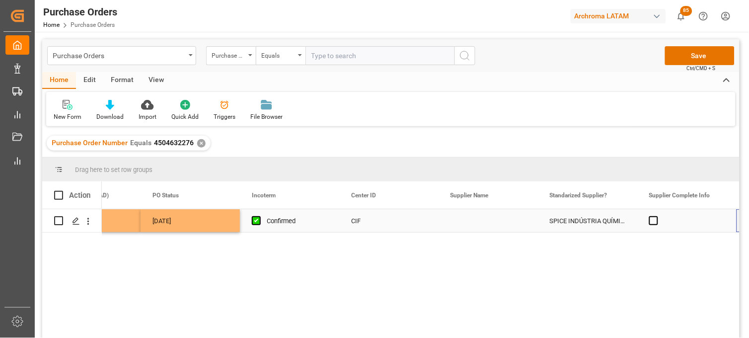
scroll to position [0, 1154]
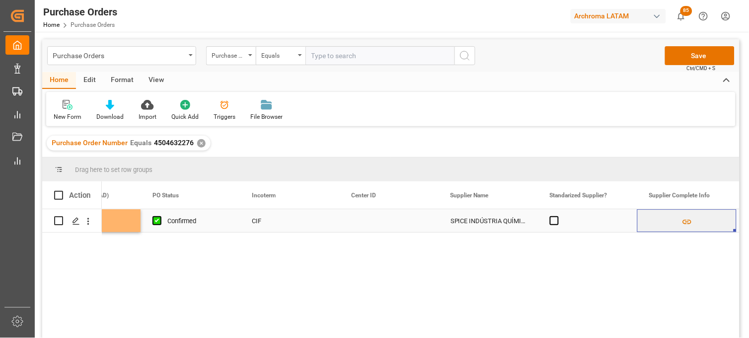
click at [367, 217] on div "Press SPACE to select this row." at bounding box center [388, 220] width 99 height 23
click at [367, 217] on input "Press SPACE to select this row." at bounding box center [388, 226] width 83 height 19
type input "4001"
click at [466, 222] on div "SPICE INDÚSTRIA QUÍMICA LTDA." at bounding box center [488, 220] width 99 height 23
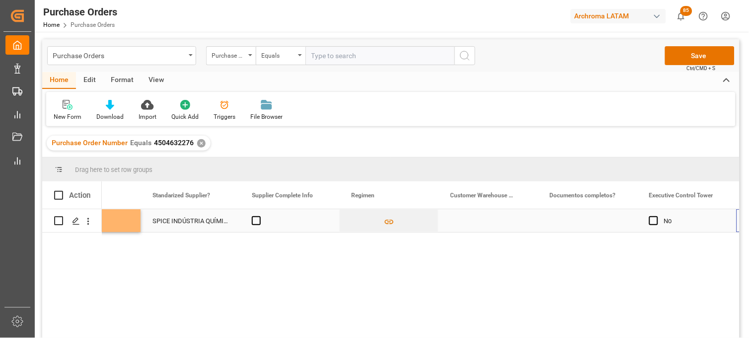
scroll to position [0, 0]
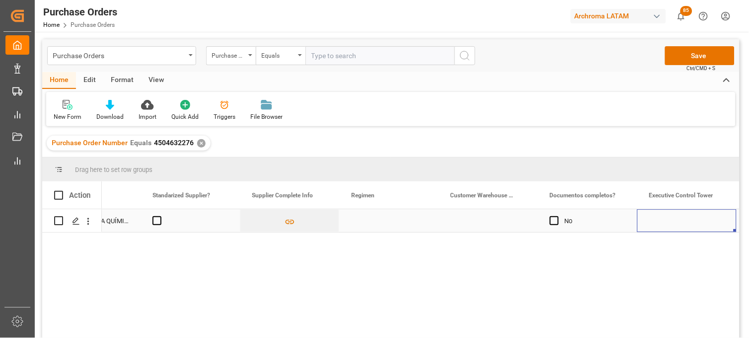
click at [363, 220] on div "Press SPACE to select this row." at bounding box center [388, 220] width 99 height 23
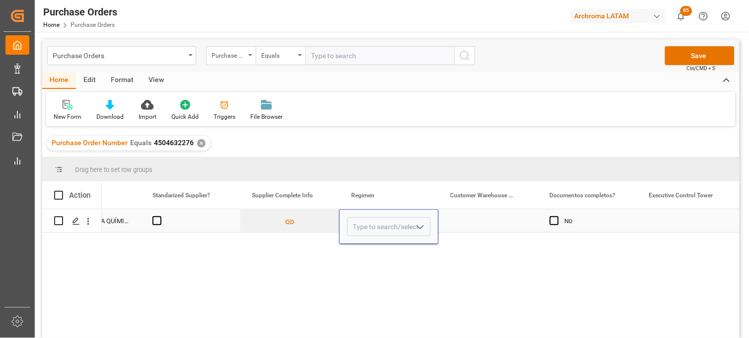
click at [363, 220] on input "Press SPACE to select this row." at bounding box center [388, 226] width 83 height 19
click at [366, 248] on div "Definitivo" at bounding box center [389, 254] width 82 height 35
type input "Definitivo"
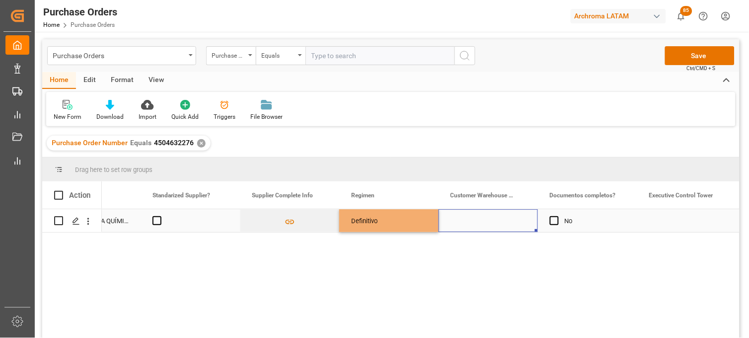
click at [470, 221] on div "Press SPACE to select this row." at bounding box center [488, 220] width 99 height 23
click at [470, 221] on input "Press SPACE to select this row." at bounding box center [488, 226] width 83 height 19
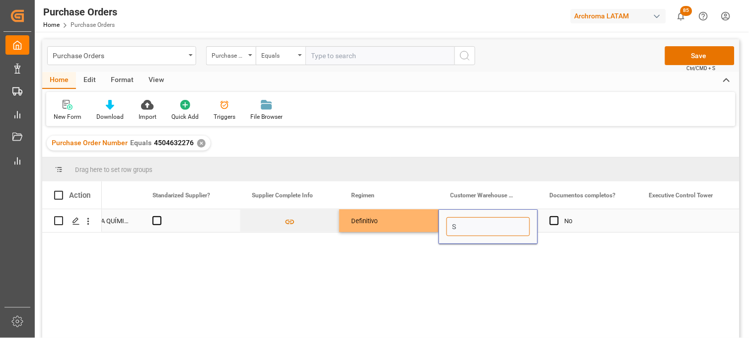
click at [470, 221] on input "S" at bounding box center [488, 226] width 83 height 19
drag, startPoint x: 490, startPoint y: 250, endPoint x: 531, endPoint y: 243, distance: 41.2
click at [490, 250] on div "ARCHROMA [GEOGRAPHIC_DATA] S DE RL DE CV ([GEOGRAPHIC_DATA][PERSON_NAME])" at bounding box center [579, 254] width 265 height 35
type input "ARCHROMA [GEOGRAPHIC_DATA] S DE RL DE CV ([GEOGRAPHIC_DATA][PERSON_NAME])"
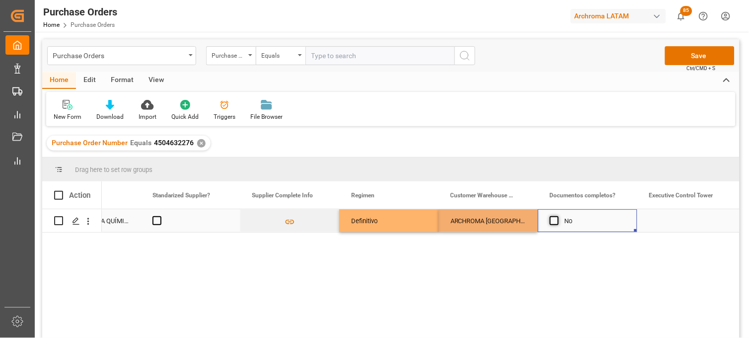
click at [558, 222] on span "Press SPACE to select this row." at bounding box center [554, 220] width 9 height 9
click at [557, 216] on input "Press SPACE to select this row." at bounding box center [557, 216] width 0 height 0
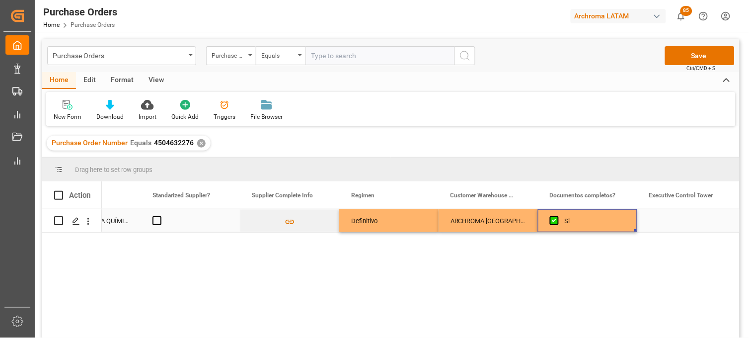
click at [669, 222] on div "Press SPACE to select this row." at bounding box center [686, 220] width 99 height 23
click at [669, 222] on input "Press SPACE to select this row." at bounding box center [686, 226] width 83 height 19
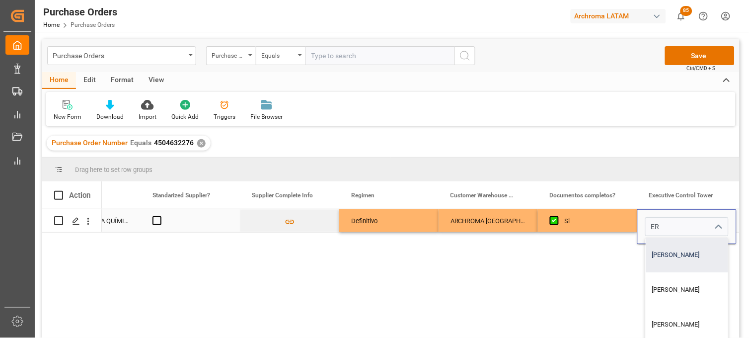
click at [667, 253] on div "[PERSON_NAME]" at bounding box center [687, 254] width 82 height 35
type input "[PERSON_NAME]"
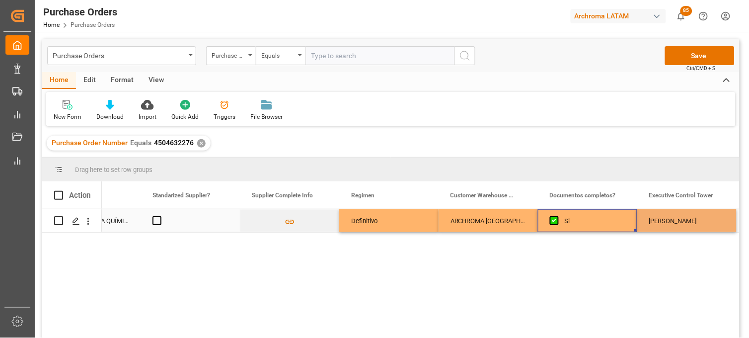
click at [601, 220] on div "Si" at bounding box center [595, 221] width 61 height 23
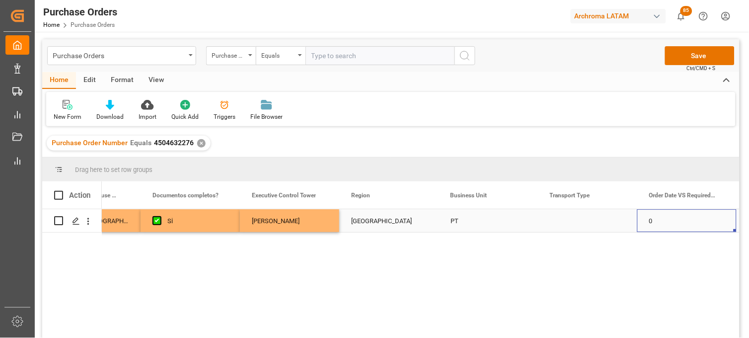
click at [567, 215] on div "Press SPACE to select this row." at bounding box center [587, 220] width 99 height 23
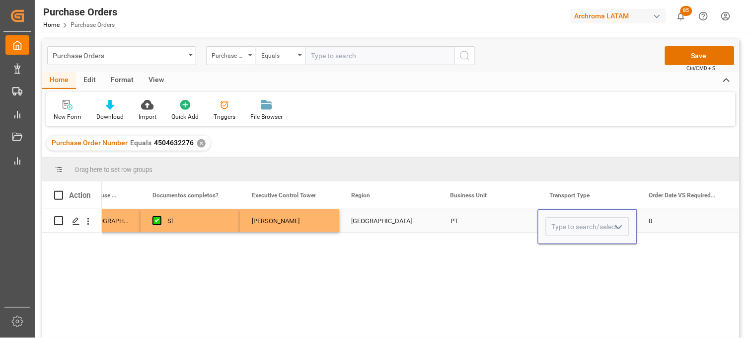
click at [563, 220] on input "Press SPACE to select this row." at bounding box center [587, 226] width 83 height 19
click at [572, 259] on div "SEAFREIGHT" at bounding box center [588, 254] width 82 height 35
type input "SEAFREIGHT"
click at [471, 227] on div "PT" at bounding box center [488, 220] width 99 height 23
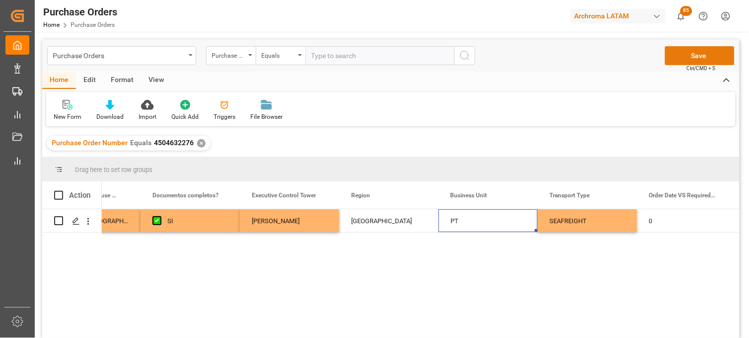
click at [696, 59] on button "Save" at bounding box center [700, 55] width 70 height 19
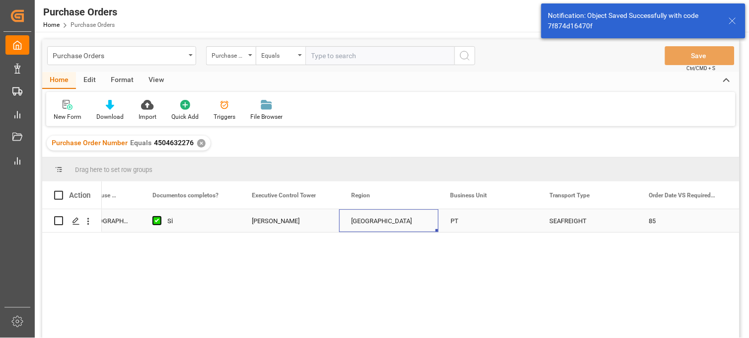
click at [373, 226] on div "[GEOGRAPHIC_DATA]" at bounding box center [389, 221] width 76 height 23
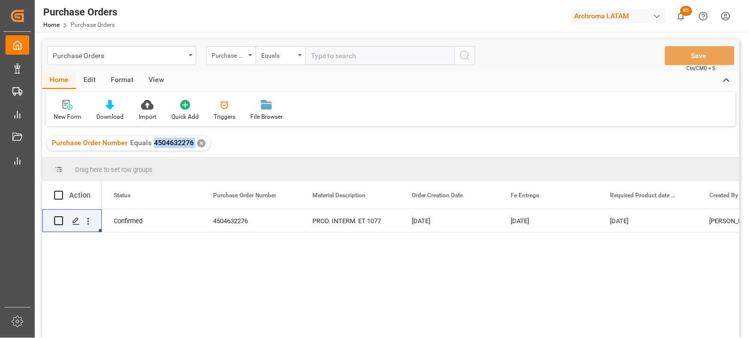
drag, startPoint x: 193, startPoint y: 144, endPoint x: 153, endPoint y: 144, distance: 39.7
click at [153, 144] on div "Purchase Order Number Equals 4504632276 ✕" at bounding box center [129, 143] width 164 height 15
copy span "4504632276"
click at [150, 54] on div "Purchase Orders" at bounding box center [119, 55] width 133 height 12
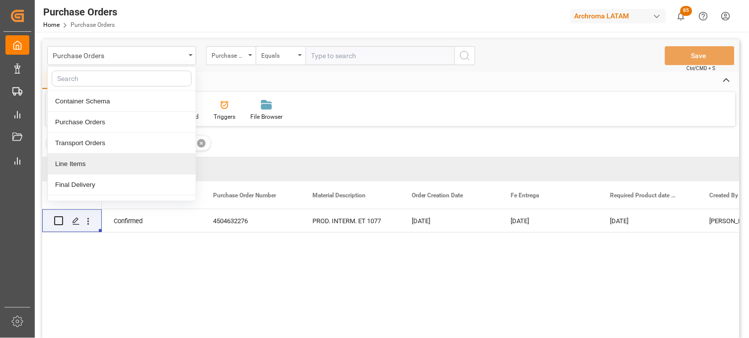
click at [103, 162] on div "Line Items" at bounding box center [122, 164] width 148 height 21
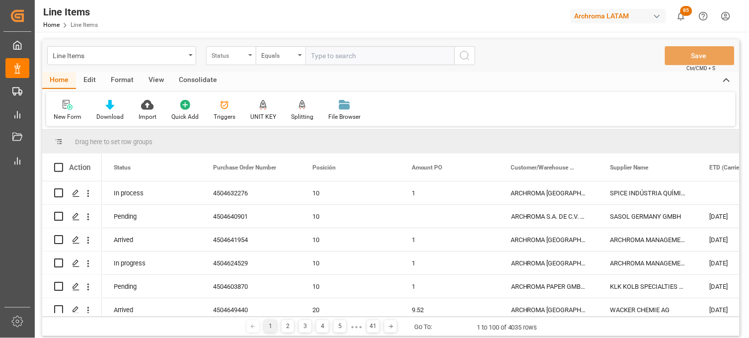
click at [250, 59] on div "Status" at bounding box center [231, 55] width 50 height 19
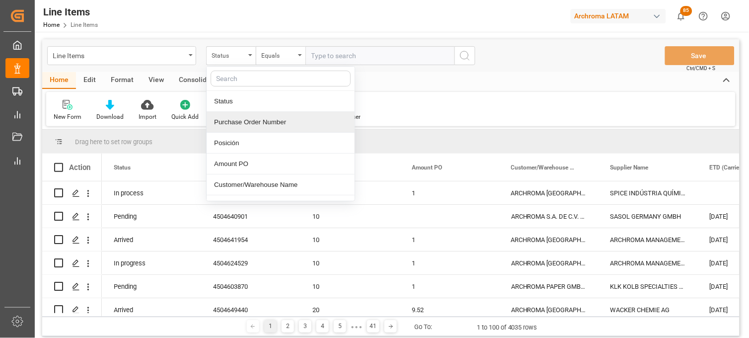
click at [235, 123] on div "Purchase Order Number" at bounding box center [281, 122] width 148 height 21
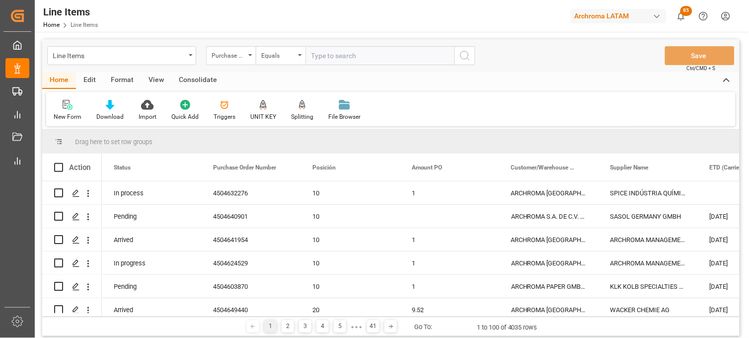
click at [331, 58] on input "text" at bounding box center [380, 55] width 149 height 19
paste input "4504632276"
type input "4504632276"
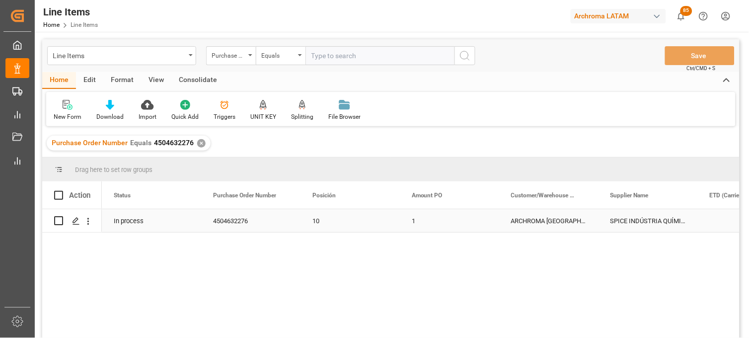
click at [533, 219] on div "ARCHROMA [GEOGRAPHIC_DATA] S DE RL DE CV ([GEOGRAPHIC_DATA][PERSON_NAME])" at bounding box center [548, 220] width 99 height 23
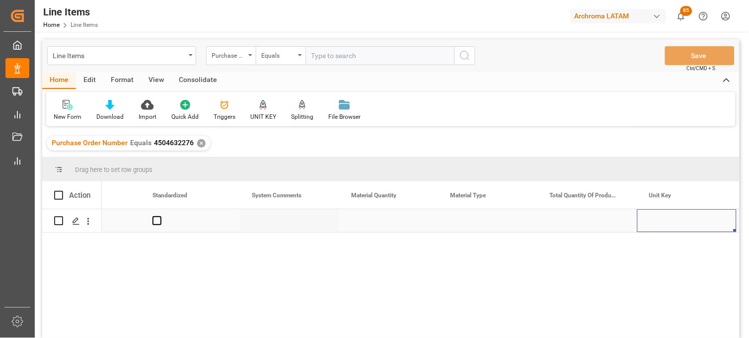
click at [363, 220] on div "Press SPACE to select this row." at bounding box center [388, 220] width 99 height 23
click at [363, 220] on input "Press SPACE to select this row." at bounding box center [388, 226] width 83 height 19
type input "5"
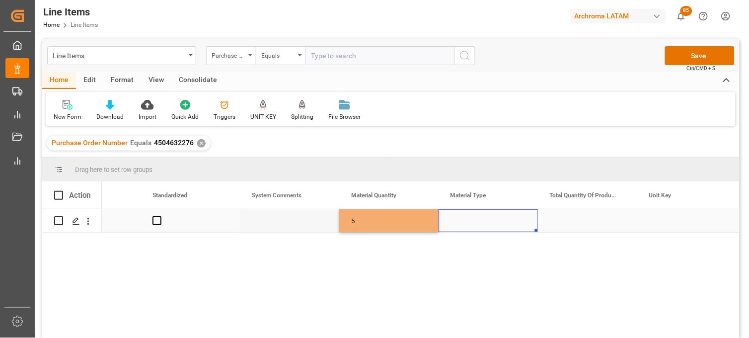
click at [482, 222] on div "Press SPACE to select this row." at bounding box center [488, 220] width 99 height 23
click at [478, 222] on input "Press SPACE to select this row." at bounding box center [488, 226] width 83 height 19
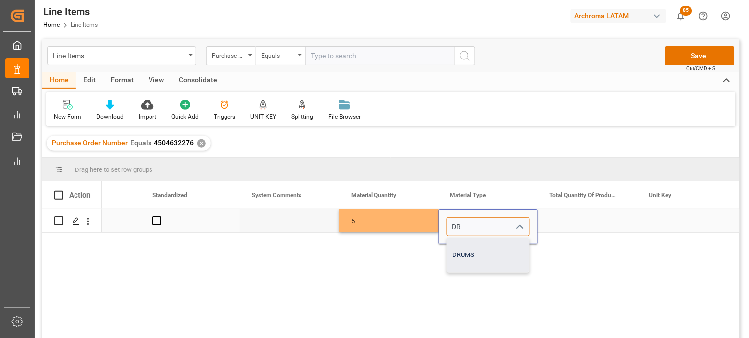
click at [474, 250] on div "DRUMS" at bounding box center [488, 254] width 82 height 35
type input "DRUMS"
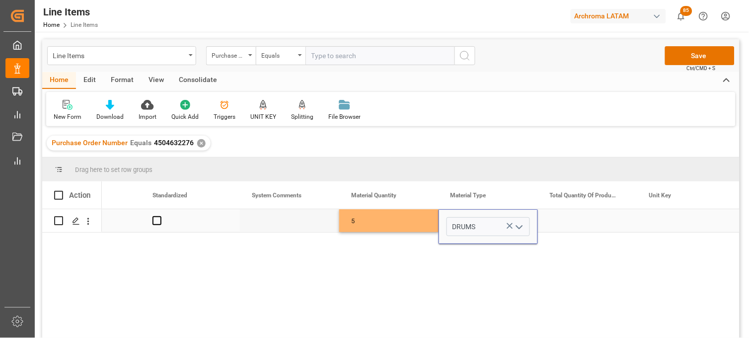
click at [568, 217] on div "Press SPACE to select this row." at bounding box center [587, 220] width 99 height 23
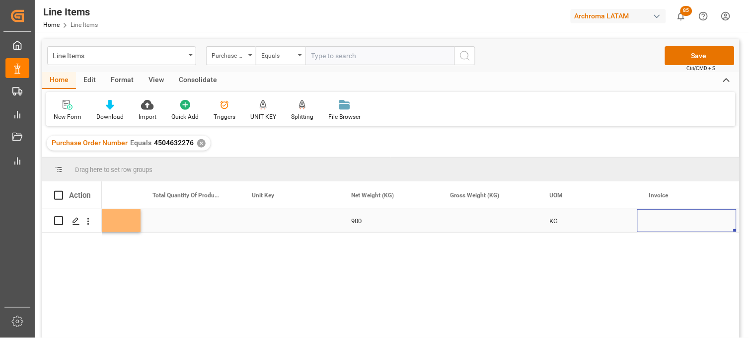
click at [470, 219] on div "Press SPACE to select this row." at bounding box center [488, 220] width 99 height 23
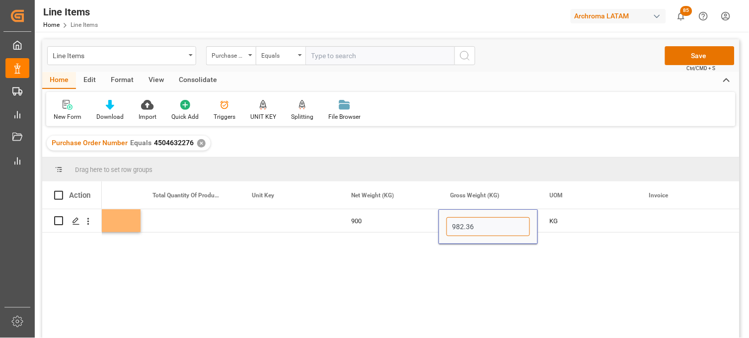
type input "982.360"
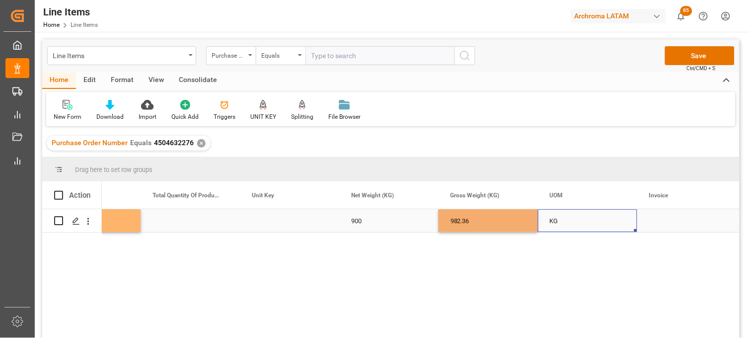
click at [570, 220] on div "KG" at bounding box center [587, 220] width 99 height 23
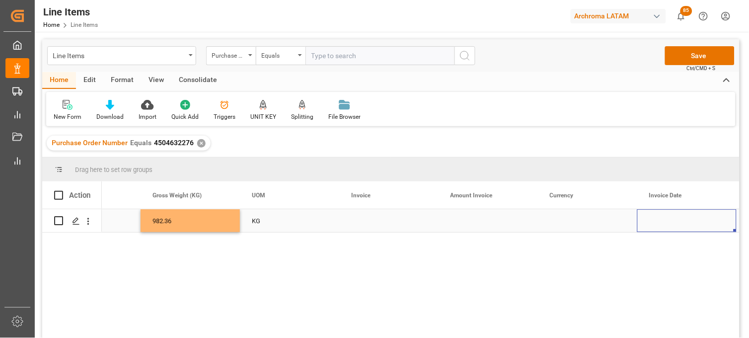
click at [368, 217] on div "Press SPACE to select this row." at bounding box center [388, 220] width 99 height 23
click at [368, 219] on input "Press SPACE to select this row." at bounding box center [388, 226] width 83 height 19
type input "CEX-25/11253"
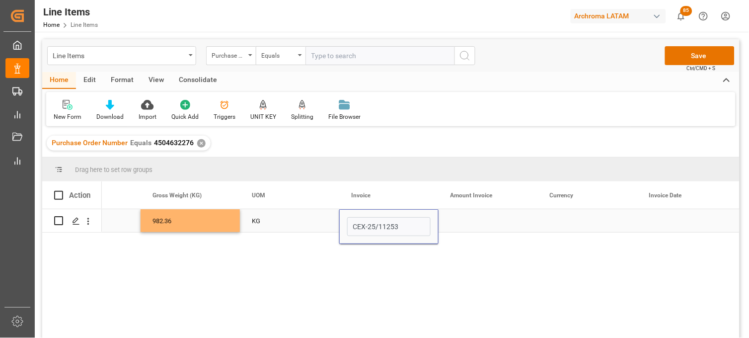
click at [478, 220] on div "Press SPACE to select this row." at bounding box center [488, 220] width 99 height 23
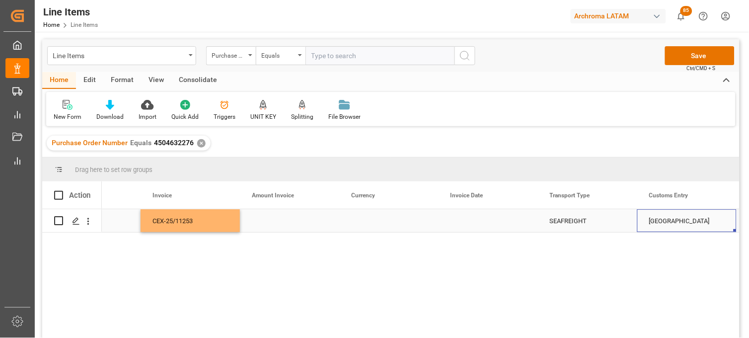
click at [270, 219] on div "Press SPACE to select this row." at bounding box center [289, 220] width 99 height 23
click at [269, 219] on div "Press SPACE to select this row." at bounding box center [289, 220] width 99 height 23
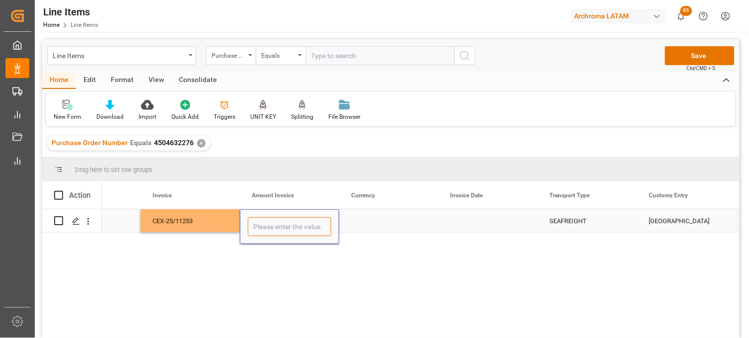
click at [269, 219] on input "Press SPACE to select this row." at bounding box center [289, 226] width 83 height 19
type input "7938"
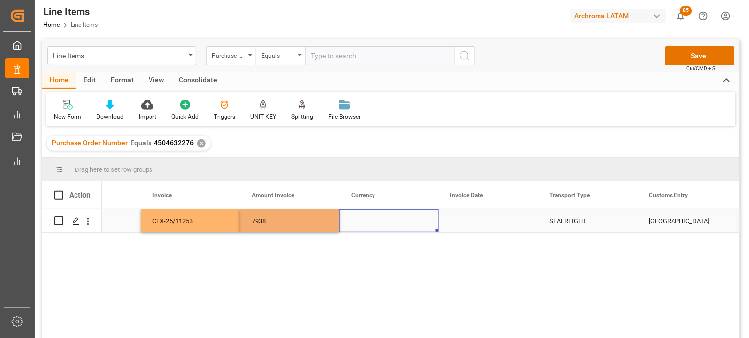
click at [367, 222] on div "Press SPACE to select this row." at bounding box center [388, 220] width 99 height 23
click at [367, 222] on input "Press SPACE to select this row." at bounding box center [388, 226] width 83 height 19
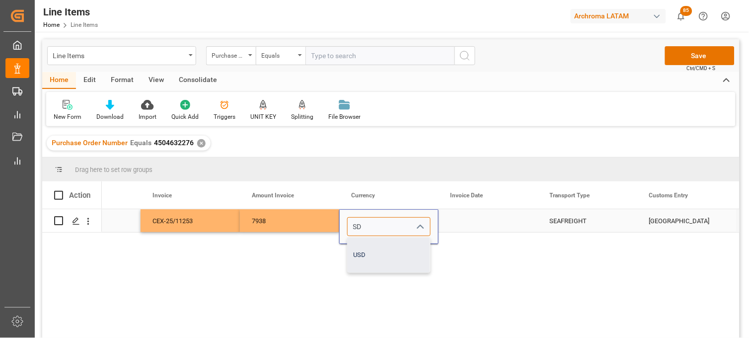
click at [366, 245] on div "USD" at bounding box center [389, 254] width 82 height 35
type input "USD"
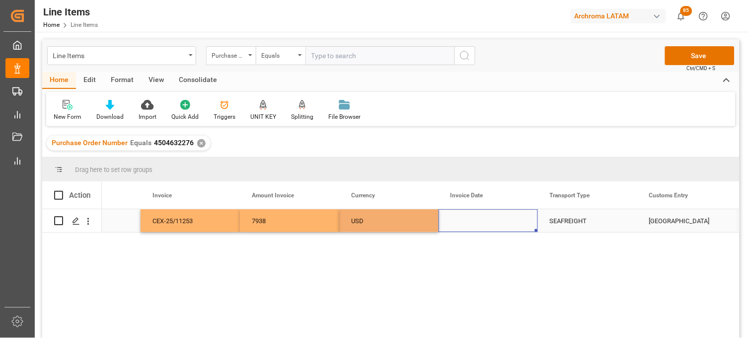
click at [469, 221] on div "Press SPACE to select this row." at bounding box center [488, 220] width 99 height 23
click at [469, 222] on div "Press SPACE to select this row." at bounding box center [488, 220] width 99 height 23
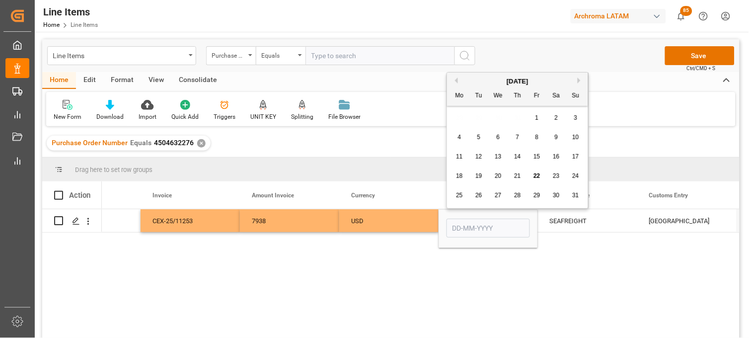
click at [455, 81] on button "Previous Month" at bounding box center [455, 81] width 6 height 6
click at [516, 195] on span "31" at bounding box center [517, 195] width 6 height 7
type input "[DATE]"
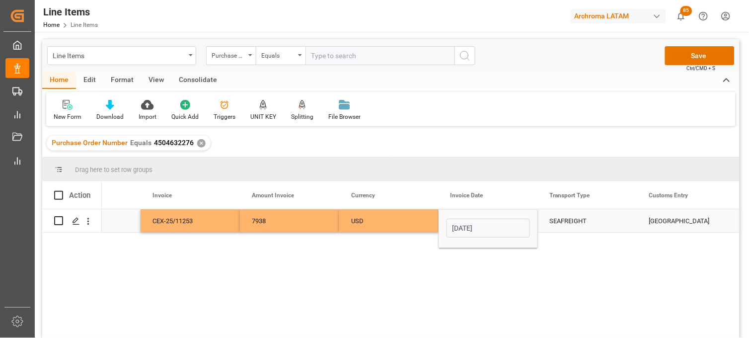
click at [399, 220] on div "USD" at bounding box center [389, 221] width 76 height 23
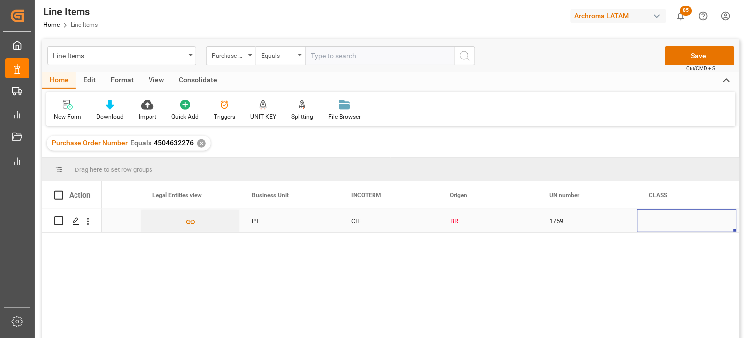
click at [480, 225] on div "BR" at bounding box center [489, 221] width 76 height 23
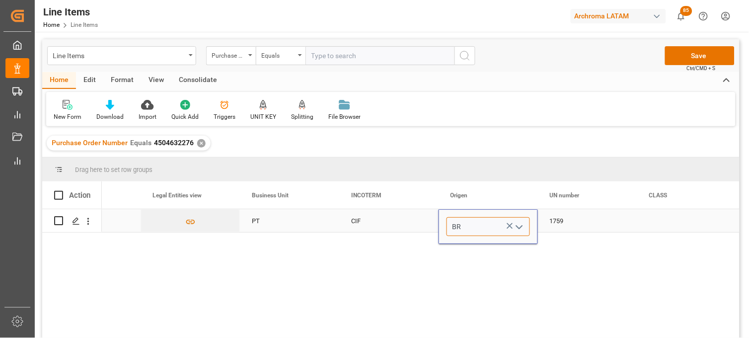
drag, startPoint x: 469, startPoint y: 223, endPoint x: 447, endPoint y: 229, distance: 22.7
click at [447, 229] on input "BR" at bounding box center [488, 226] width 83 height 19
click at [464, 250] on div "[GEOGRAPHIC_DATA]" at bounding box center [488, 254] width 82 height 35
type input "[GEOGRAPHIC_DATA]"
click at [565, 220] on div "1759" at bounding box center [587, 220] width 99 height 23
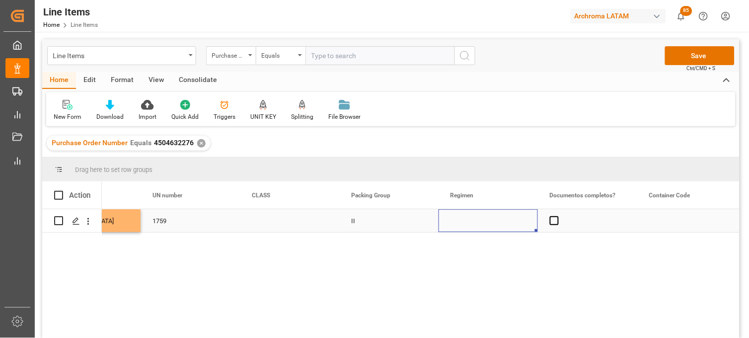
click at [468, 219] on div "Press SPACE to select this row." at bounding box center [488, 220] width 99 height 23
click at [468, 219] on input "Press SPACE to select this row." at bounding box center [488, 226] width 83 height 19
type input "Definitivo"
click at [551, 219] on span "Press SPACE to select this row." at bounding box center [554, 220] width 9 height 9
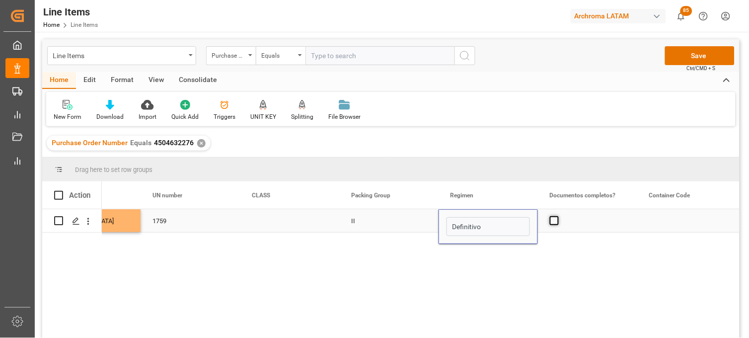
click at [557, 216] on input "Press SPACE to select this row." at bounding box center [557, 216] width 0 height 0
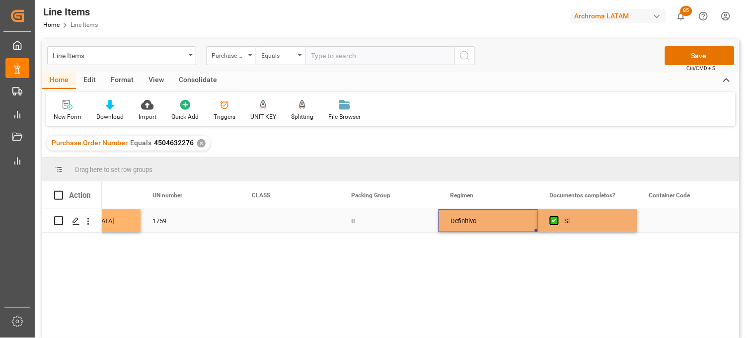
click at [490, 222] on div "Definitivo" at bounding box center [488, 220] width 99 height 23
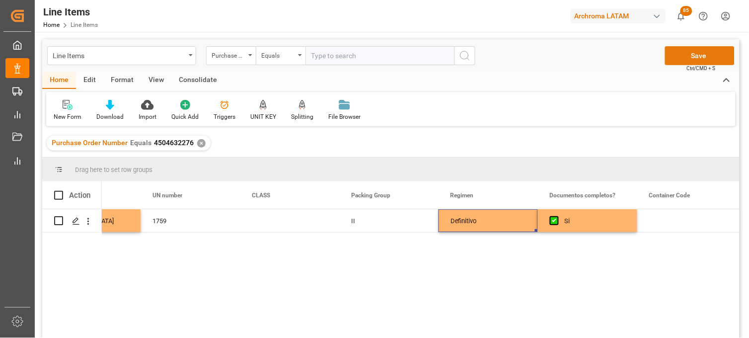
click at [703, 60] on button "Save" at bounding box center [700, 55] width 70 height 19
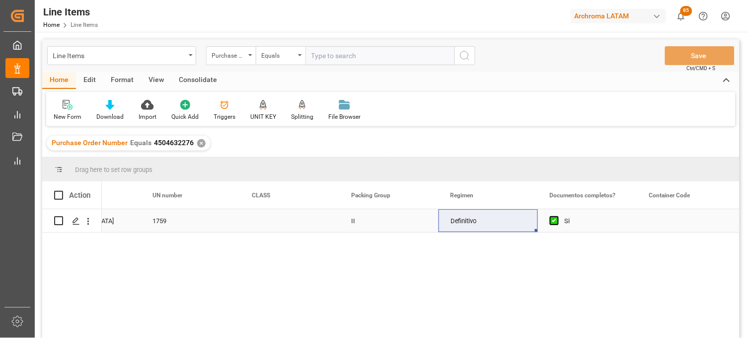
click at [75, 222] on polygon "Press SPACE to select this row." at bounding box center [75, 220] width 5 height 5
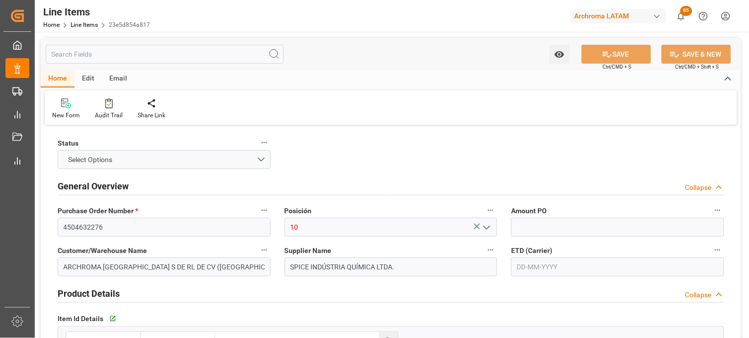
type input "1"
type input "12352130"
type input "5"
type input "900"
type input "982.36"
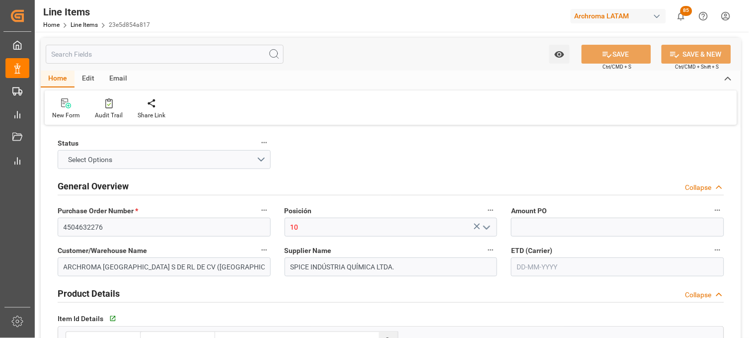
type input "7938"
type input "3402139900"
type input "[DATE]"
type input "[DATE] 18:19"
type input "[DATE] 22:13"
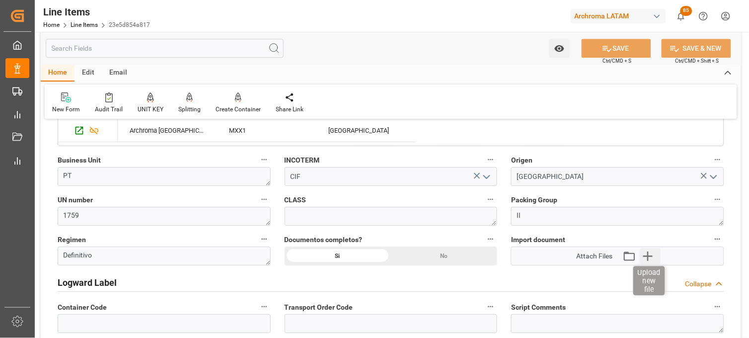
click at [647, 255] on icon "button" at bounding box center [647, 255] width 9 height 9
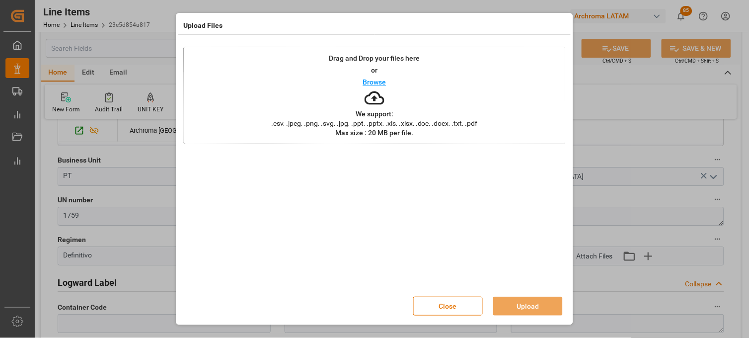
click at [379, 124] on span ".csv, .jpeg, .png, .svg, .jpg, .ppt, .pptx, .xls, .xlsx, .doc, .docx, .txt, .pdf" at bounding box center [375, 123] width 220 height 7
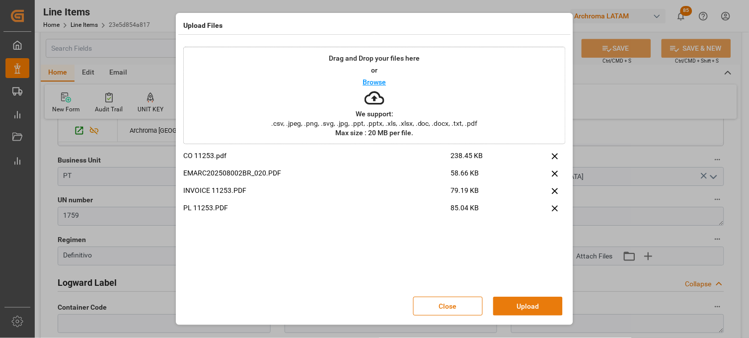
click at [528, 305] on button "Upload" at bounding box center [528, 306] width 70 height 19
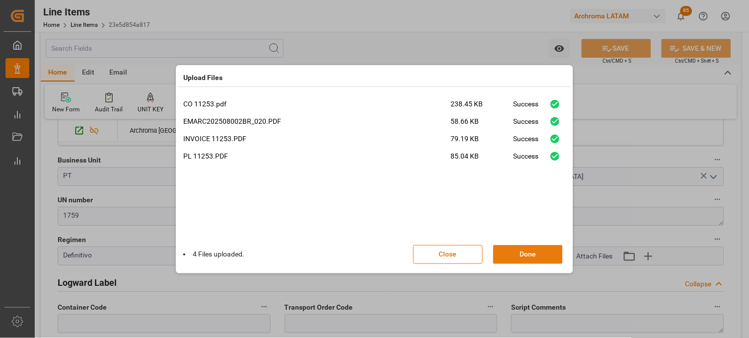
click at [533, 255] on button "Done" at bounding box center [528, 254] width 70 height 19
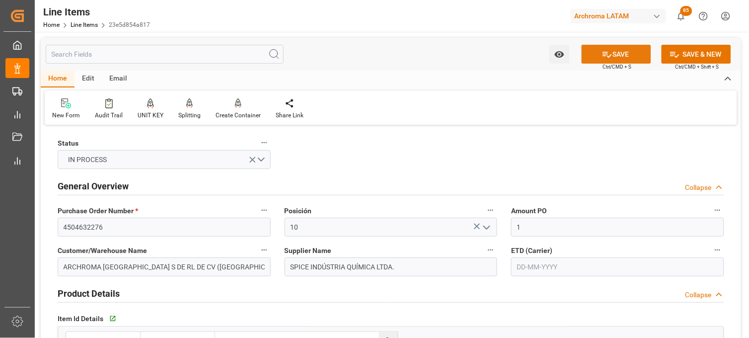
click at [606, 50] on icon at bounding box center [607, 54] width 10 height 10
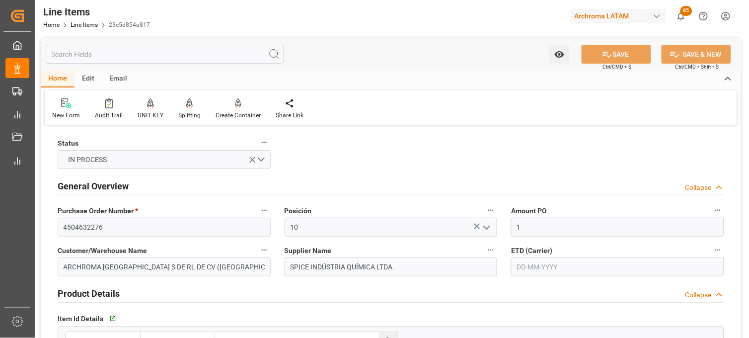
type input "[DATE] 18:20"
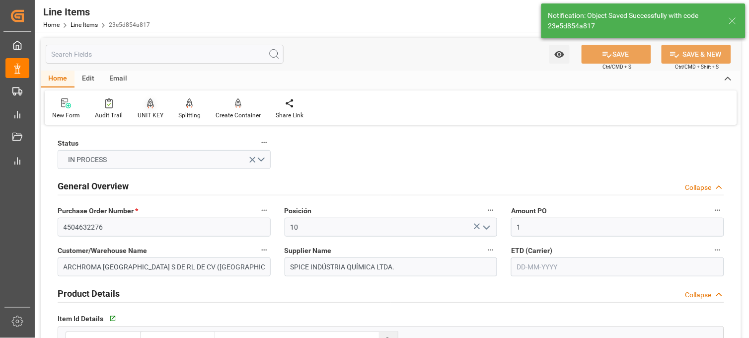
click at [143, 108] on div at bounding box center [151, 103] width 26 height 10
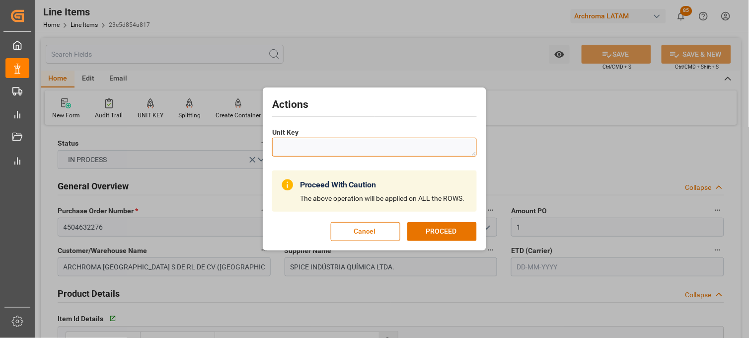
click at [282, 143] on textarea at bounding box center [374, 147] width 205 height 19
click at [362, 232] on button "Cancel" at bounding box center [366, 231] width 70 height 19
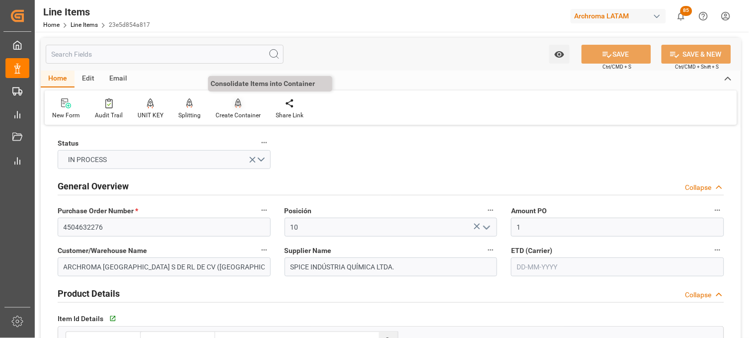
click at [231, 106] on div at bounding box center [238, 103] width 45 height 10
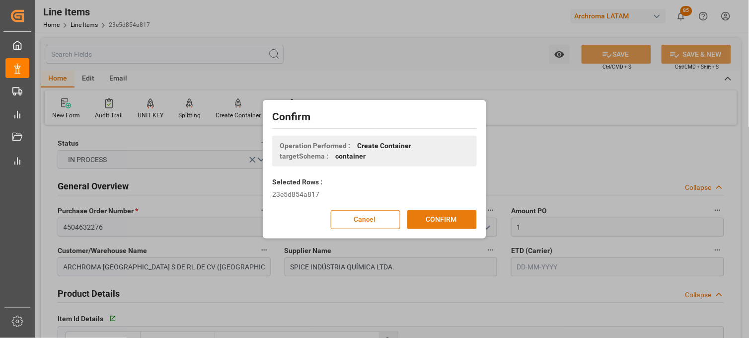
click at [437, 215] on button "CONFIRM" at bounding box center [442, 219] width 70 height 19
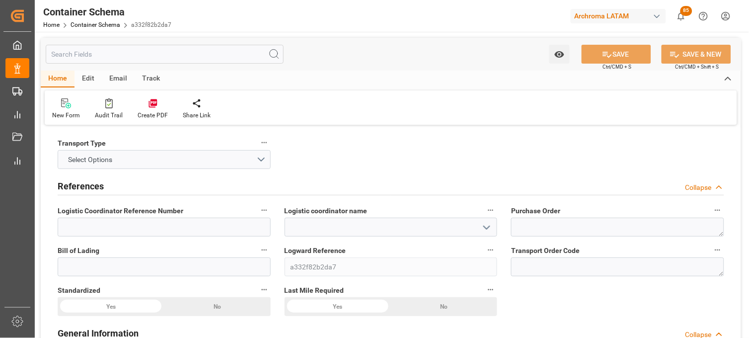
type input "0"
type input "1"
type input "5"
type input "900"
type input "982.36"
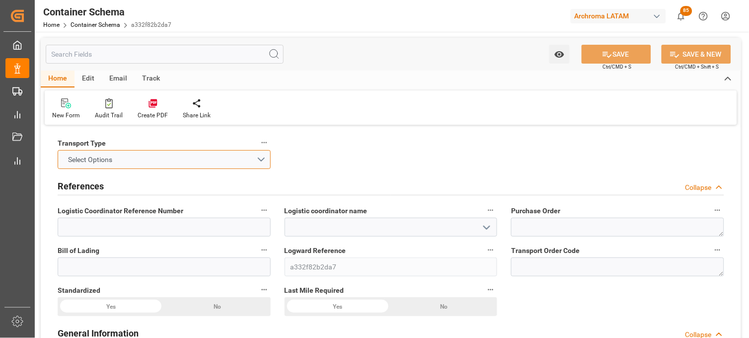
click at [260, 157] on button "Select Options" at bounding box center [164, 159] width 213 height 19
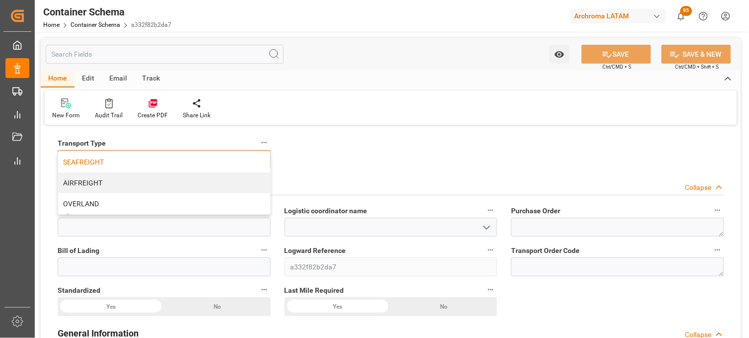
click at [148, 162] on div "SEAFREIGHT" at bounding box center [164, 162] width 212 height 21
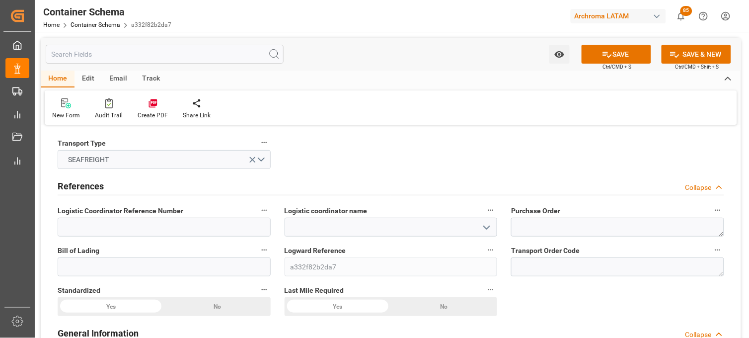
click at [484, 227] on icon "open menu" at bounding box center [487, 228] width 12 height 12
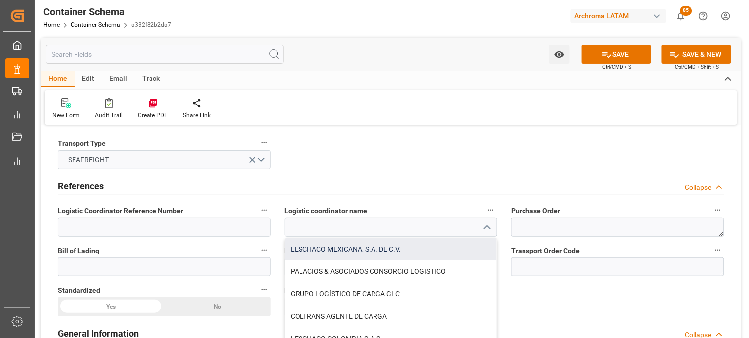
click at [454, 246] on div "LESCHACO MEXICANA, S.A. DE C.V." at bounding box center [391, 249] width 212 height 22
type input "LESCHACO MEXICANA, S.A. DE C.V."
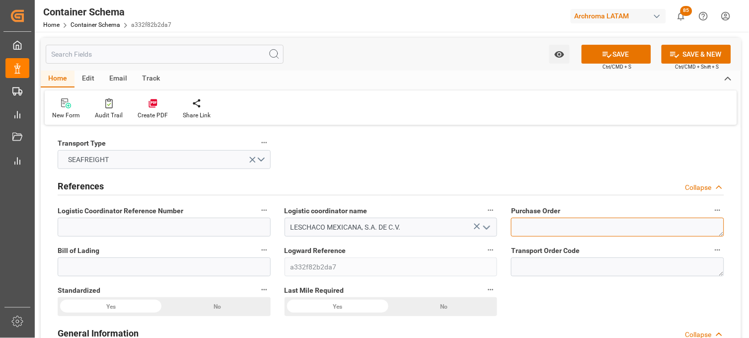
click at [532, 227] on textarea at bounding box center [617, 227] width 213 height 19
click at [527, 225] on textarea at bounding box center [617, 227] width 213 height 19
paste textarea "4504632276"
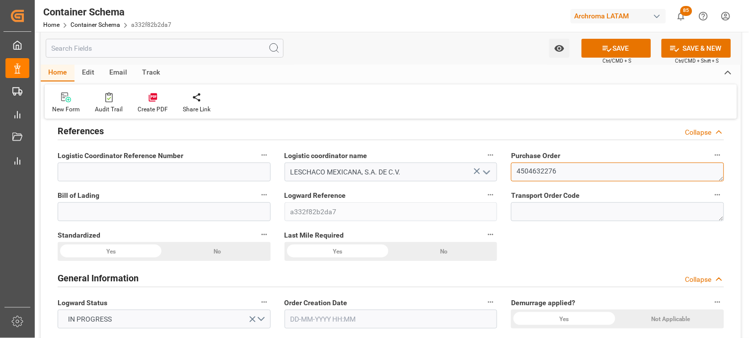
type textarea "4504632276"
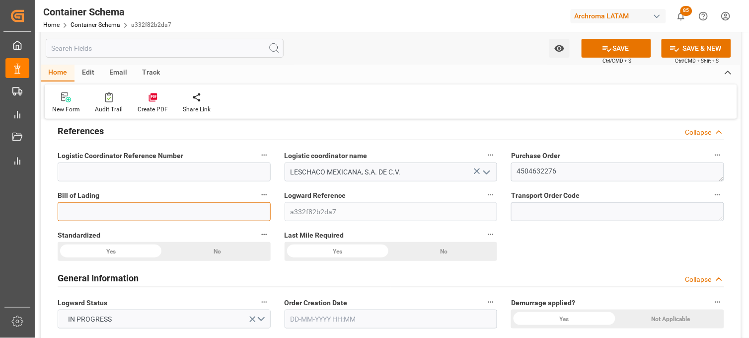
click at [251, 206] on input at bounding box center [164, 211] width 213 height 19
paste input "ARC202508002"
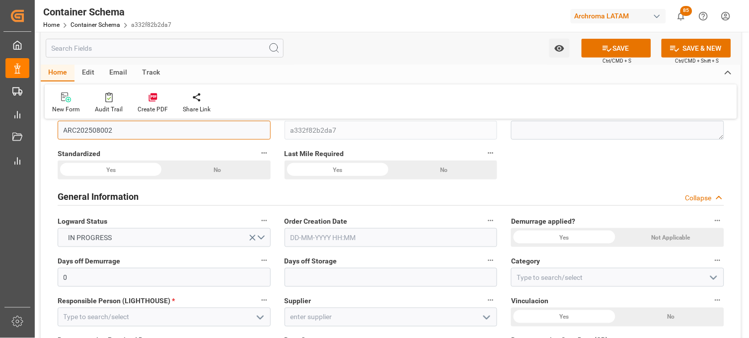
scroll to position [165, 0]
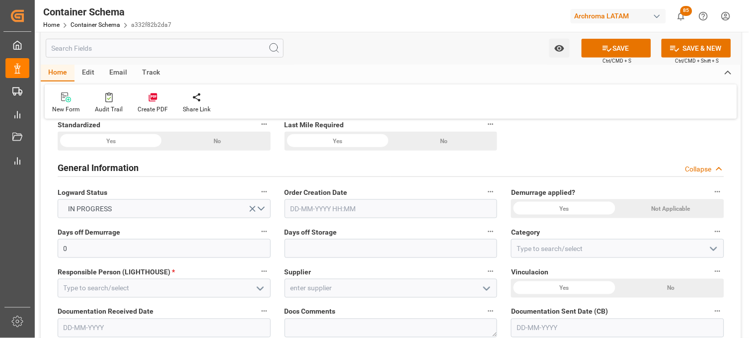
type input "ARC202508002"
click at [343, 207] on input "text" at bounding box center [391, 208] width 213 height 19
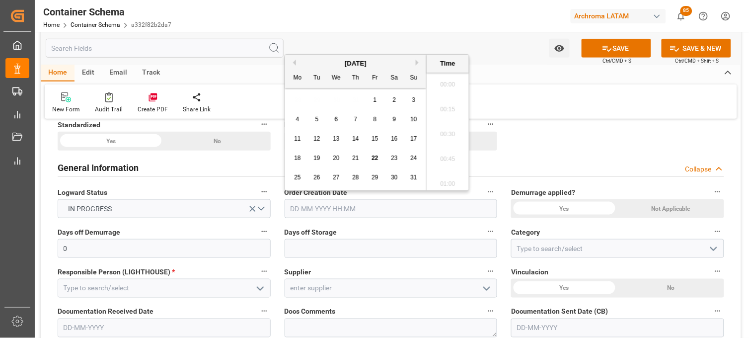
scroll to position [1171, 0]
drag, startPoint x: 294, startPoint y: 105, endPoint x: 303, endPoint y: 114, distance: 13.4
click at [294, 105] on div "28 29 30 31 1 2 3" at bounding box center [356, 99] width 136 height 19
click at [372, 159] on span "22" at bounding box center [375, 158] width 6 height 7
click at [445, 156] on li "12:30" at bounding box center [448, 156] width 42 height 25
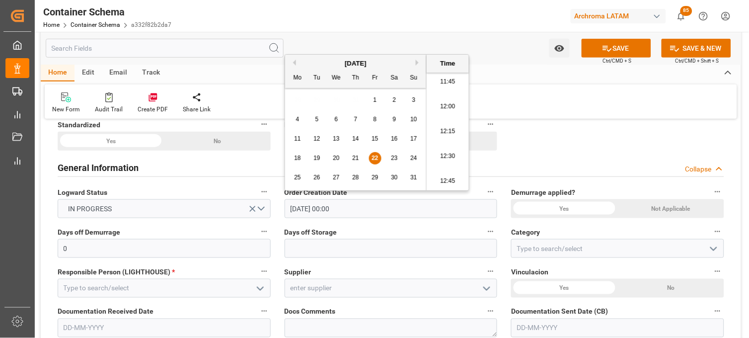
type input "[DATE] 12:30"
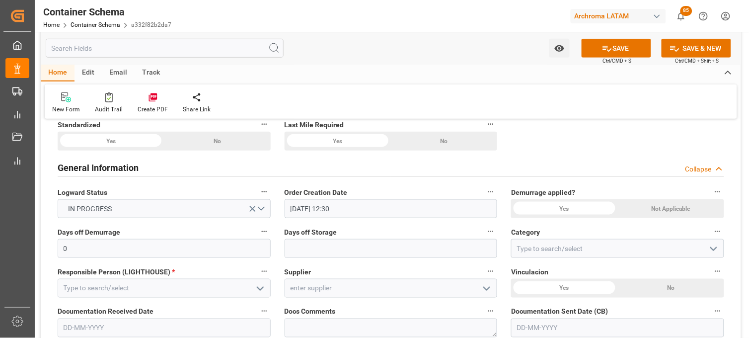
click at [270, 151] on div "Not Applicable" at bounding box center [217, 141] width 106 height 19
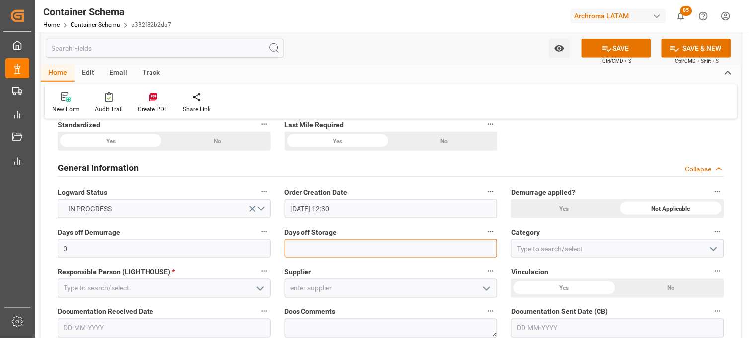
click at [331, 241] on input "text" at bounding box center [391, 248] width 213 height 19
type input "7"
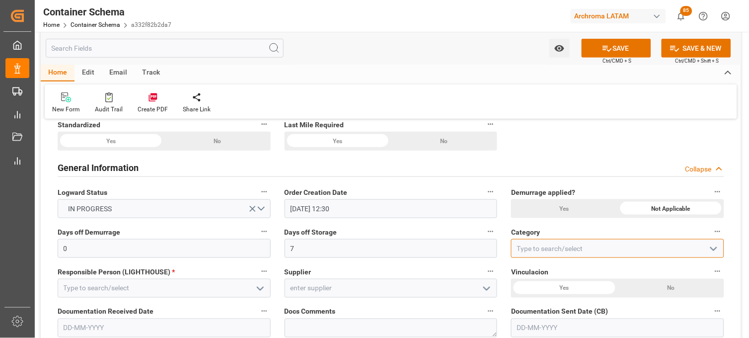
click at [517, 246] on input at bounding box center [617, 248] width 213 height 19
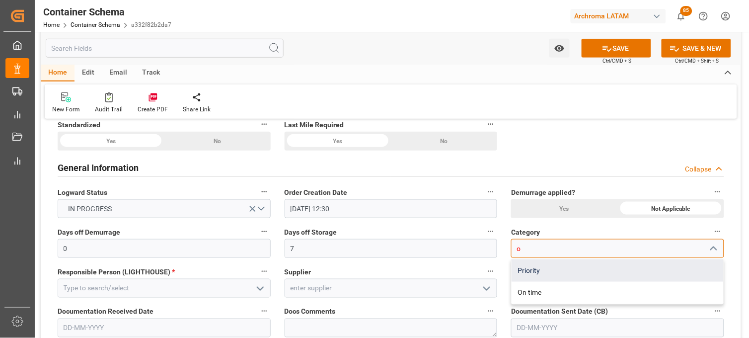
click at [530, 266] on div "Priority" at bounding box center [618, 270] width 212 height 22
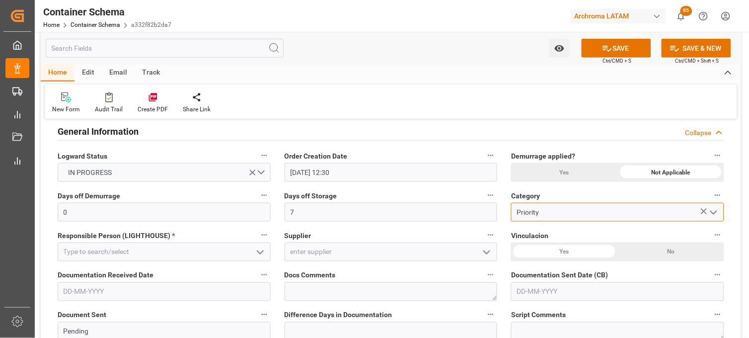
scroll to position [221, 0]
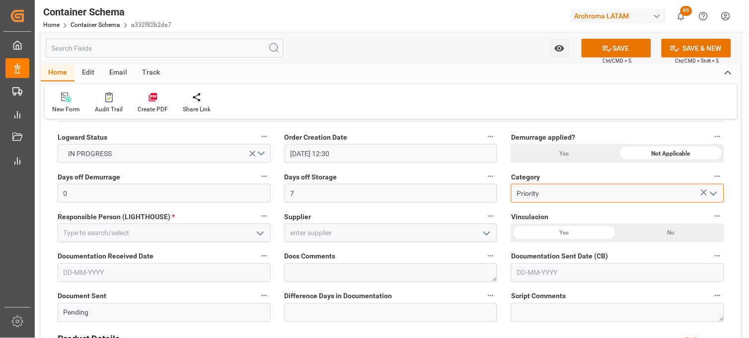
type input "Priority"
click at [260, 232] on icon "open menu" at bounding box center [260, 234] width 12 height 12
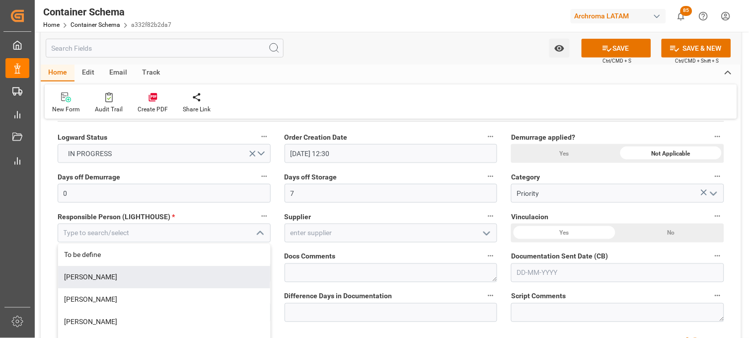
click at [173, 275] on div "[PERSON_NAME]" at bounding box center [164, 277] width 212 height 22
type input "[PERSON_NAME]"
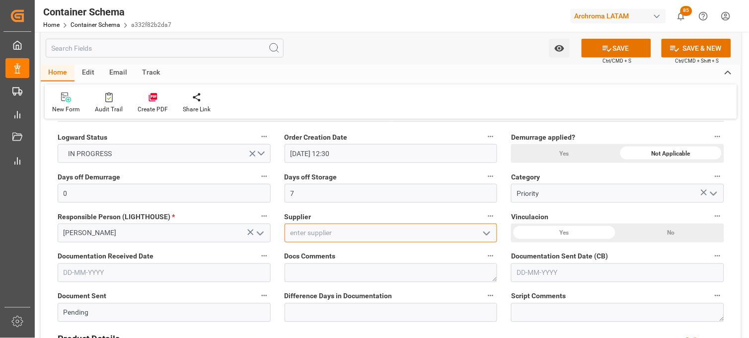
click at [304, 235] on input at bounding box center [391, 233] width 213 height 19
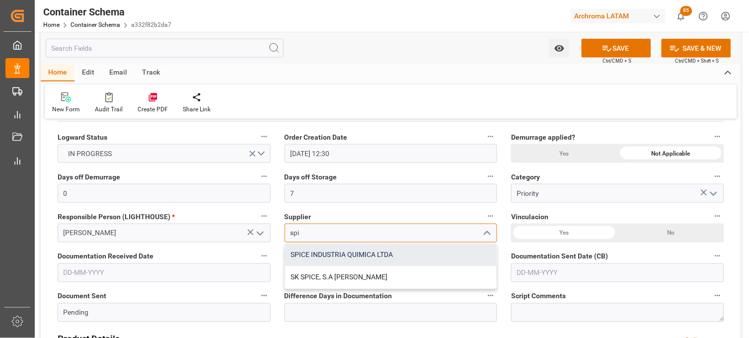
click at [309, 251] on div "SPICE INDUSTRIA QUIMICA LTDA" at bounding box center [391, 255] width 212 height 22
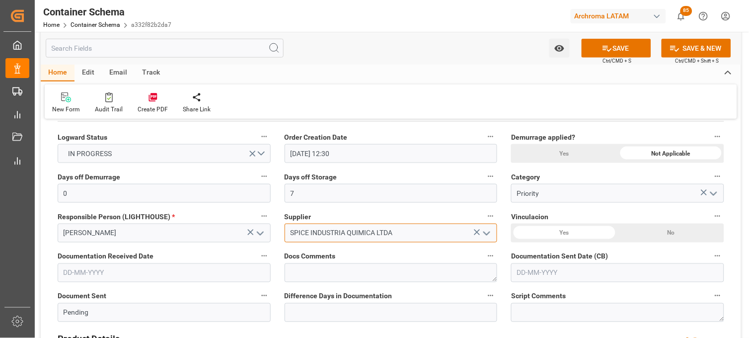
scroll to position [276, 0]
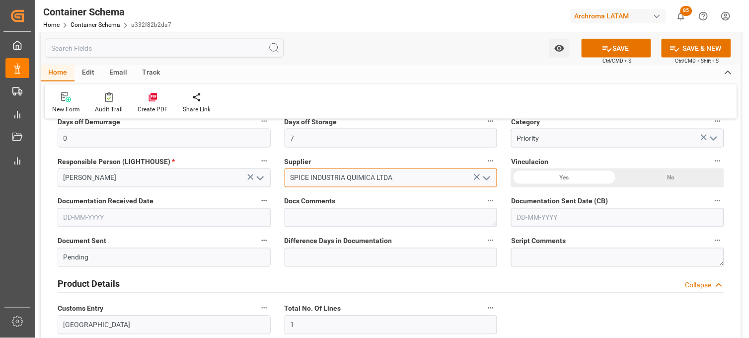
type input "SPICE INDUSTRIA QUIMICA LTDA"
click at [87, 223] on input "text" at bounding box center [164, 217] width 213 height 19
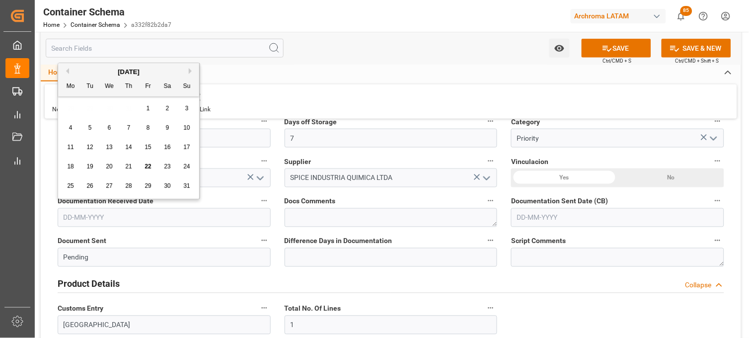
click at [72, 114] on div "28 29 30 31 1 2 3" at bounding box center [129, 108] width 136 height 19
click at [151, 167] on span "22" at bounding box center [148, 166] width 6 height 7
type input "[DATE]"
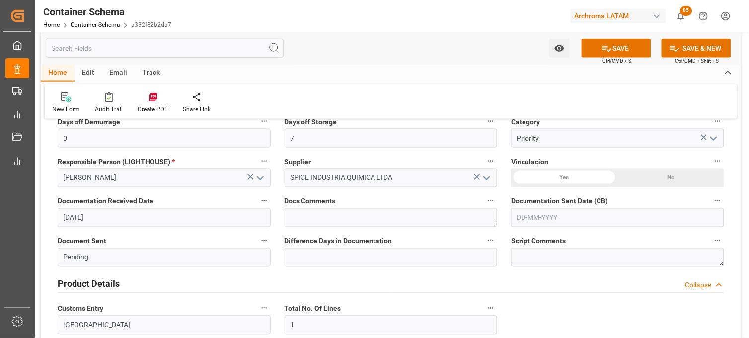
scroll to position [265, 0]
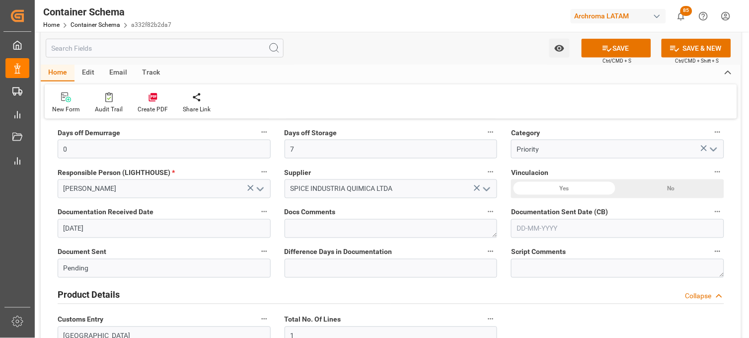
click at [535, 227] on input "text" at bounding box center [617, 228] width 213 height 19
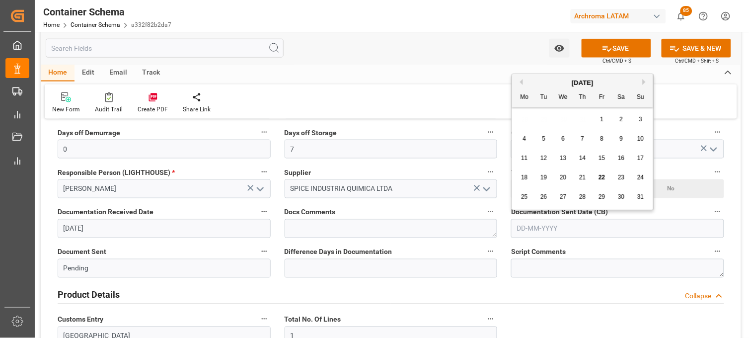
drag, startPoint x: 526, startPoint y: 122, endPoint x: 532, endPoint y: 124, distance: 6.5
click at [526, 122] on div "28 29 30 31 1 2 3" at bounding box center [583, 119] width 136 height 19
click at [603, 179] on span "22" at bounding box center [602, 177] width 6 height 7
type input "[DATE]"
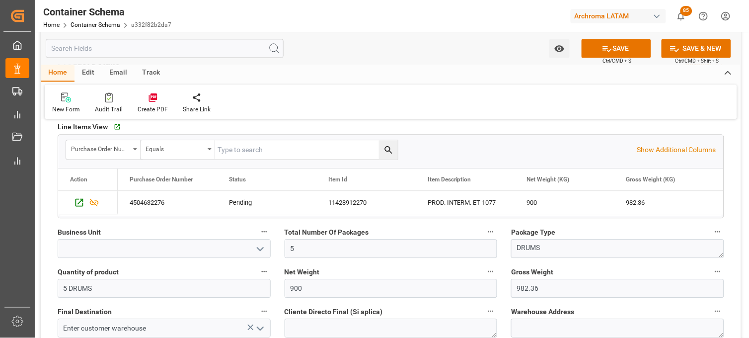
scroll to position [541, 0]
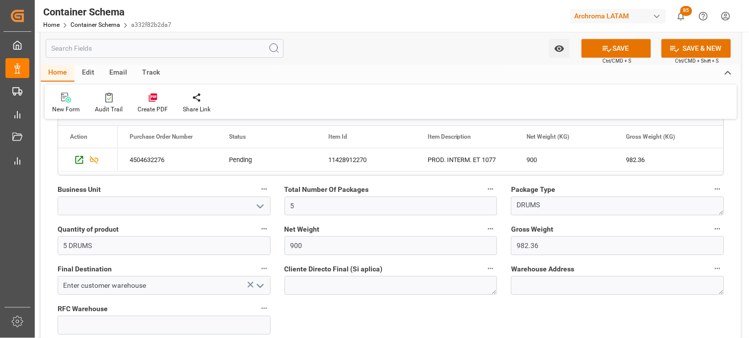
click at [259, 202] on icon "open menu" at bounding box center [260, 206] width 12 height 12
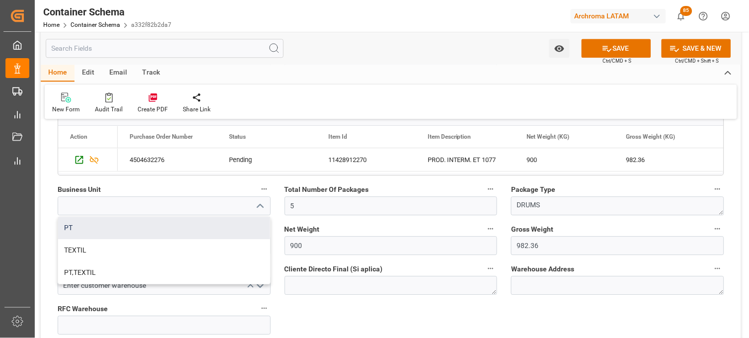
click at [167, 225] on div "PT" at bounding box center [164, 228] width 212 height 22
type input "PT"
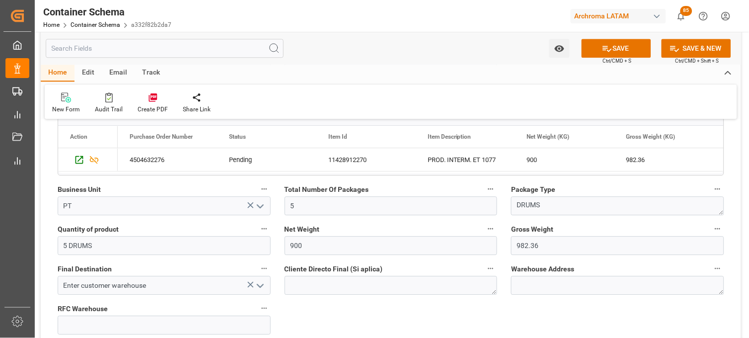
scroll to position [596, 0]
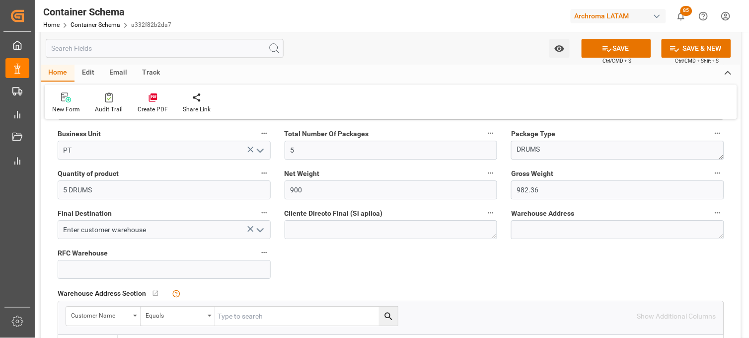
click at [261, 231] on icon "open menu" at bounding box center [260, 230] width 12 height 12
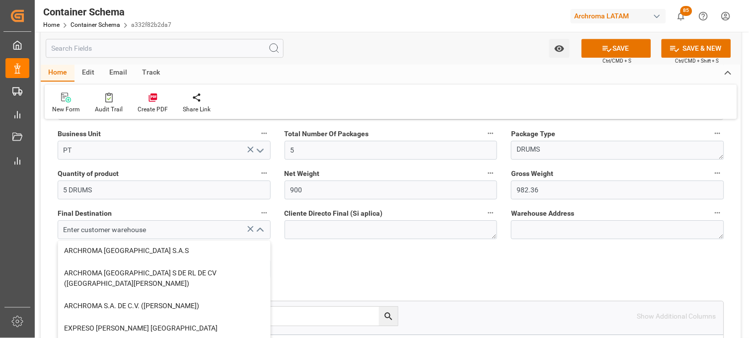
scroll to position [110, 0]
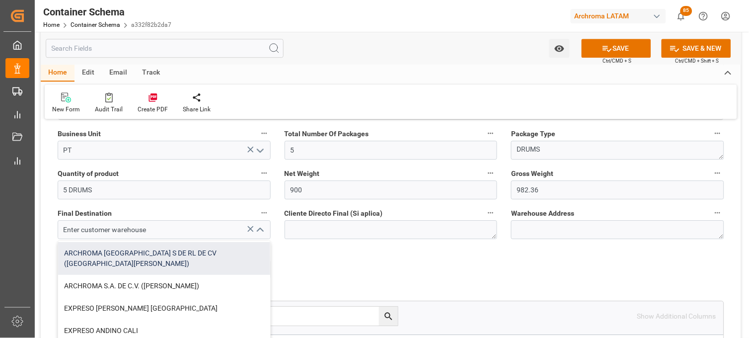
click at [155, 252] on div "ARCHROMA [GEOGRAPHIC_DATA] S DE RL DE CV ([GEOGRAPHIC_DATA][PERSON_NAME])" at bounding box center [164, 258] width 212 height 33
type input "ARCHROMA [GEOGRAPHIC_DATA] S DE RL DE CV ([GEOGRAPHIC_DATA][PERSON_NAME])"
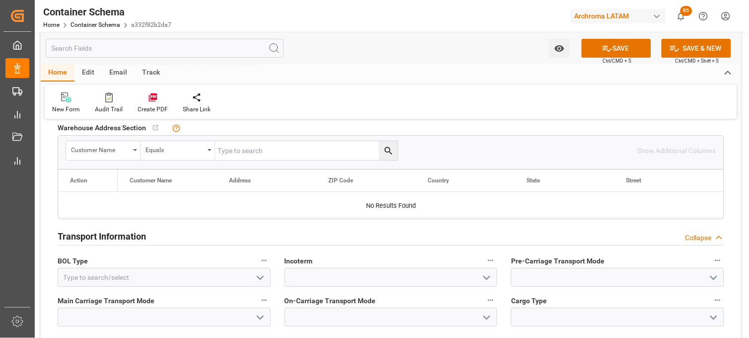
scroll to position [817, 0]
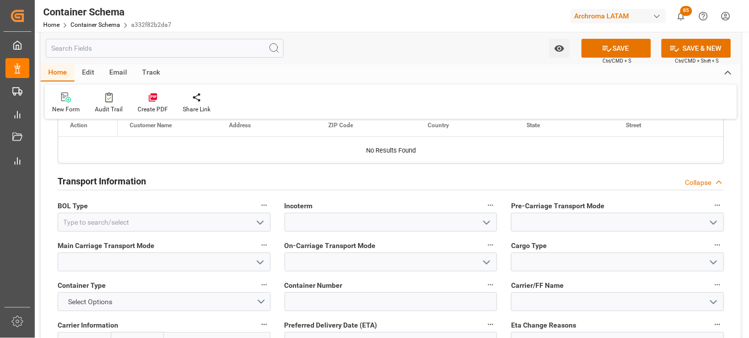
click at [260, 221] on icon "open menu" at bounding box center [260, 223] width 12 height 12
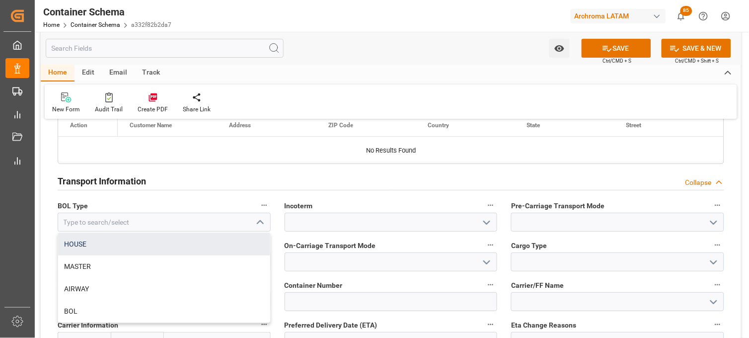
click at [217, 241] on div "HOUSE" at bounding box center [164, 244] width 212 height 22
type input "HOUSE"
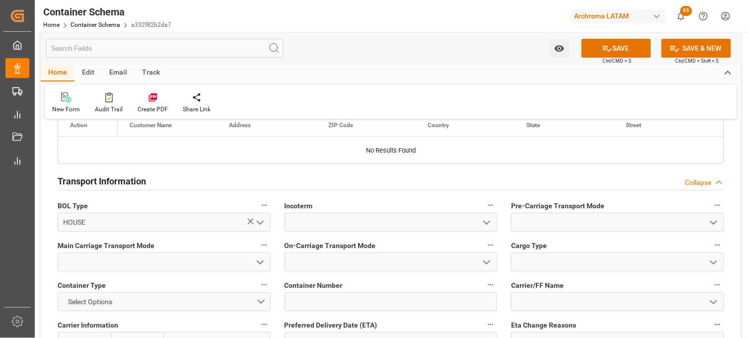
click at [488, 223] on polyline "open menu" at bounding box center [487, 222] width 6 height 3
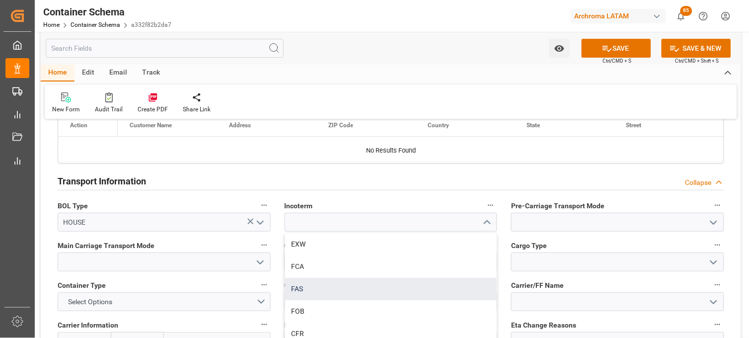
scroll to position [55, 0]
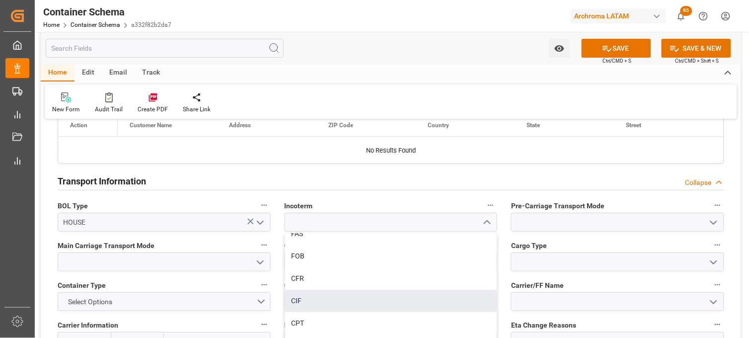
drag, startPoint x: 335, startPoint y: 292, endPoint x: 360, endPoint y: 291, distance: 25.4
click at [335, 292] on div "CIF" at bounding box center [391, 301] width 212 height 22
type input "CIF"
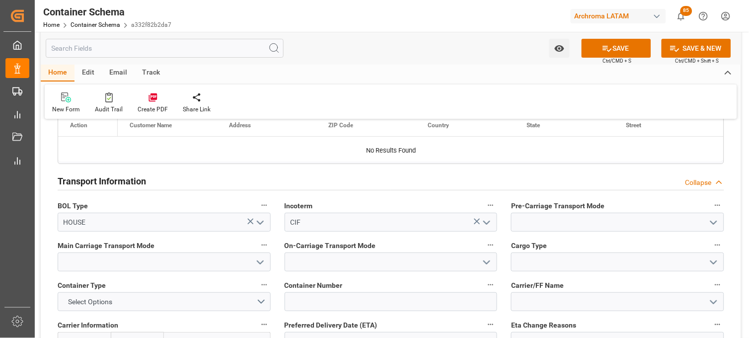
scroll to position [872, 0]
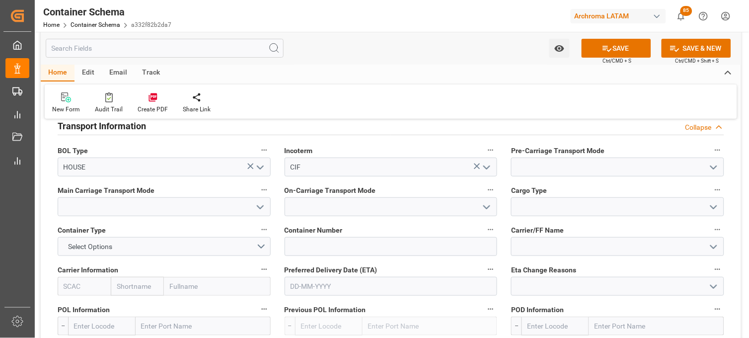
click at [711, 166] on icon "open menu" at bounding box center [714, 167] width 12 height 12
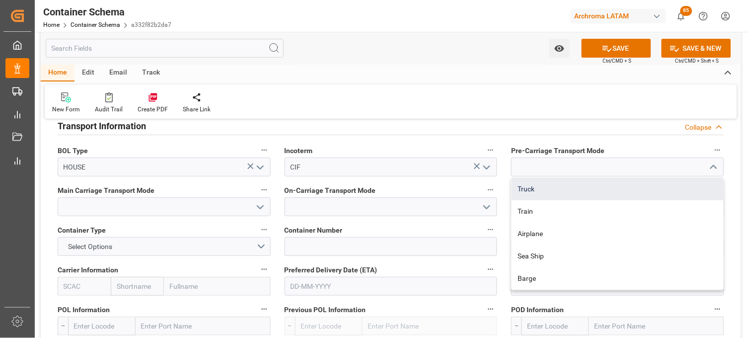
click at [603, 187] on div "Truck" at bounding box center [618, 189] width 212 height 22
type input "Truck"
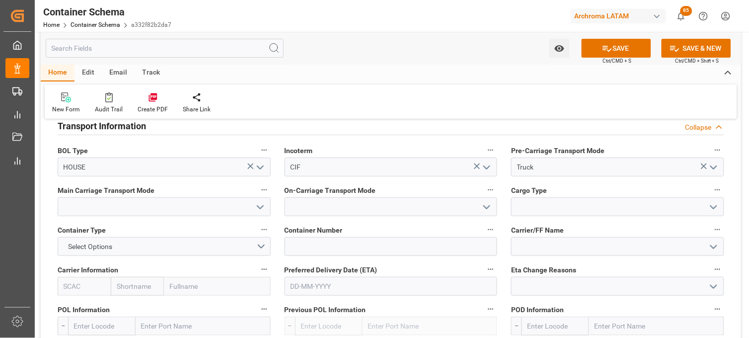
click at [260, 206] on icon "open menu" at bounding box center [260, 207] width 12 height 12
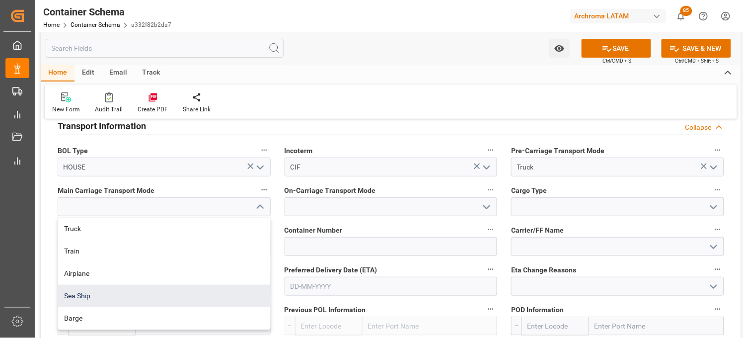
click at [174, 289] on div "Sea Ship" at bounding box center [164, 296] width 212 height 22
type input "Sea Ship"
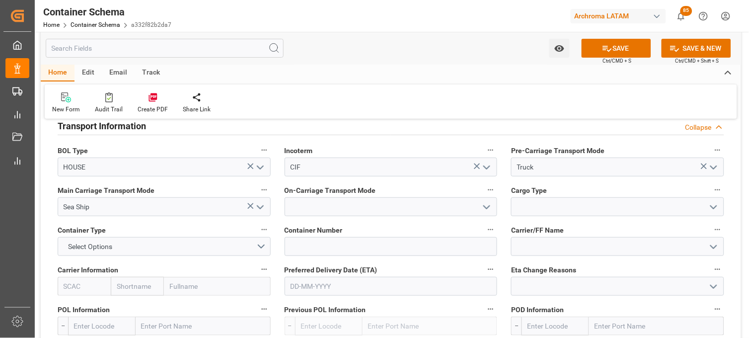
click at [486, 206] on icon "open menu" at bounding box center [487, 207] width 12 height 12
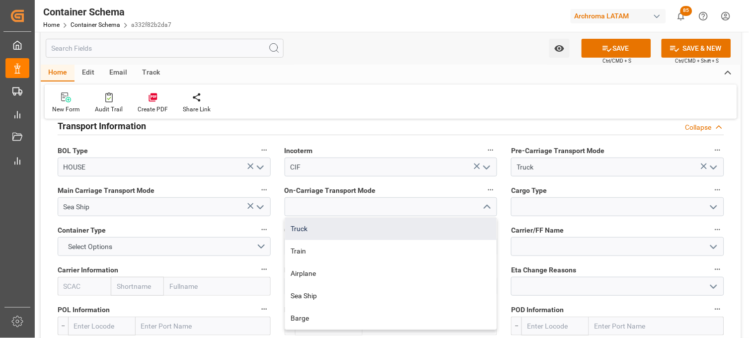
click at [404, 222] on div "Truck" at bounding box center [391, 229] width 212 height 22
type input "Truck"
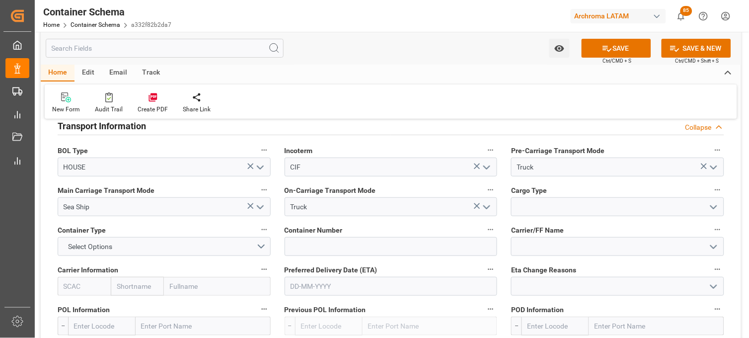
click at [711, 206] on polyline "open menu" at bounding box center [714, 207] width 6 height 3
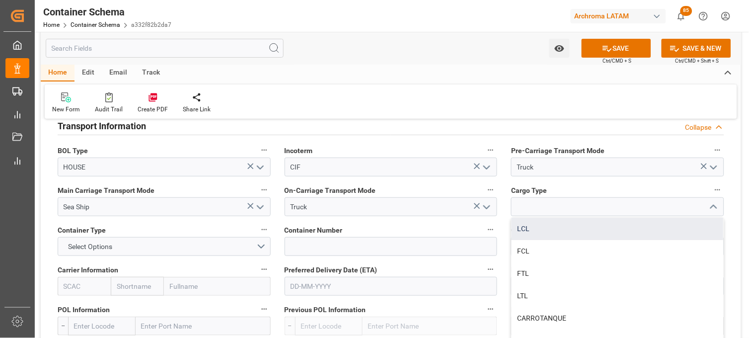
click at [596, 227] on div "LCL" at bounding box center [618, 229] width 212 height 22
type input "LCL"
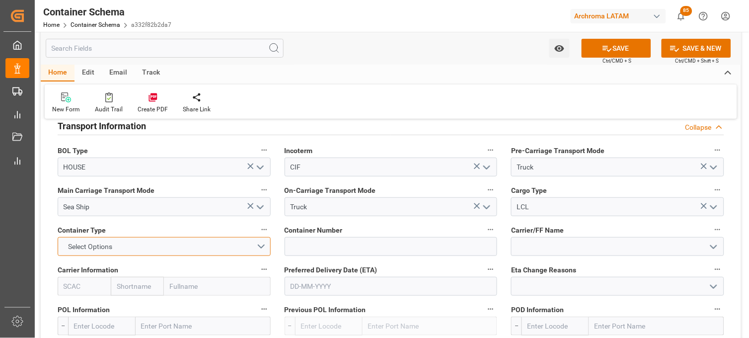
click at [260, 248] on button "Select Options" at bounding box center [164, 246] width 213 height 19
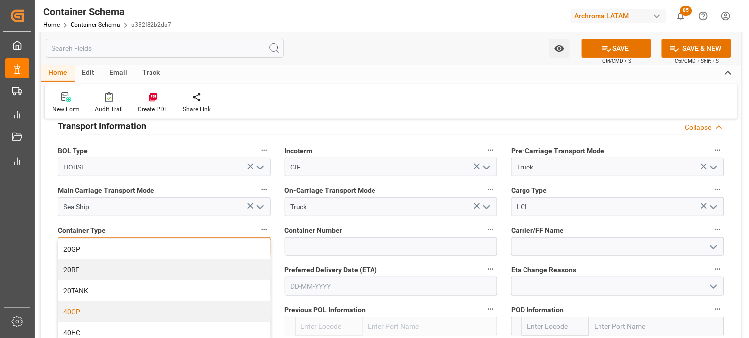
click at [77, 313] on div "40GP" at bounding box center [164, 311] width 212 height 21
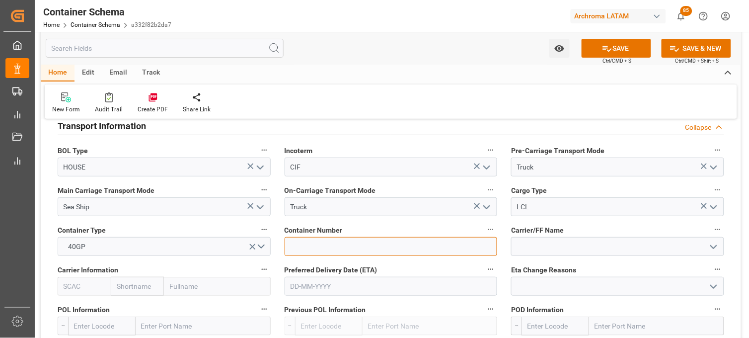
click at [297, 251] on input at bounding box center [391, 246] width 213 height 19
paste input "FANU3879380"
type input "FANU3879380"
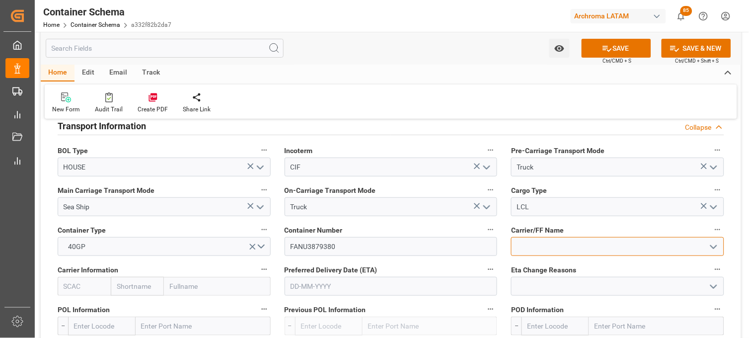
click at [530, 245] on input at bounding box center [617, 246] width 213 height 19
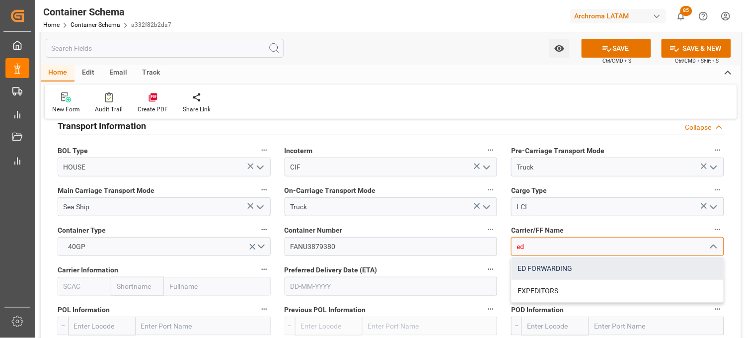
click at [544, 268] on div "ED FORWARDING" at bounding box center [618, 268] width 212 height 22
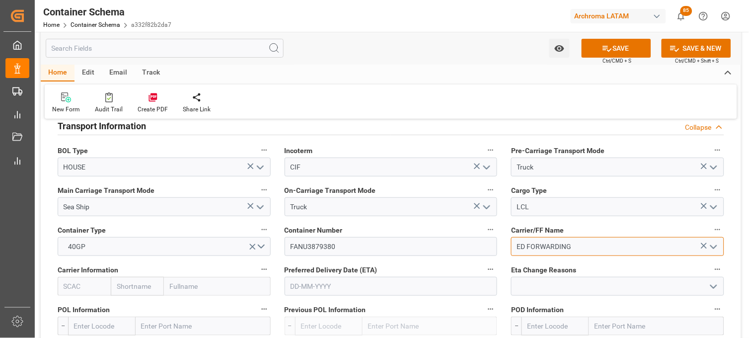
type input "ED FORWARDING"
click at [150, 289] on input "text" at bounding box center [137, 286] width 53 height 19
type input "hapag"
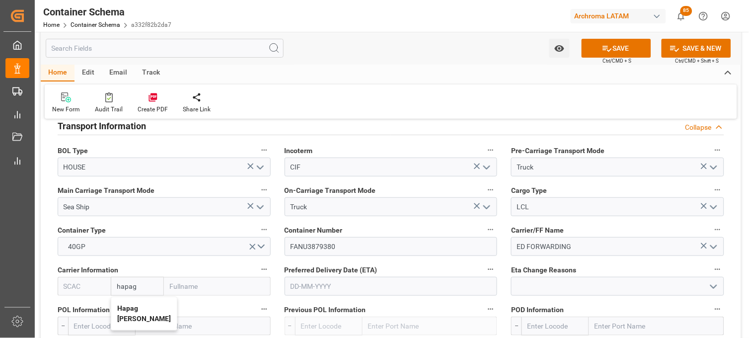
click at [129, 306] on b "Hapag [PERSON_NAME]" at bounding box center [144, 313] width 54 height 18
type input "HLCU"
type input "Hapag [PERSON_NAME]"
type input "Hapag [PERSON_NAME] Aktiengesellschaft"
type input "Hapag [PERSON_NAME]"
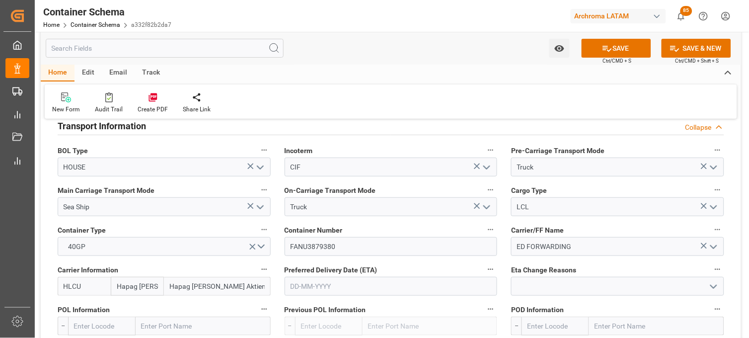
click at [328, 284] on input "text" at bounding box center [391, 286] width 213 height 19
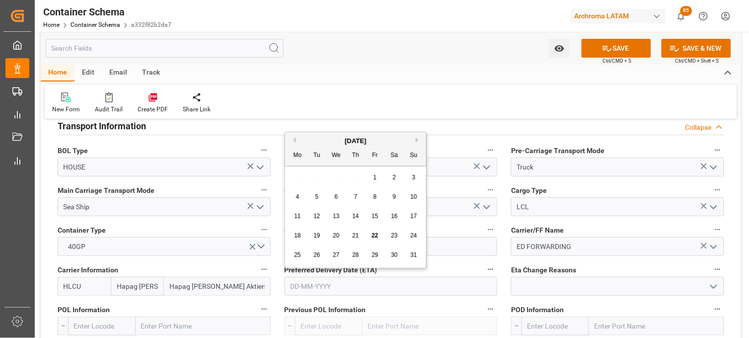
click at [418, 138] on button "Next Month" at bounding box center [419, 140] width 6 height 6
click at [336, 176] on span "3" at bounding box center [336, 177] width 3 height 7
type input "[DATE]"
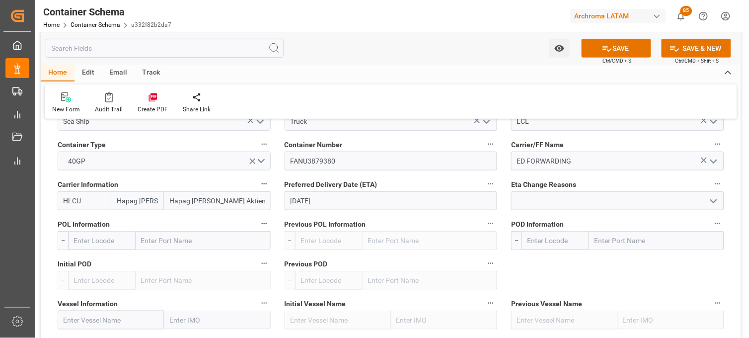
scroll to position [982, 0]
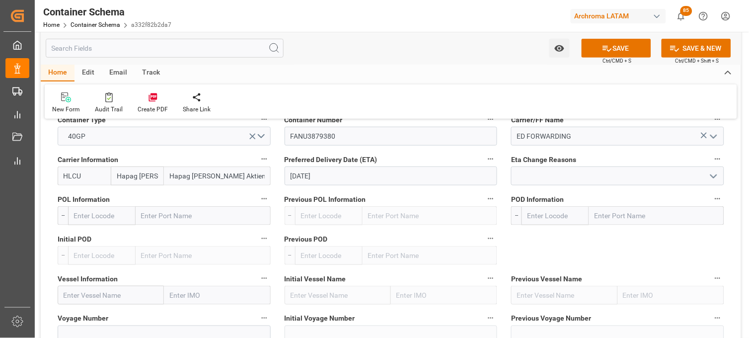
click at [156, 211] on input "text" at bounding box center [203, 215] width 135 height 19
type input "sant"
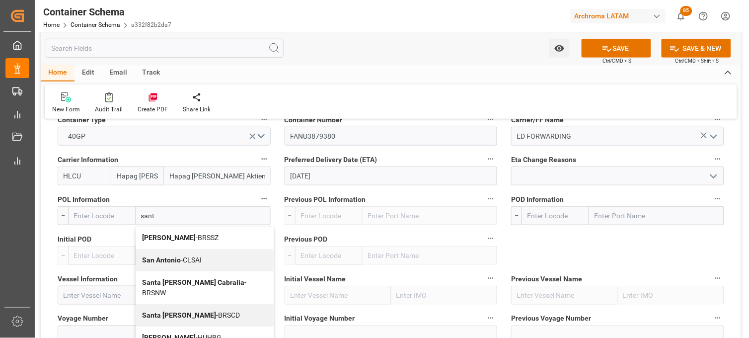
click at [156, 239] on b "[PERSON_NAME]" at bounding box center [169, 238] width 54 height 8
type input "BRSSZ"
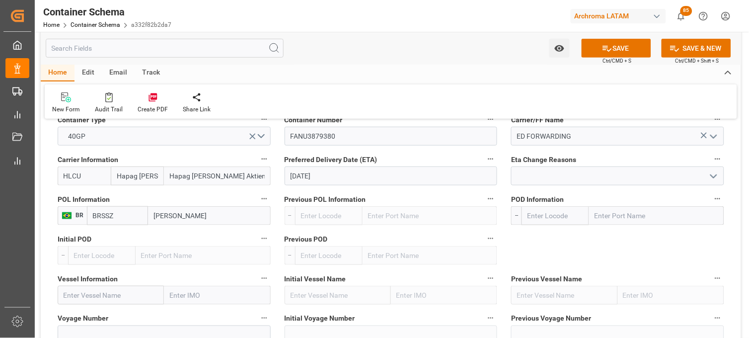
type input "[PERSON_NAME]"
click at [657, 212] on input "text" at bounding box center [656, 215] width 135 height 19
type input "verac"
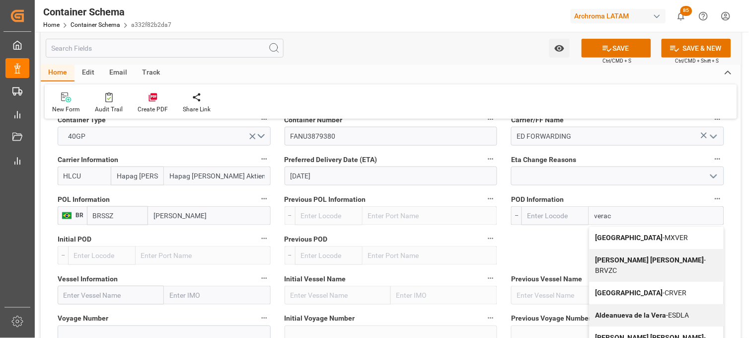
click at [624, 236] on span "Veracruz - MXVER" at bounding box center [642, 238] width 93 height 8
type input "MXVER"
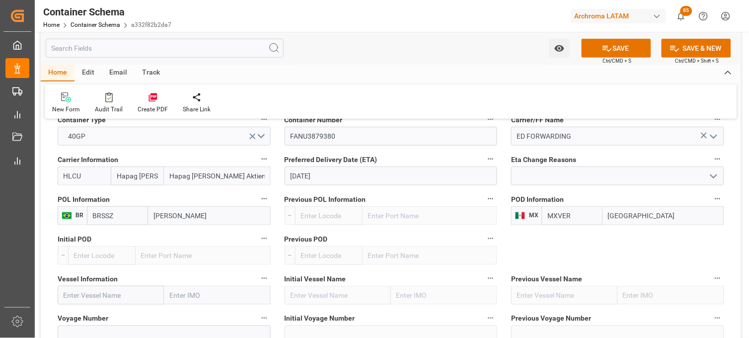
type input "[GEOGRAPHIC_DATA]"
click at [108, 295] on input "text" at bounding box center [111, 295] width 106 height 19
paste input "RDO ENDEAVOUR"
type input "RDO ENDEAVOUR"
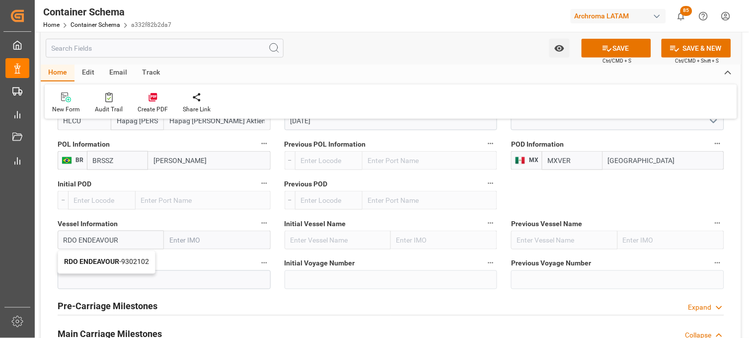
click at [106, 262] on b "RDO ENDEAVOUR" at bounding box center [91, 262] width 55 height 8
type input "9302102"
type input "RDO ENDEAVOUR"
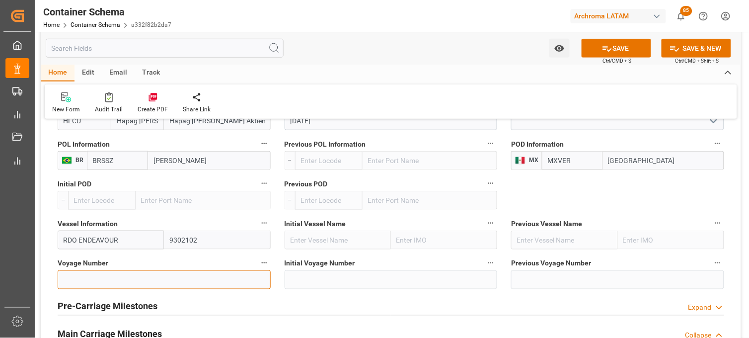
click at [150, 282] on input at bounding box center [164, 279] width 213 height 19
paste input "2526N"
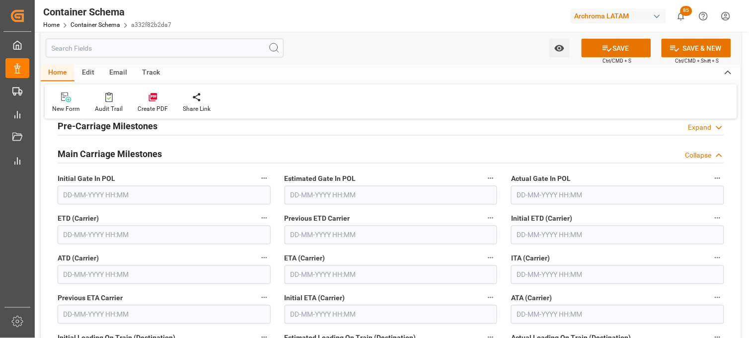
scroll to position [1259, 0]
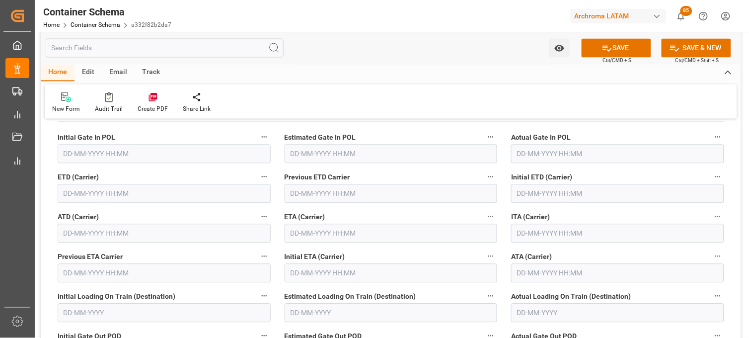
type input "2526N"
click at [305, 231] on input "text" at bounding box center [391, 233] width 213 height 19
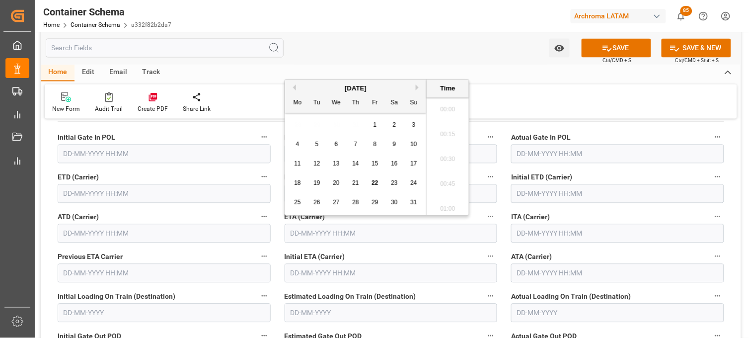
scroll to position [1171, 0]
click at [419, 82] on div "August 2025 Mo Tu We Th Fr Sa Su" at bounding box center [355, 95] width 141 height 33
click at [417, 86] on button "Next Month" at bounding box center [419, 87] width 6 height 6
click at [341, 125] on div "3" at bounding box center [336, 125] width 12 height 12
click at [446, 136] on li "12:00" at bounding box center [448, 131] width 42 height 25
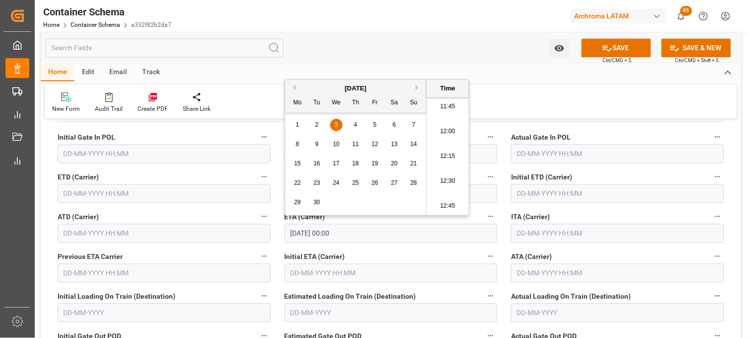
type input "[DATE] 12:00"
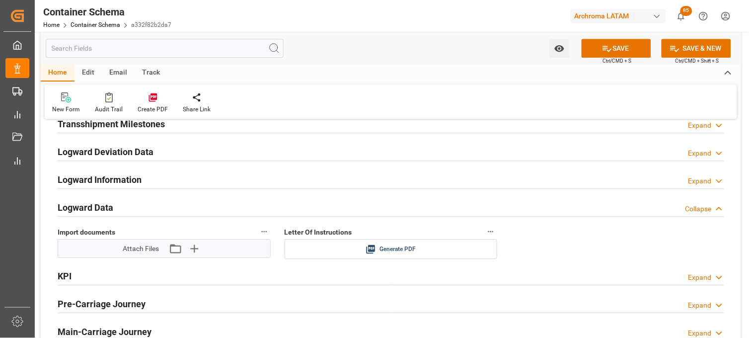
scroll to position [1590, 0]
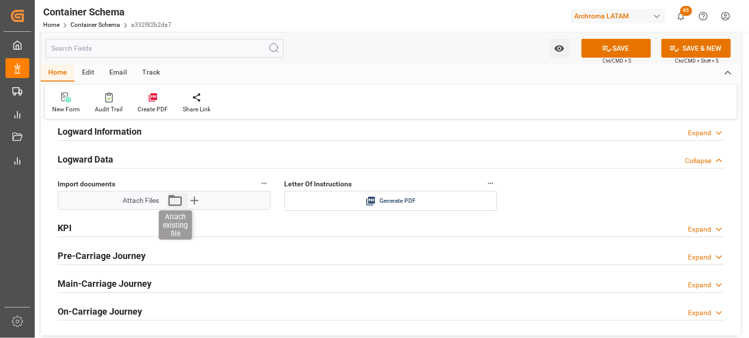
click at [179, 201] on icon "button" at bounding box center [175, 200] width 16 height 16
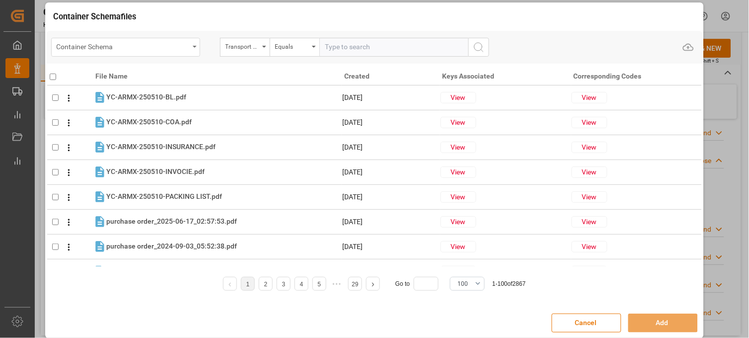
click at [194, 47] on div "Container Schema" at bounding box center [125, 47] width 149 height 19
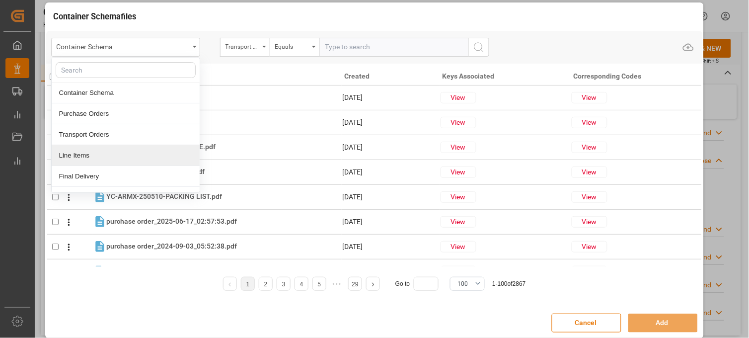
click at [101, 151] on div "Line Items" at bounding box center [126, 155] width 148 height 21
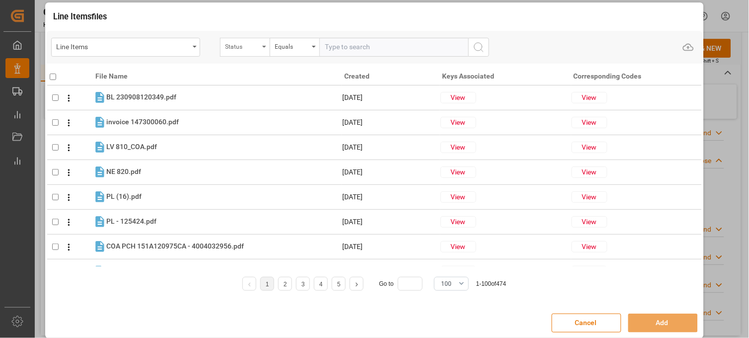
click at [247, 48] on div "Status" at bounding box center [243, 45] width 34 height 11
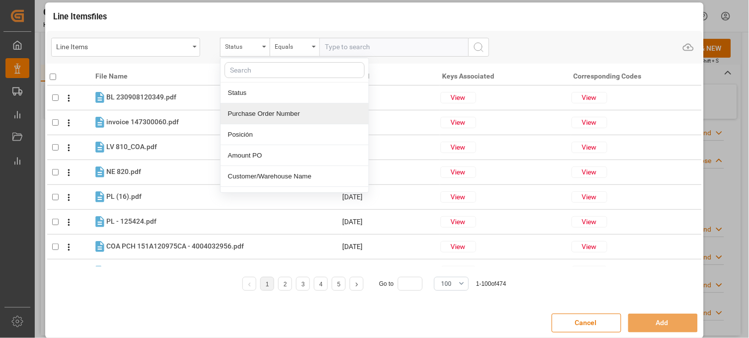
click at [252, 110] on div "Purchase Order Number" at bounding box center [295, 113] width 148 height 21
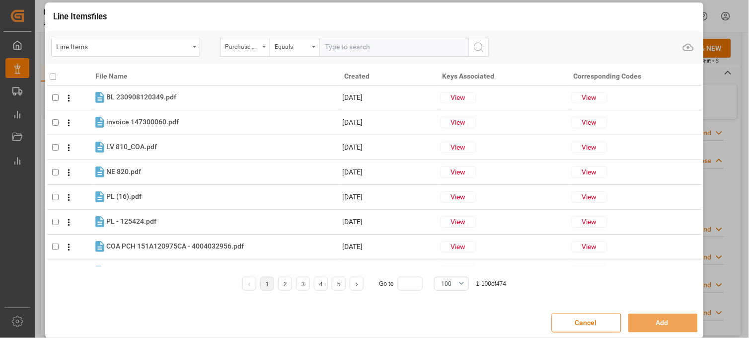
click at [363, 51] on input "text" at bounding box center [393, 47] width 149 height 19
paste input "4504632276"
type input "4504632276"
click at [474, 47] on circle "search button" at bounding box center [478, 47] width 8 height 8
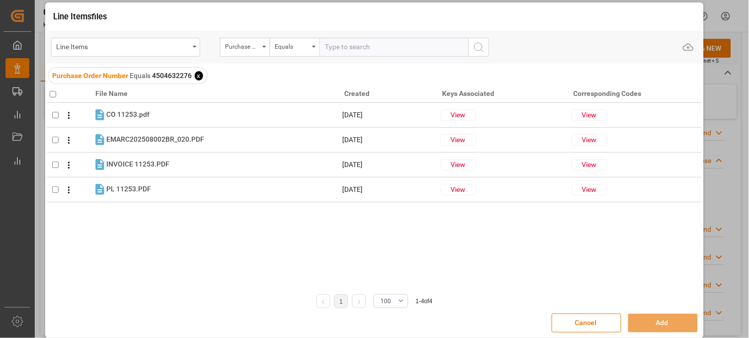
click at [50, 92] on input "checkbox" at bounding box center [53, 94] width 6 height 6
checkbox input "true"
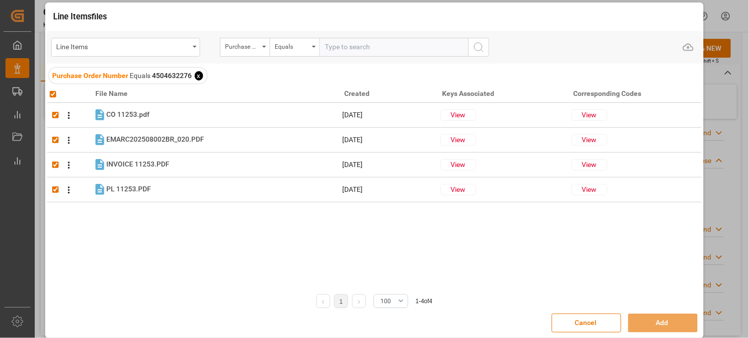
checkbox input "true"
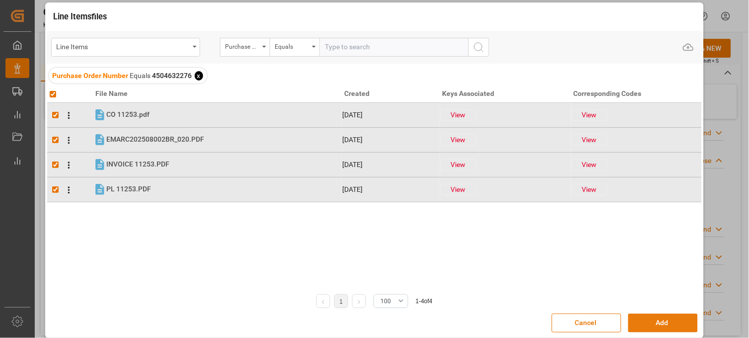
click at [638, 324] on button "Add" at bounding box center [664, 323] width 70 height 19
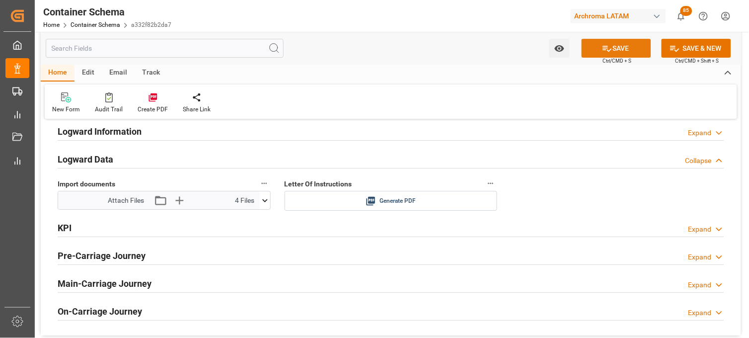
click at [611, 52] on button "SAVE" at bounding box center [617, 48] width 70 height 19
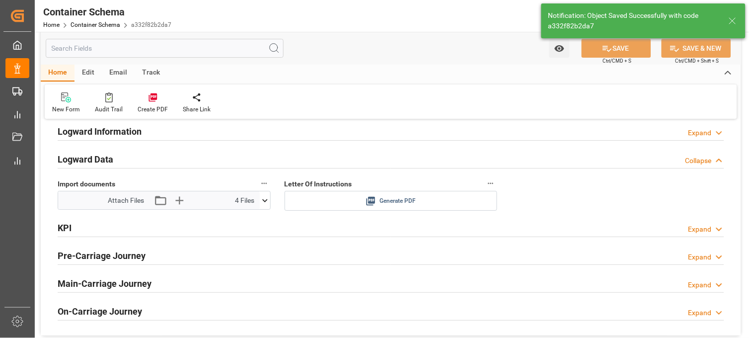
type input "Document Sent"
type textarea "[GEOGRAPHIC_DATA][PERSON_NAME], [GEOGRAPHIC_DATA], [STREET_ADDRESS][PERSON_NAME…"
type input "MXVER"
type input "[GEOGRAPHIC_DATA]"
type input "RDO ENDEAVOUR"
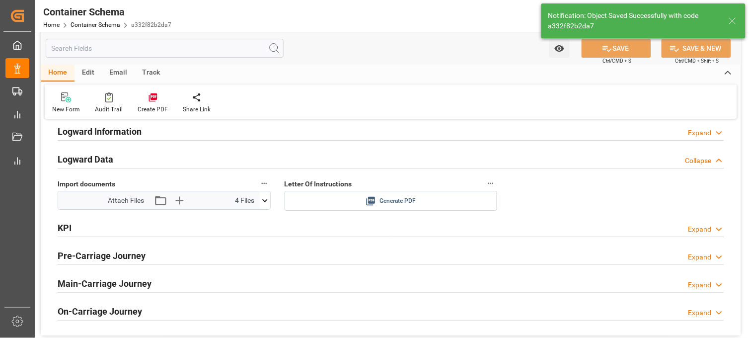
type input "9302102"
type input "2526N"
type input "[DATE] 12:00"
click at [370, 199] on icon at bounding box center [371, 201] width 10 height 10
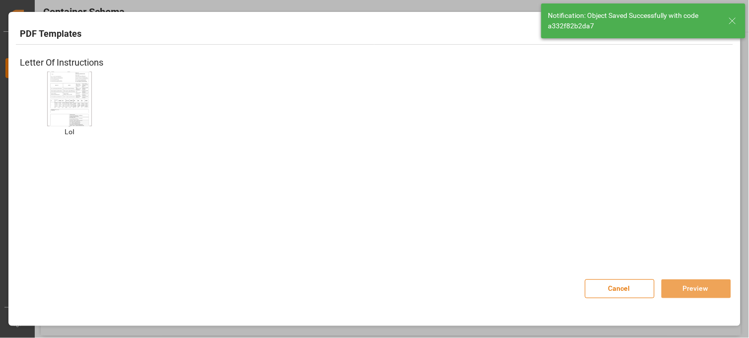
click at [79, 97] on img at bounding box center [70, 99] width 40 height 56
click at [682, 290] on button "Preview" at bounding box center [697, 288] width 70 height 19
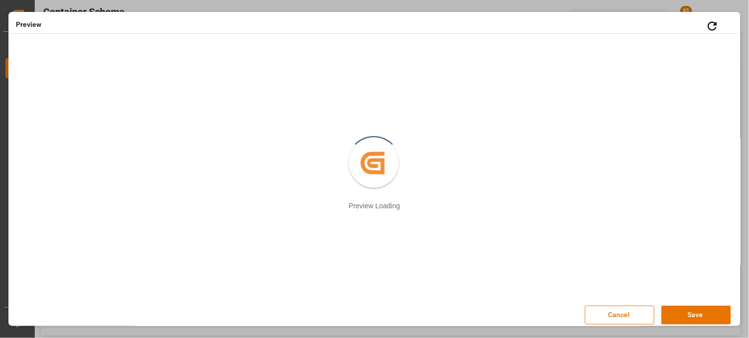
scroll to position [5, 0]
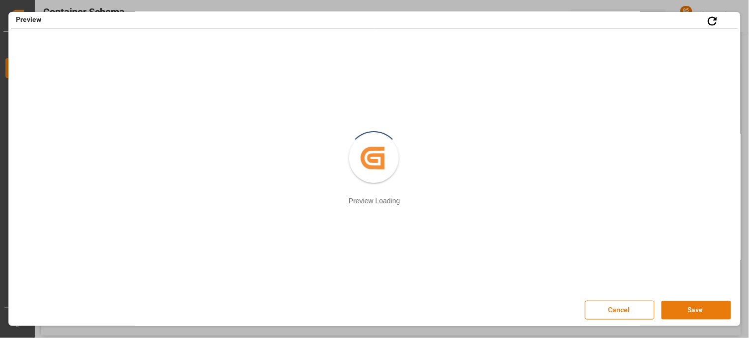
click at [682, 310] on button "Save" at bounding box center [697, 310] width 70 height 19
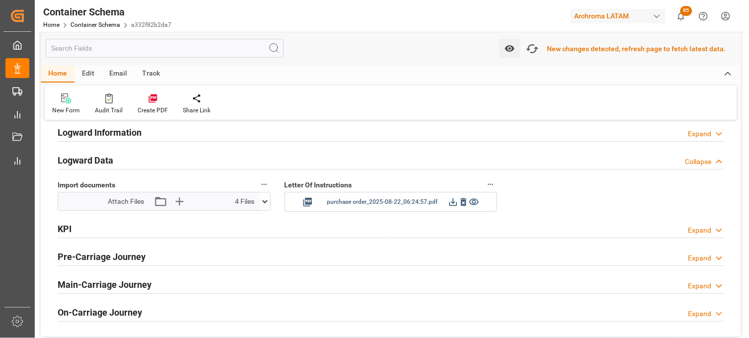
scroll to position [1591, 0]
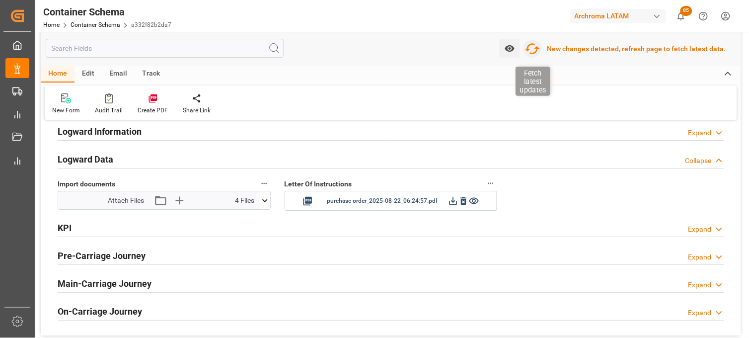
click at [537, 49] on icon "button" at bounding box center [533, 49] width 16 height 16
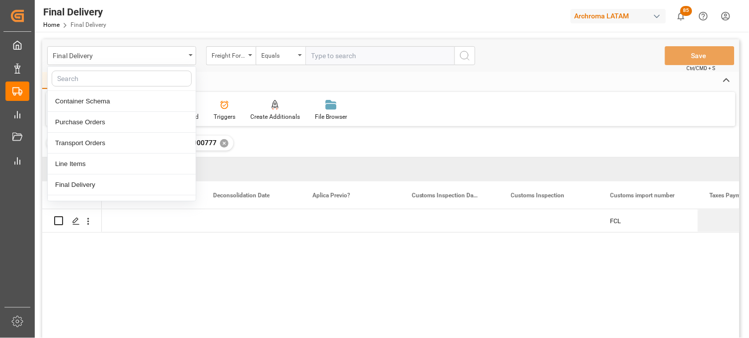
scroll to position [0, 696]
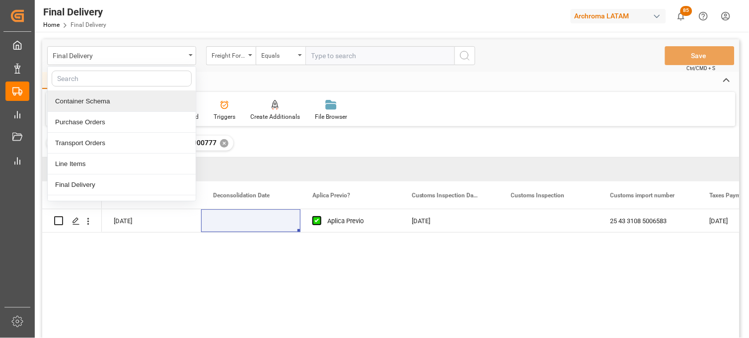
click at [221, 143] on div "✕" at bounding box center [224, 143] width 8 height 8
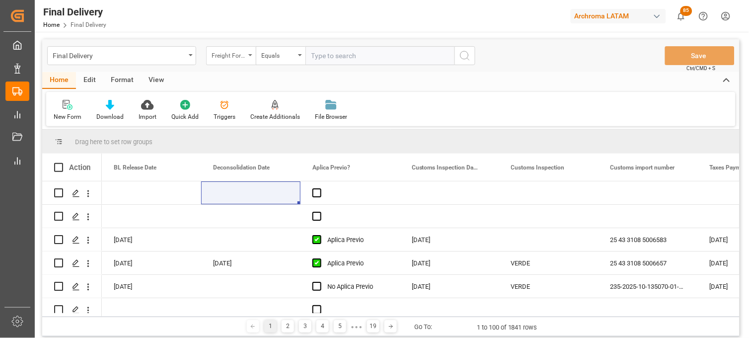
click at [236, 61] on div "Freight Forwarder Reference" at bounding box center [231, 55] width 50 height 19
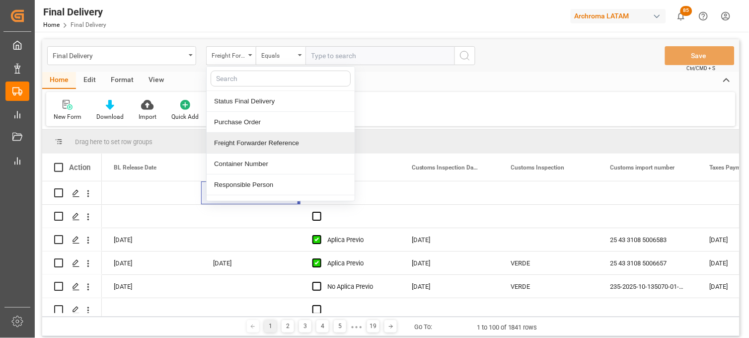
drag, startPoint x: 257, startPoint y: 139, endPoint x: 262, endPoint y: 132, distance: 8.7
click at [257, 138] on div "Freight Forwarder Reference" at bounding box center [281, 143] width 148 height 21
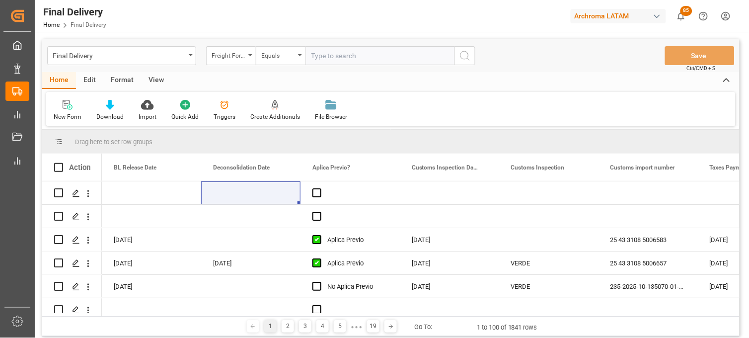
click at [317, 60] on input "text" at bounding box center [380, 55] width 149 height 19
paste input "250906900158"
type input "250906900158"
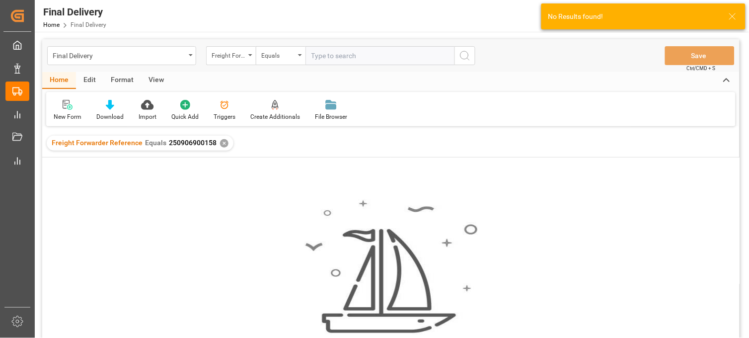
click at [220, 144] on div "✕" at bounding box center [224, 143] width 8 height 8
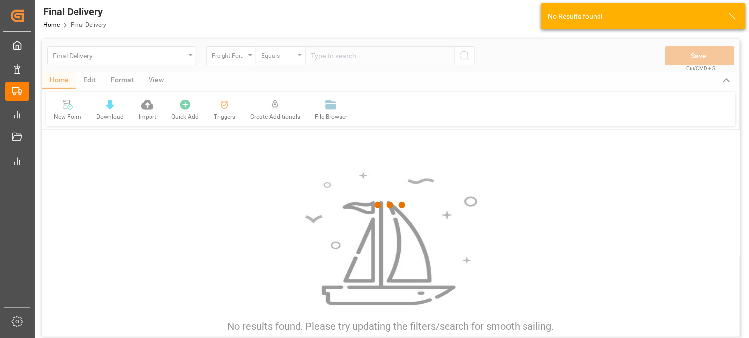
click at [319, 60] on div at bounding box center [391, 205] width 698 height 332
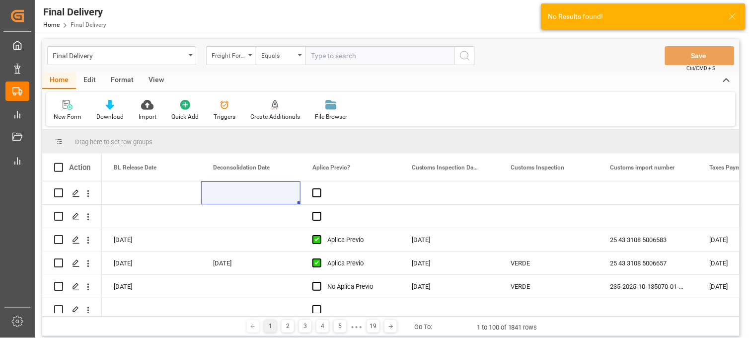
click at [317, 57] on input "text" at bounding box center [380, 55] width 149 height 19
paste input "250906900158"
type input "250906900158"
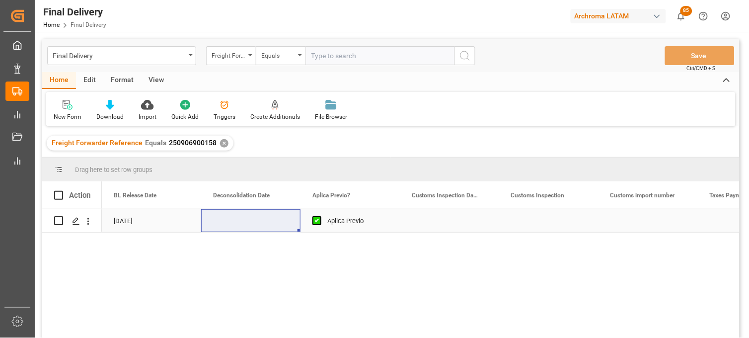
click at [136, 222] on div "[DATE]" at bounding box center [151, 220] width 99 height 23
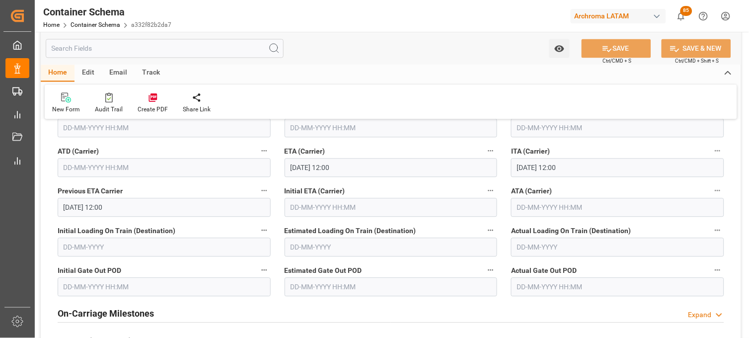
scroll to position [1269, 0]
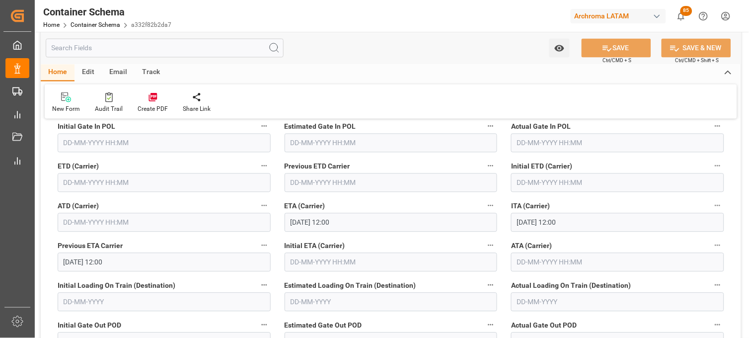
click at [93, 184] on input "text" at bounding box center [164, 182] width 213 height 19
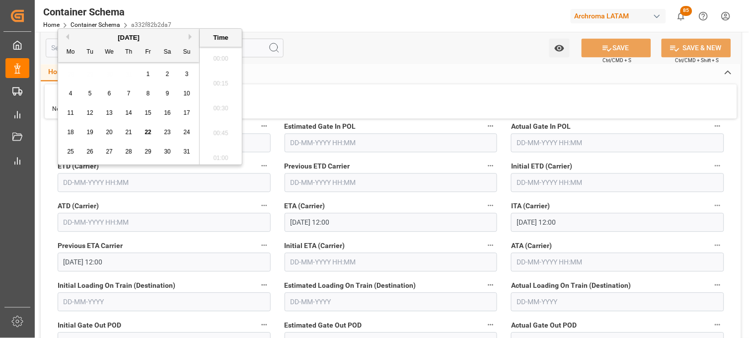
scroll to position [1171, 0]
click at [74, 133] on span "18" at bounding box center [70, 132] width 6 height 7
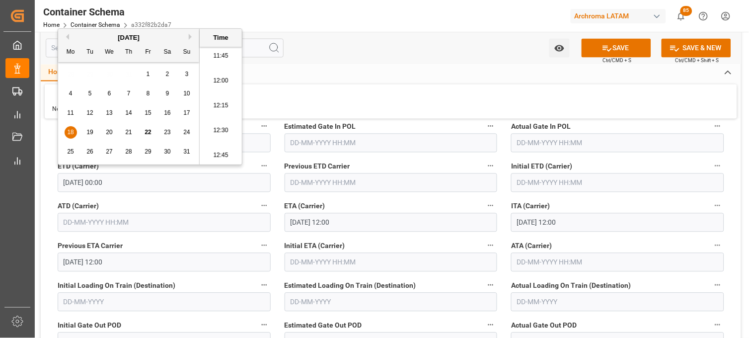
click at [216, 133] on li "12:30" at bounding box center [221, 130] width 42 height 25
type input "[DATE] 12:30"
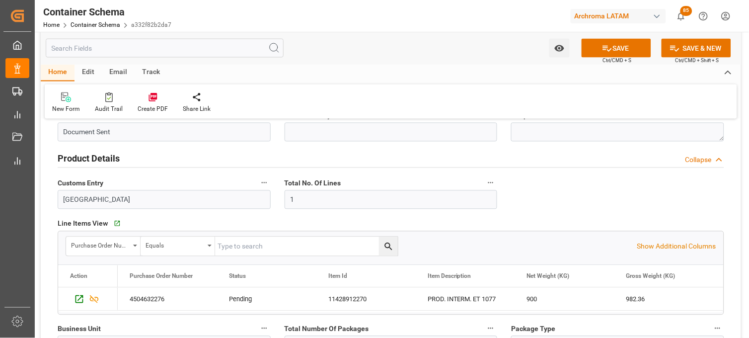
scroll to position [386, 0]
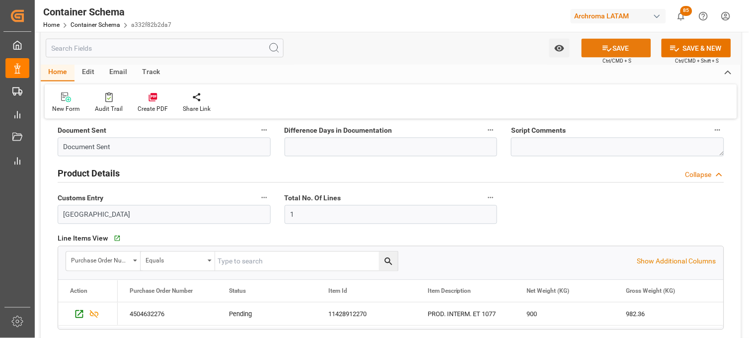
click at [620, 53] on button "SAVE" at bounding box center [617, 48] width 70 height 19
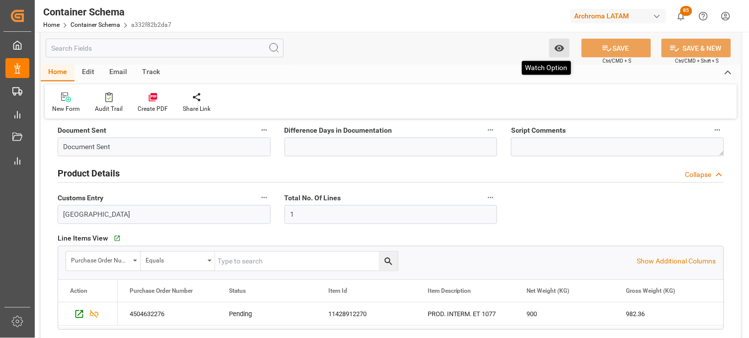
click at [567, 52] on button "Watch Option" at bounding box center [560, 48] width 20 height 19
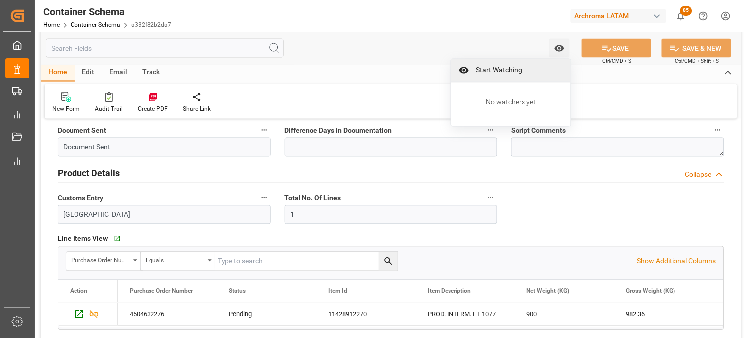
click at [491, 65] on span "Start Watching" at bounding box center [518, 70] width 90 height 10
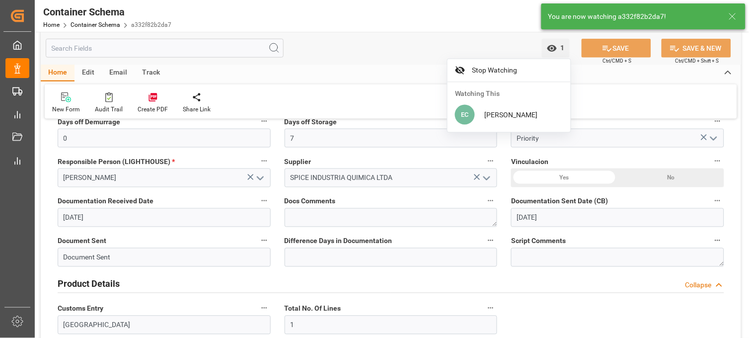
scroll to position [240, 0]
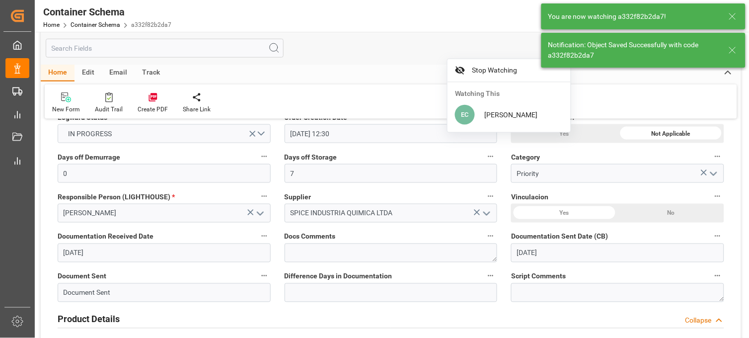
type input "[DATE] 00:00"
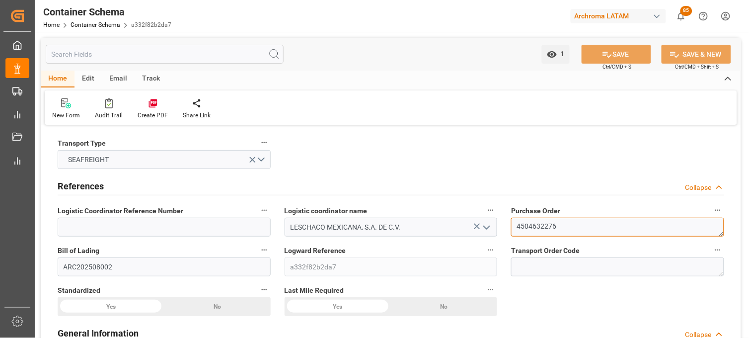
click at [522, 222] on textarea "4504632276" at bounding box center [617, 227] width 213 height 19
click at [73, 26] on link "Container Schema" at bounding box center [96, 24] width 50 height 7
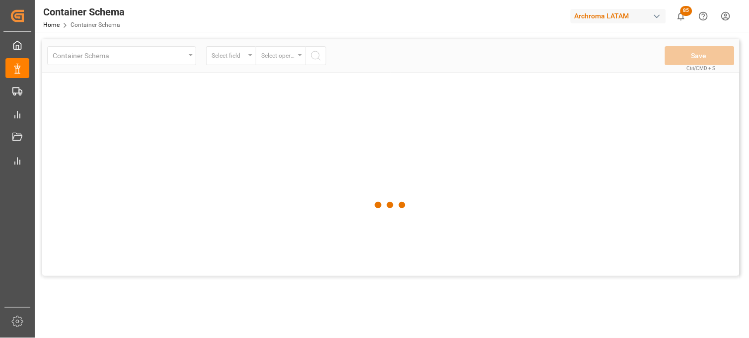
click at [82, 56] on div at bounding box center [391, 205] width 698 height 332
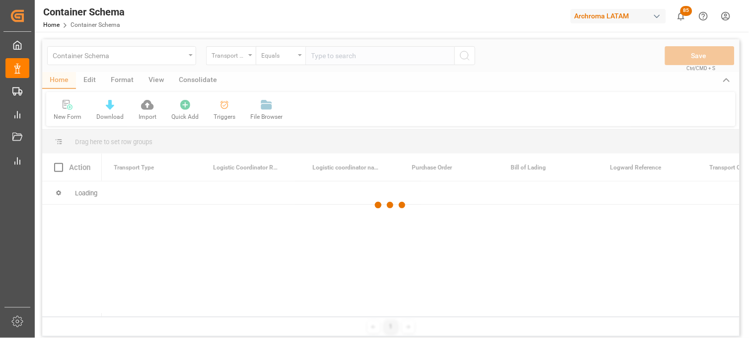
click at [192, 57] on div at bounding box center [391, 205] width 698 height 332
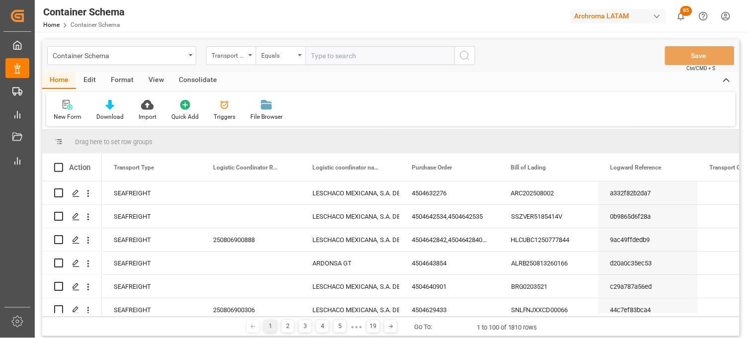
click at [190, 57] on div "Container Schema" at bounding box center [121, 55] width 149 height 19
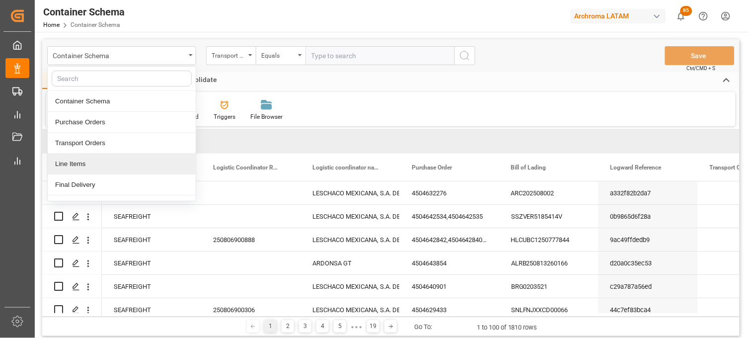
click at [116, 159] on div "Line Items" at bounding box center [122, 164] width 148 height 21
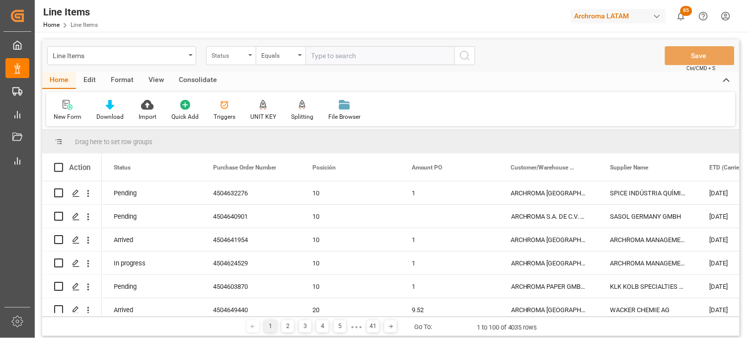
click at [250, 58] on div "Status" at bounding box center [231, 55] width 50 height 19
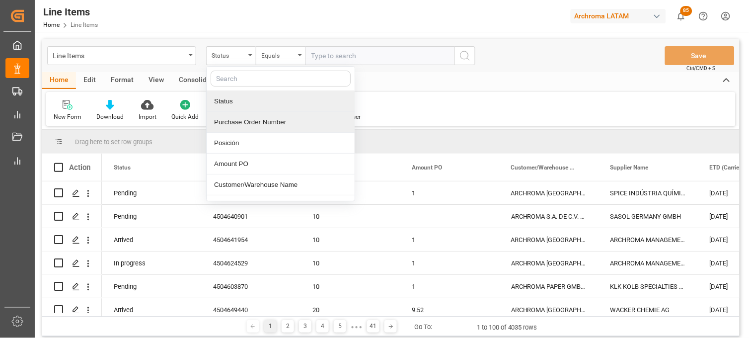
click at [240, 119] on div "Purchase Order Number" at bounding box center [281, 122] width 148 height 21
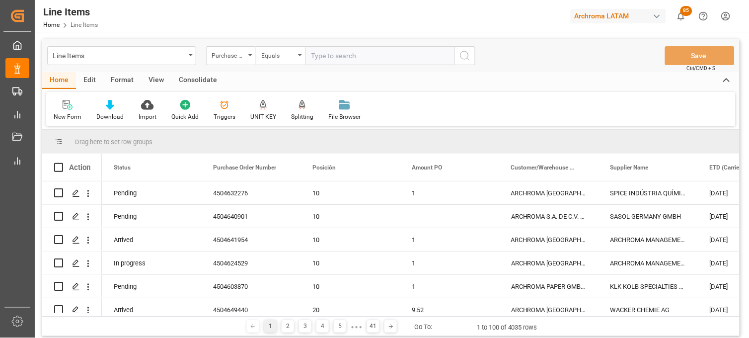
click at [323, 55] on input "text" at bounding box center [380, 55] width 149 height 19
paste input "4504632276"
type input "4504632276"
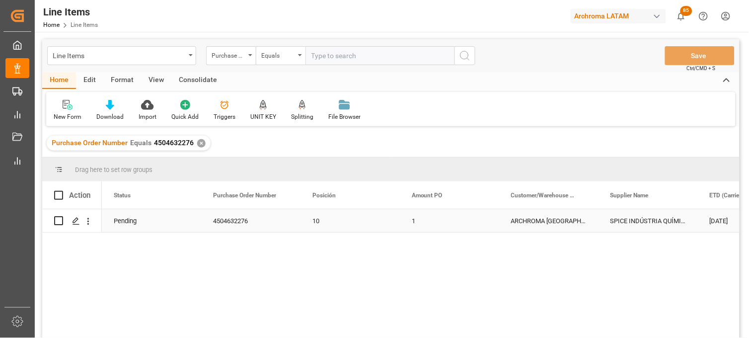
click at [543, 224] on div "ARCHROMA [GEOGRAPHIC_DATA] S DE RL DE CV ([GEOGRAPHIC_DATA][PERSON_NAME])" at bounding box center [548, 220] width 99 height 23
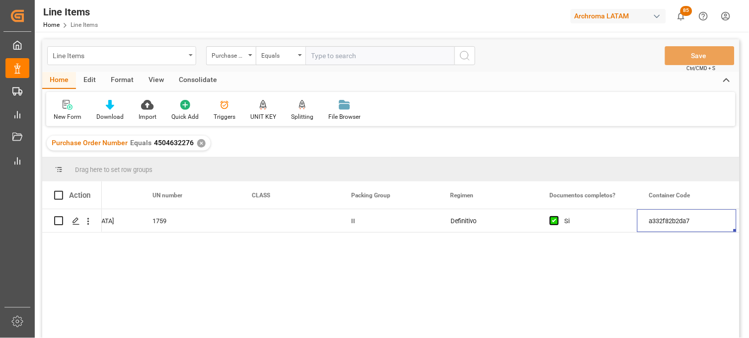
click at [82, 58] on div "Line Items" at bounding box center [119, 55] width 133 height 12
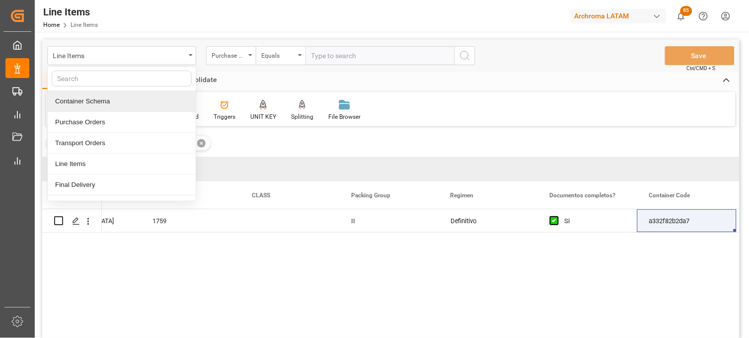
click at [96, 106] on div "Container Schema" at bounding box center [122, 101] width 148 height 21
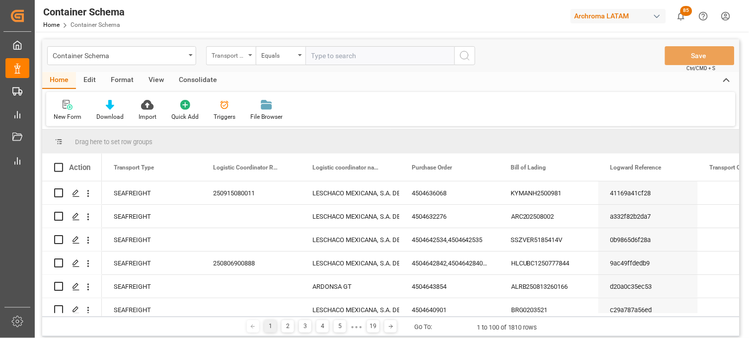
click at [240, 58] on div "Transport Type" at bounding box center [229, 54] width 34 height 11
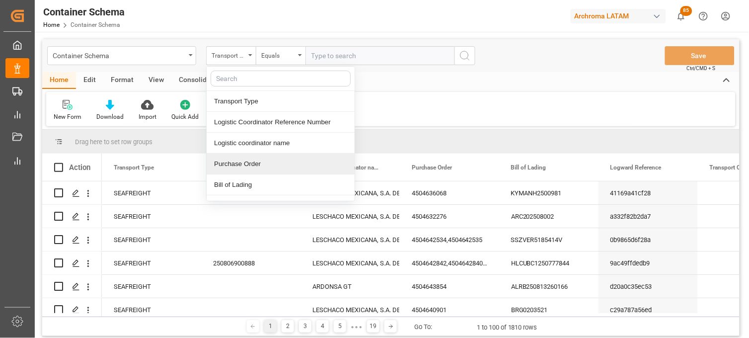
click at [246, 162] on div "Purchase Order" at bounding box center [281, 164] width 148 height 21
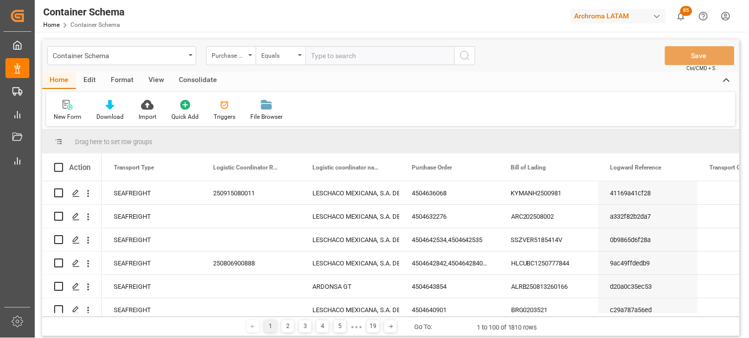
click at [321, 54] on input "text" at bounding box center [380, 55] width 149 height 19
paste input "4504629100"
type input "4504629100"
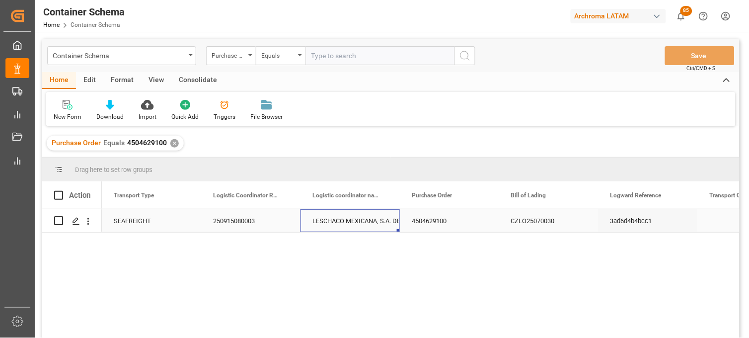
click at [334, 222] on div "LESCHACO MEXICANA, S.A. DE C.V." at bounding box center [351, 221] width 76 height 23
click at [81, 226] on div "Press SPACE to select this row." at bounding box center [75, 221] width 15 height 18
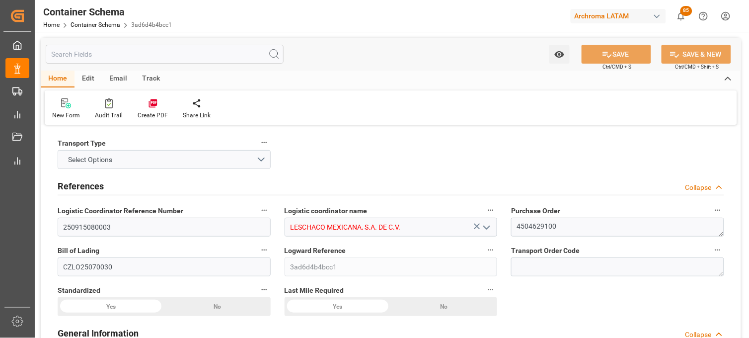
type input "0"
type input "7"
type input "1"
type input "20"
type input "3000"
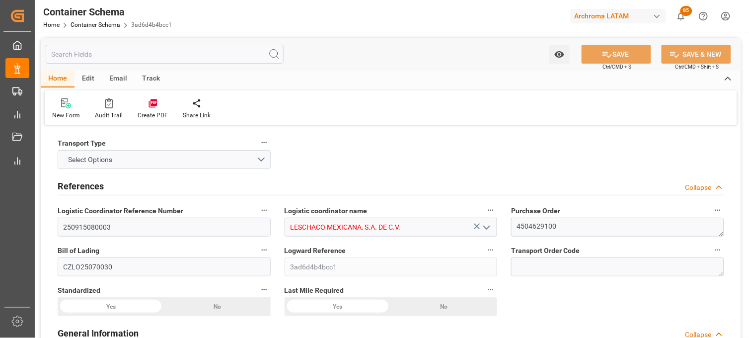
type input "3144"
type input "Sinokor"
type input "THBKK"
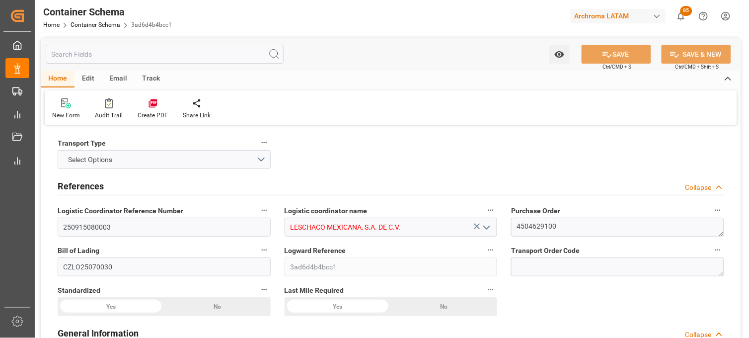
type input "MXZLO"
type input "9940760"
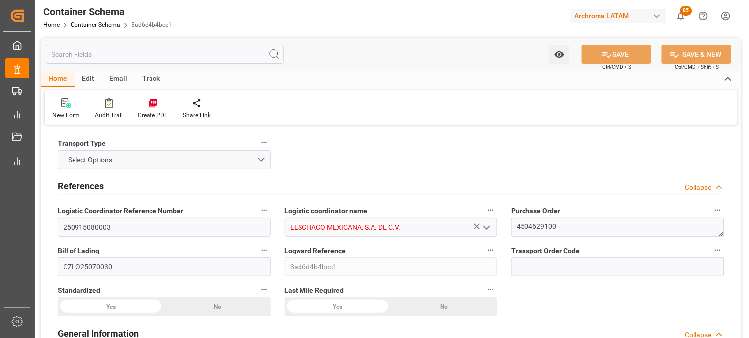
type input "9940760"
type input "[DATE] 08:00"
type input "[DATE]"
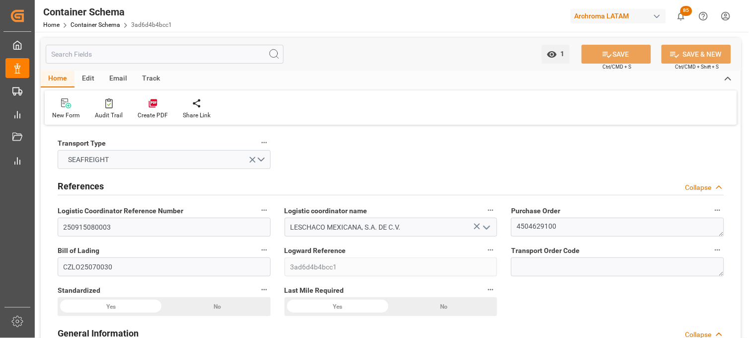
type input "[DATE] 00:00"
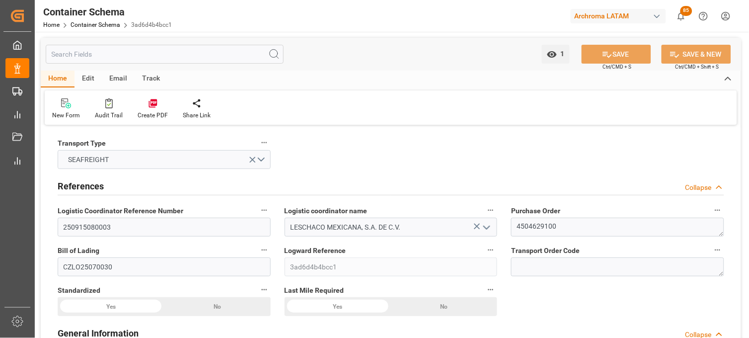
type input "[DATE] 00:00"
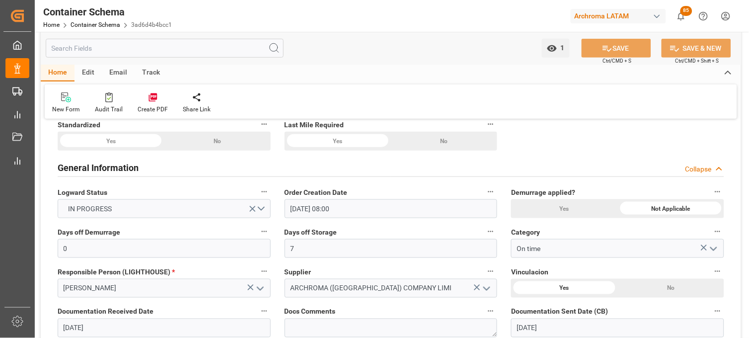
scroll to position [221, 0]
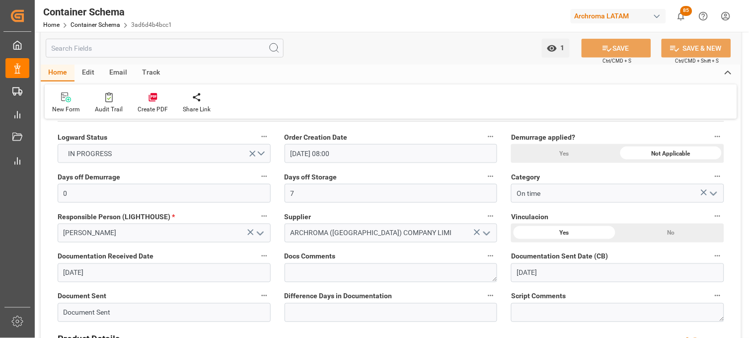
click at [502, 212] on div "Supplier ARCHROMA ([GEOGRAPHIC_DATA]) COMPANY LIMI" at bounding box center [391, 226] width 227 height 40
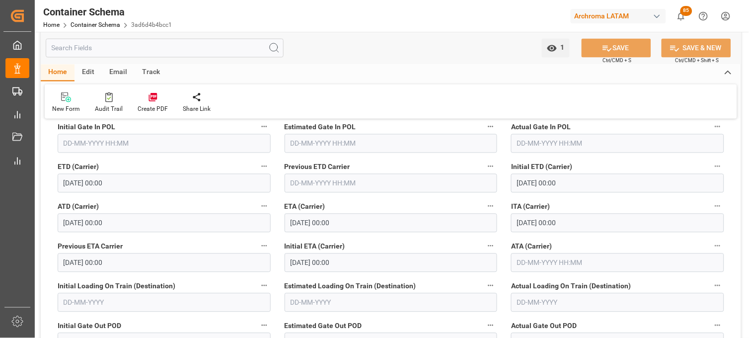
scroll to position [1269, 0]
click at [292, 221] on input "[DATE] 00:00" at bounding box center [391, 222] width 213 height 19
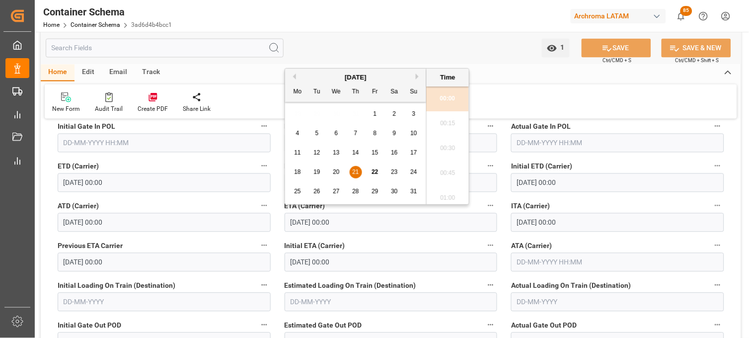
click at [393, 192] on span "30" at bounding box center [394, 191] width 6 height 7
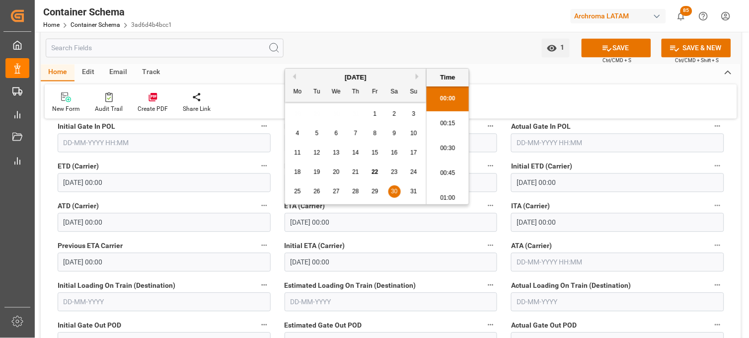
click at [458, 169] on li "00:45" at bounding box center [448, 173] width 42 height 25
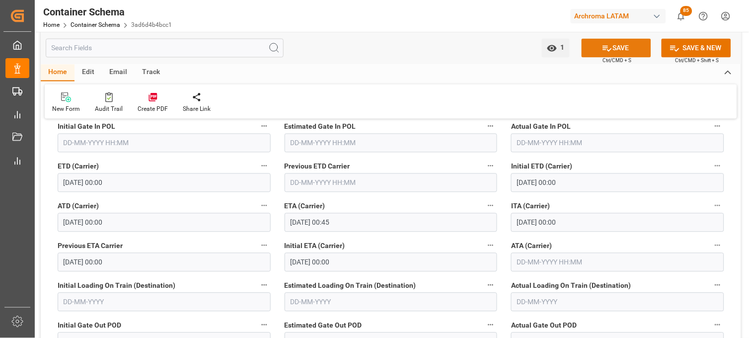
click at [603, 50] on icon at bounding box center [607, 48] width 10 height 10
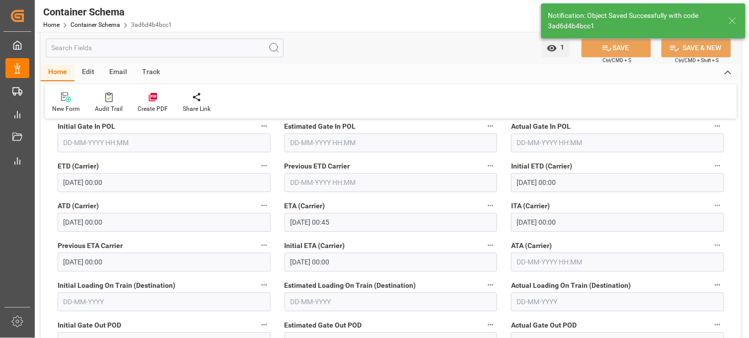
type input "[DATE] 00:00"
